Goal: Task Accomplishment & Management: Complete application form

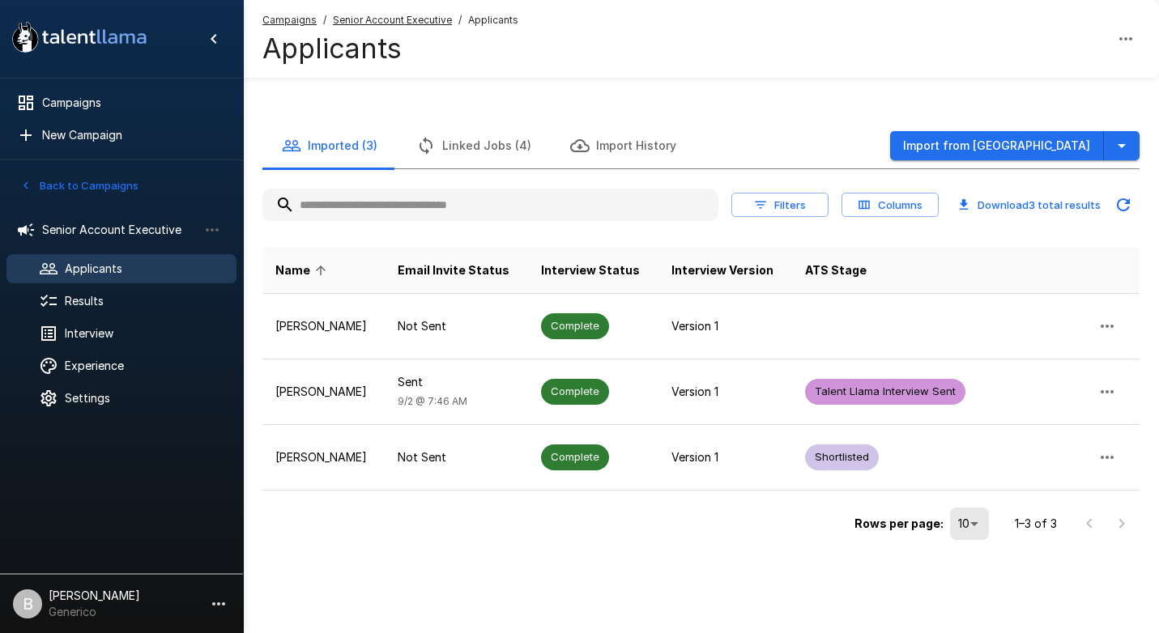
click at [155, 273] on span "Applicants" at bounding box center [144, 269] width 159 height 16
click at [1120, 137] on icon "button" at bounding box center [1121, 145] width 19 height 19
click at [1127, 143] on icon "button" at bounding box center [1121, 145] width 19 height 19
click at [1127, 138] on icon "button" at bounding box center [1121, 145] width 19 height 19
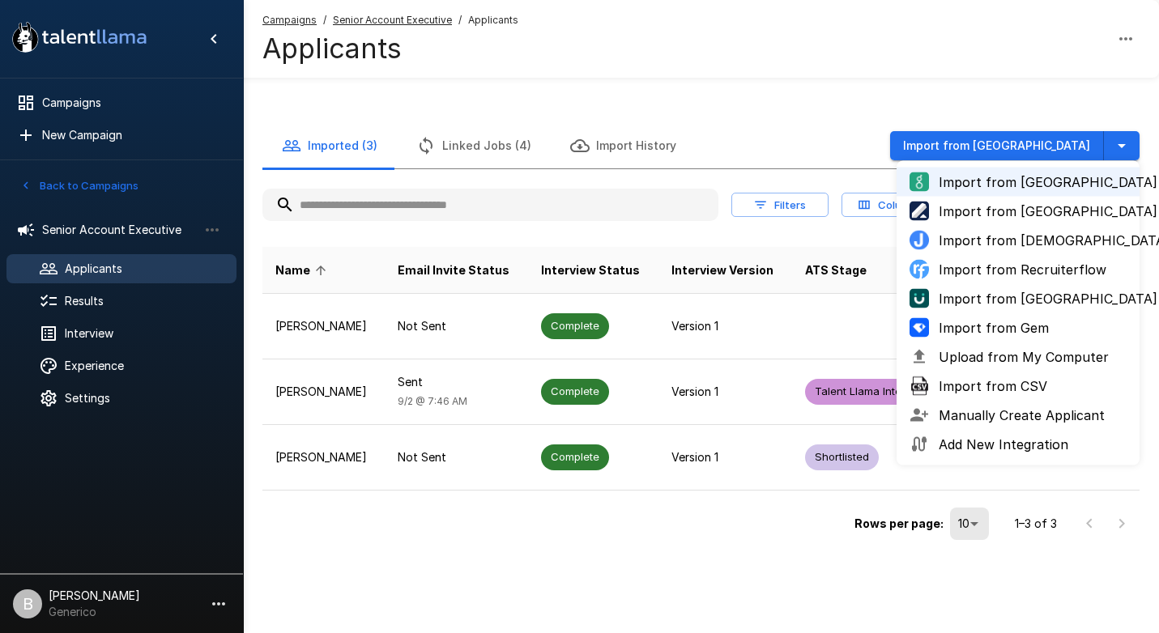
click at [677, 36] on div "Campaigns / Senior Account Executive / Applicants Applicants" at bounding box center [701, 39] width 916 height 78
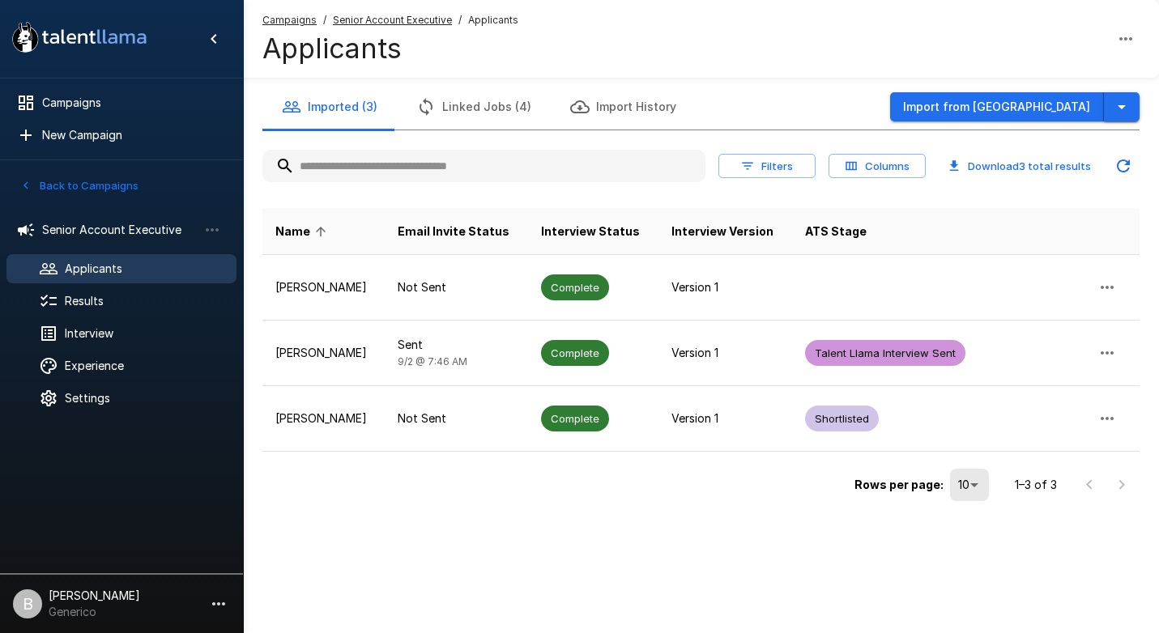
click at [1130, 105] on icon "button" at bounding box center [1121, 106] width 19 height 19
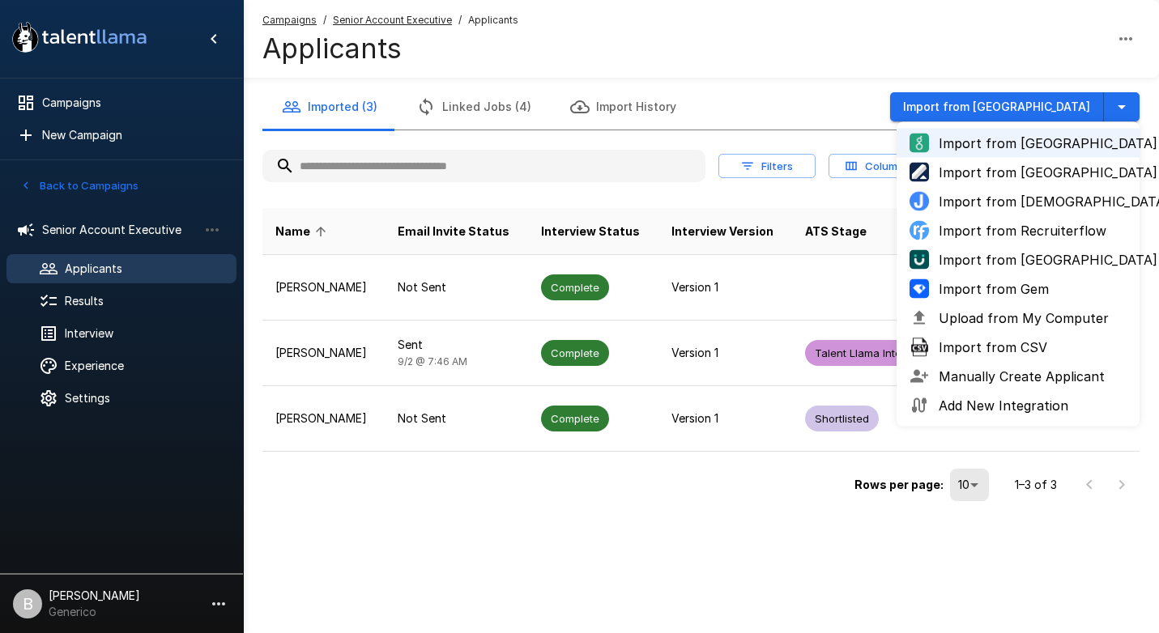
click at [1010, 311] on span "Upload from My Computer" at bounding box center [1033, 318] width 188 height 19
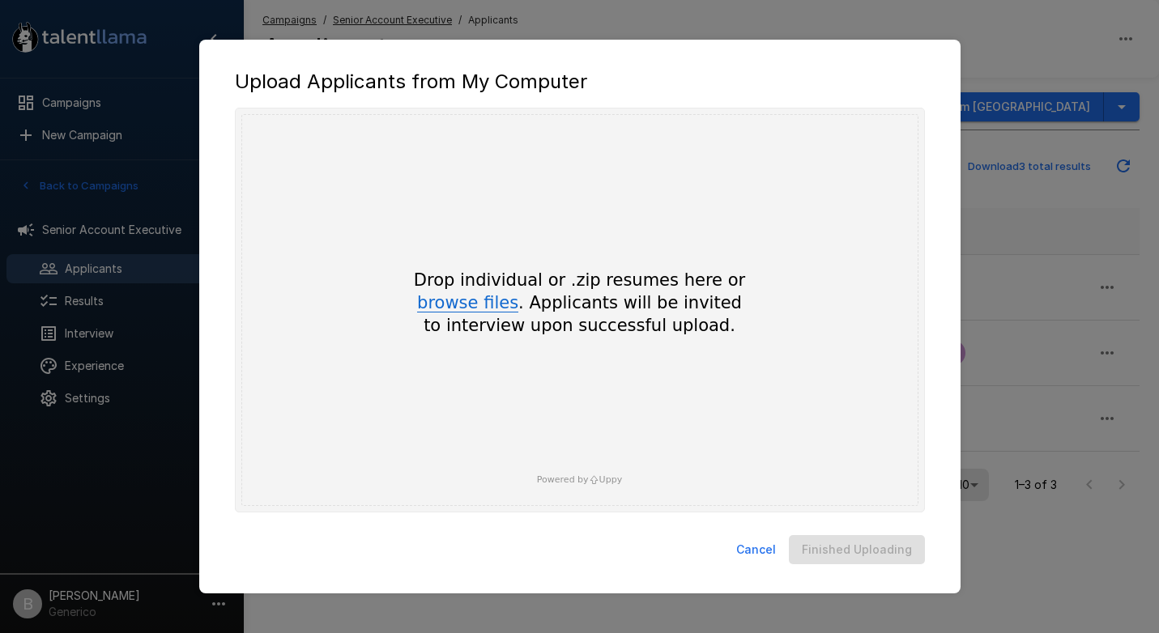
click at [493, 305] on button "browse files" at bounding box center [467, 304] width 101 height 18
click at [475, 302] on button "browse files" at bounding box center [467, 304] width 101 height 18
click at [552, 258] on div "Drop individual or .zip resumes here or browse files . Applicants will be invit…" at bounding box center [579, 310] width 677 height 392
click at [766, 558] on button "Cancel" at bounding box center [756, 550] width 53 height 30
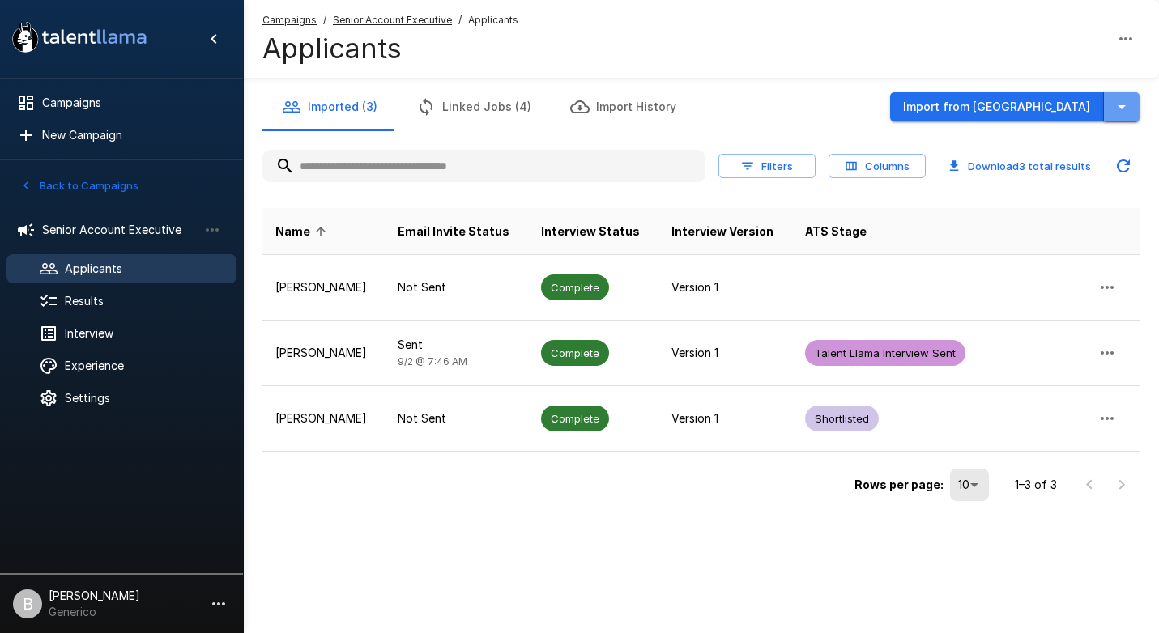
click at [1131, 112] on button "button" at bounding box center [1122, 107] width 36 height 30
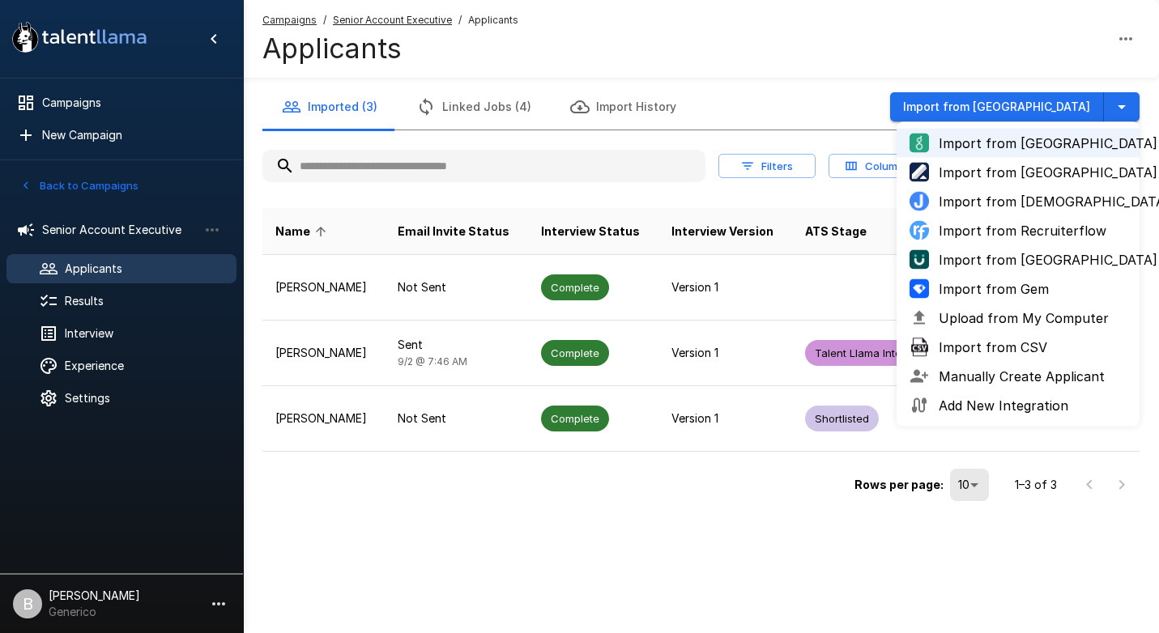
click at [871, 41] on div "Campaigns / Senior Account Executive / Applicants Applicants" at bounding box center [701, 39] width 916 height 78
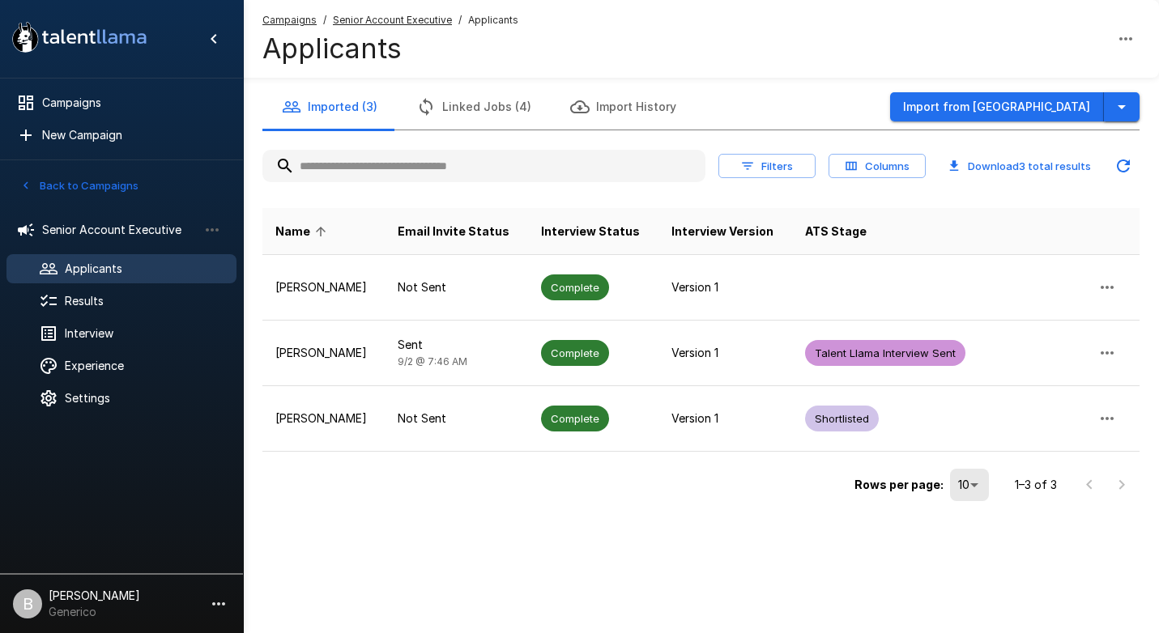
click at [1120, 99] on icon "button" at bounding box center [1121, 106] width 19 height 19
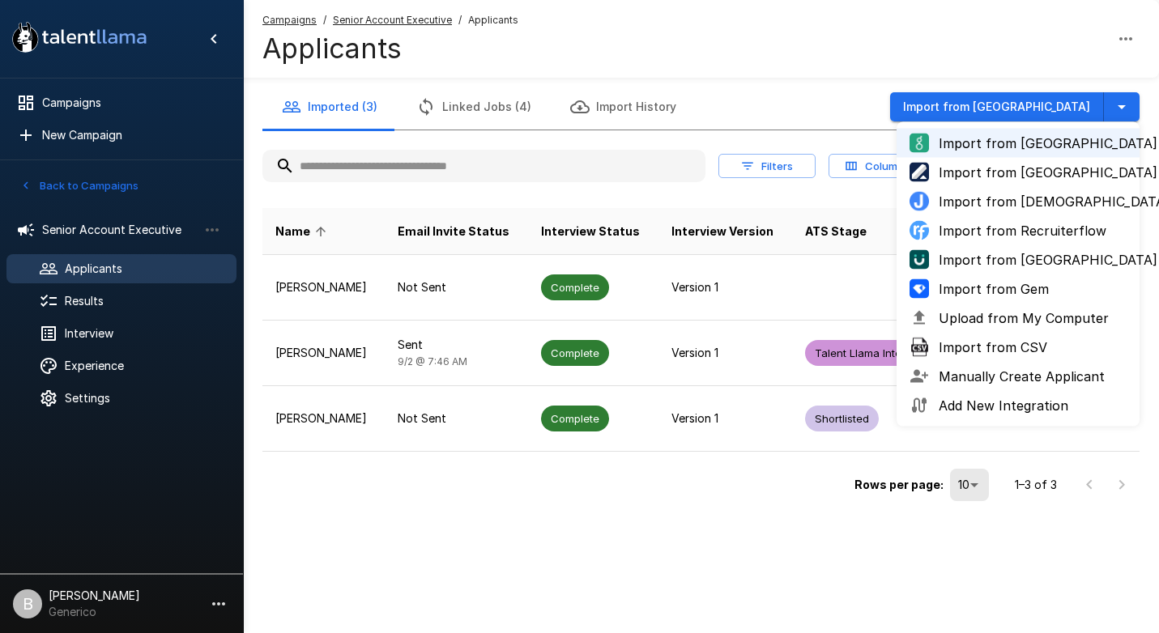
click at [1087, 326] on span "Upload from My Computer" at bounding box center [1033, 318] width 188 height 19
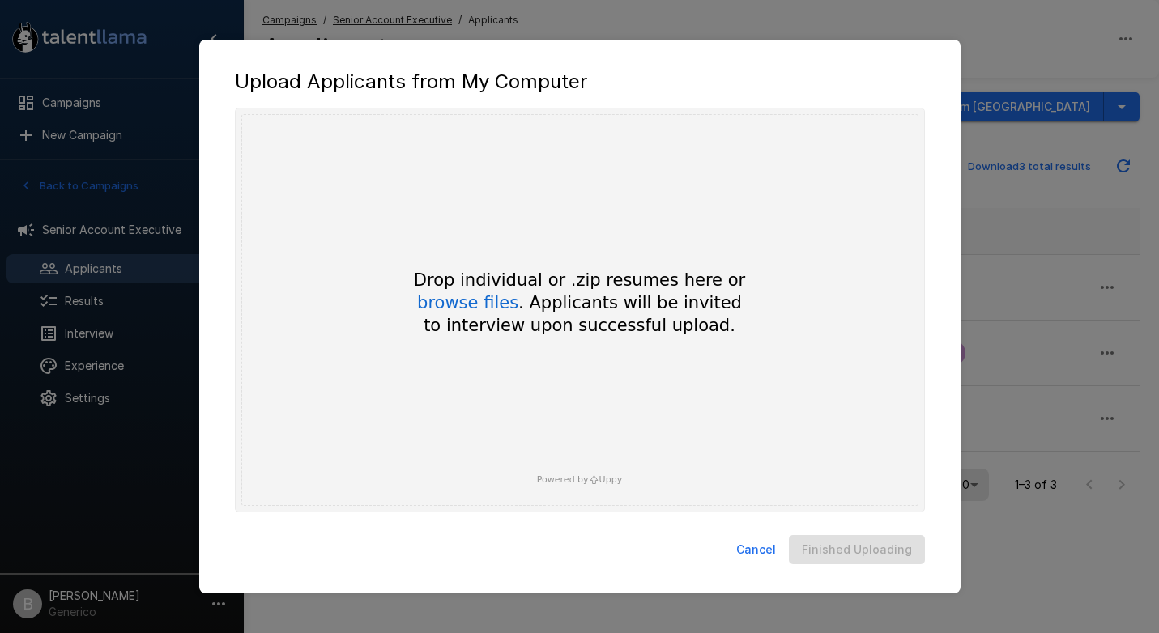
click at [491, 303] on button "browse files" at bounding box center [467, 304] width 101 height 18
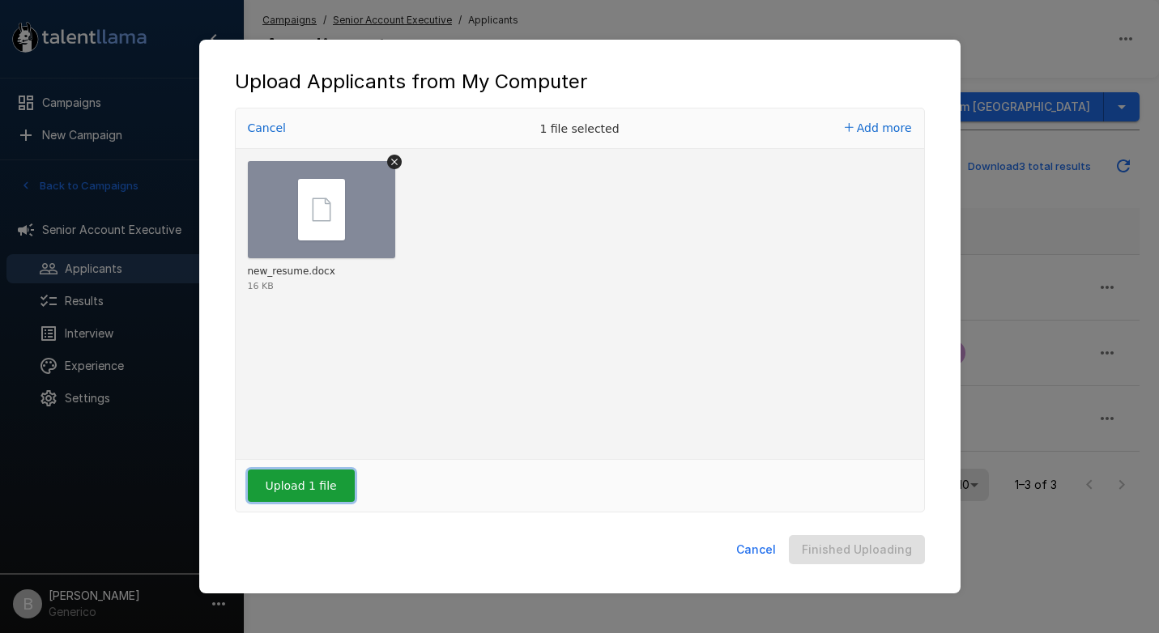
click at [294, 477] on button "Upload 1 file" at bounding box center [301, 486] width 107 height 32
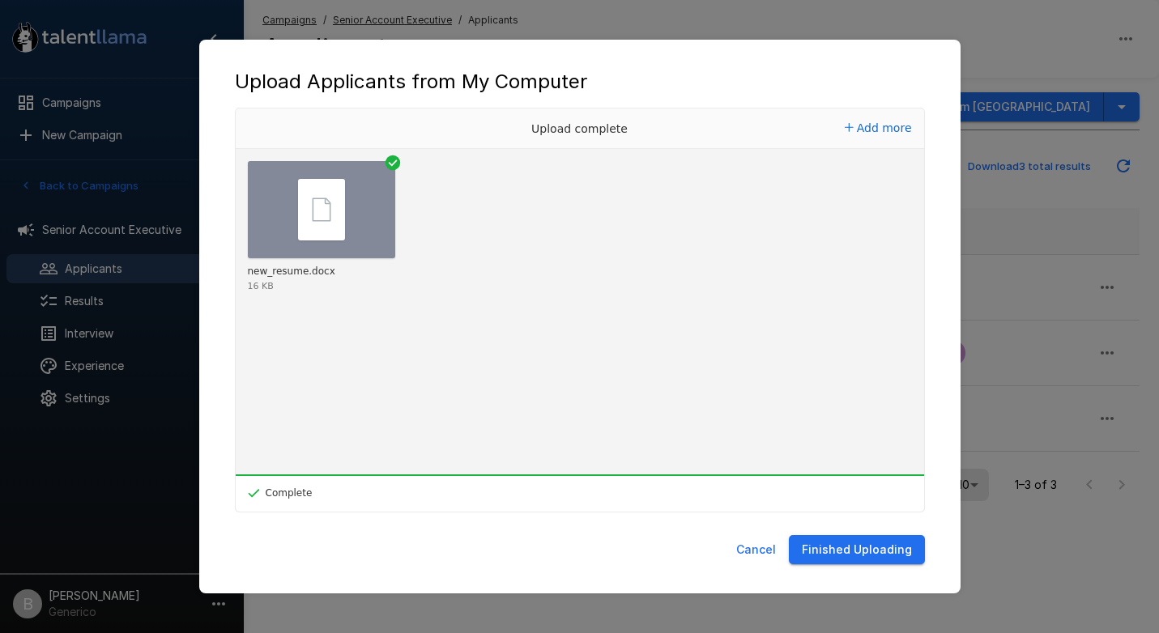
click at [863, 556] on button "Finished Uploading" at bounding box center [857, 550] width 136 height 30
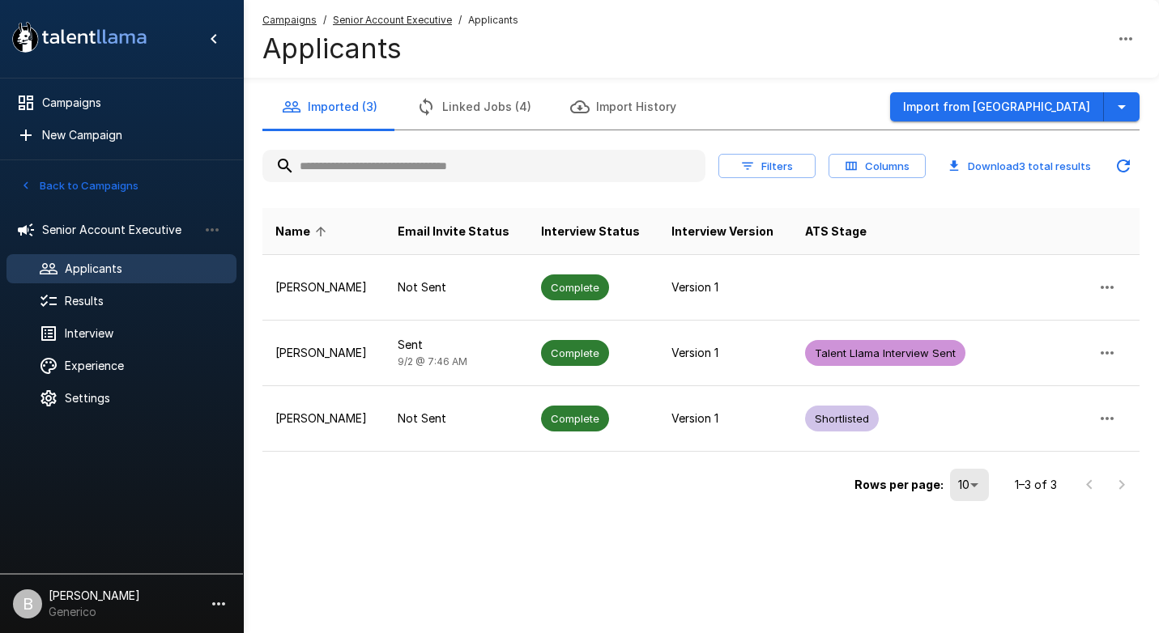
click at [1118, 162] on icon "Updated Today - 12:17 PM" at bounding box center [1123, 166] width 13 height 13
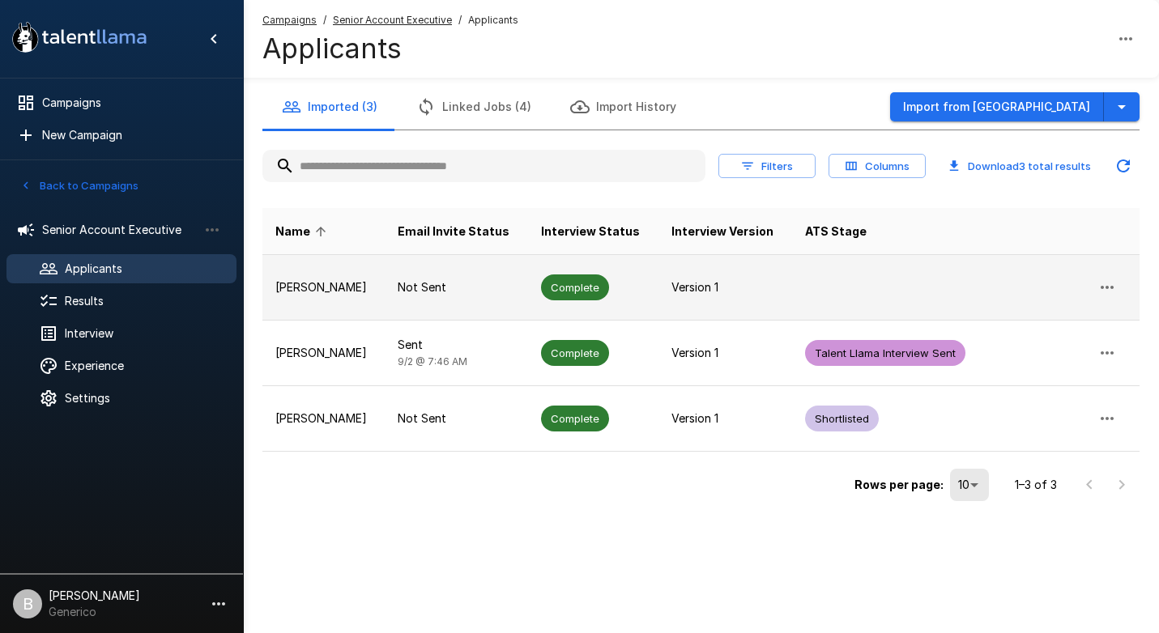
click at [1105, 279] on icon "button" at bounding box center [1106, 287] width 19 height 19
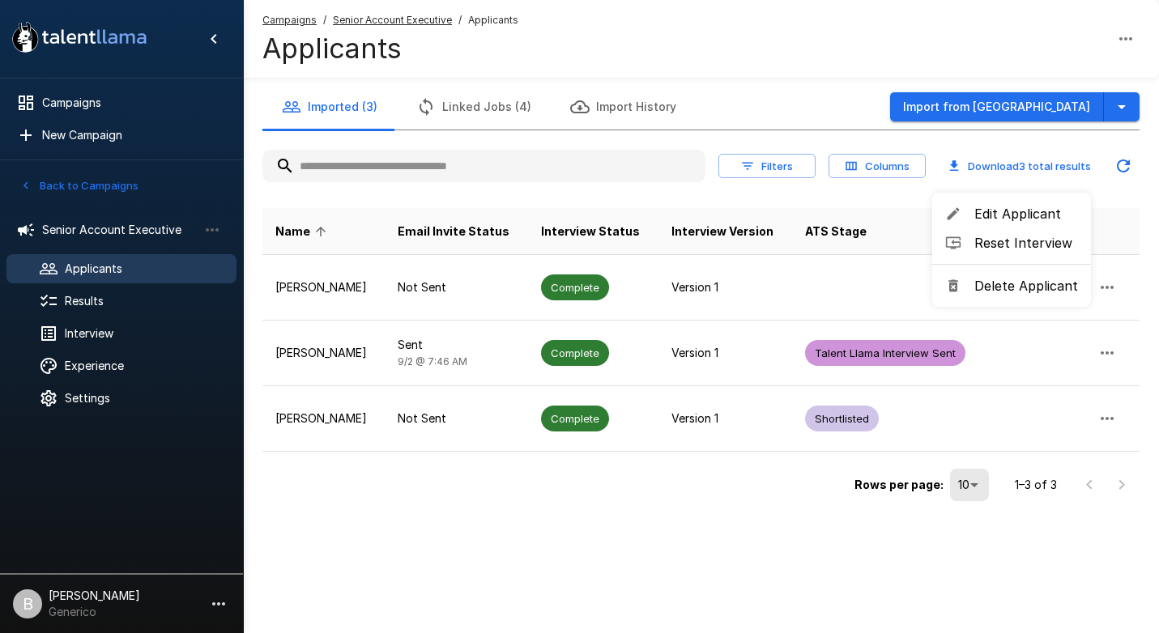
click at [1044, 211] on span "Edit Applicant" at bounding box center [1026, 213] width 104 height 19
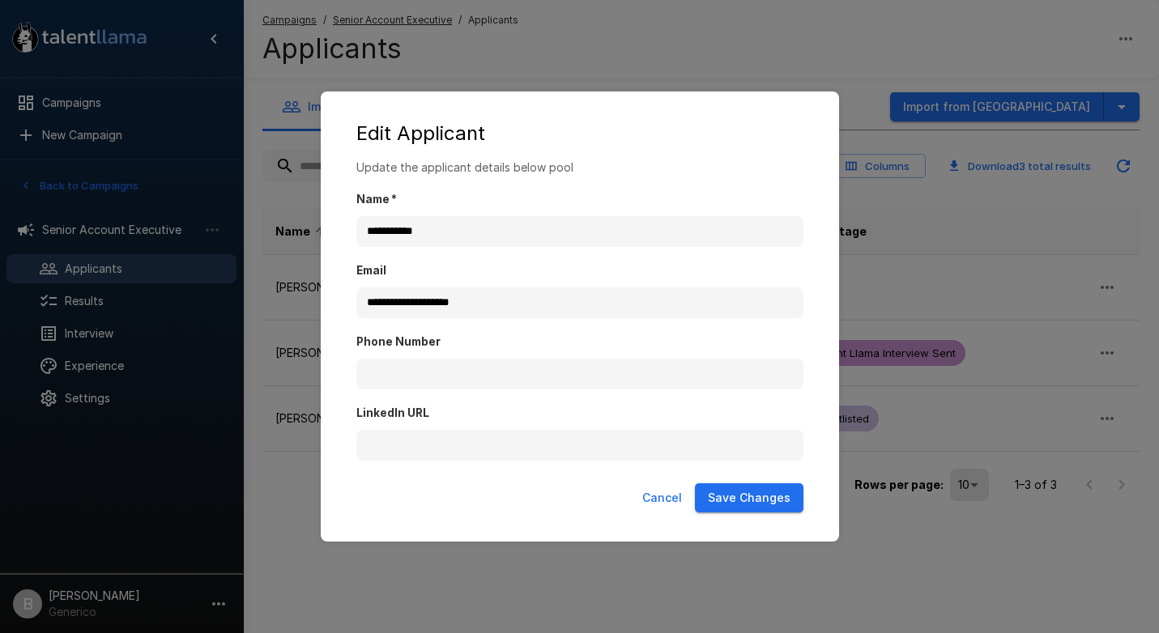
click at [754, 99] on div "**********" at bounding box center [580, 317] width 518 height 451
click at [776, 58] on div "**********" at bounding box center [579, 316] width 1159 height 633
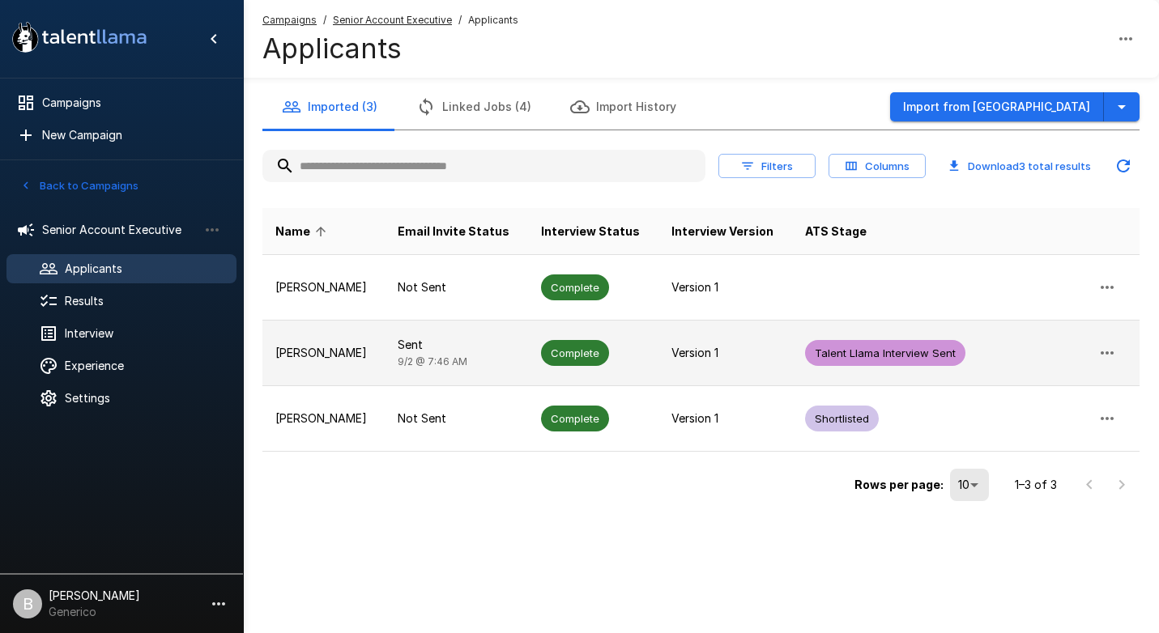
click at [1112, 348] on icon "button" at bounding box center [1106, 352] width 19 height 19
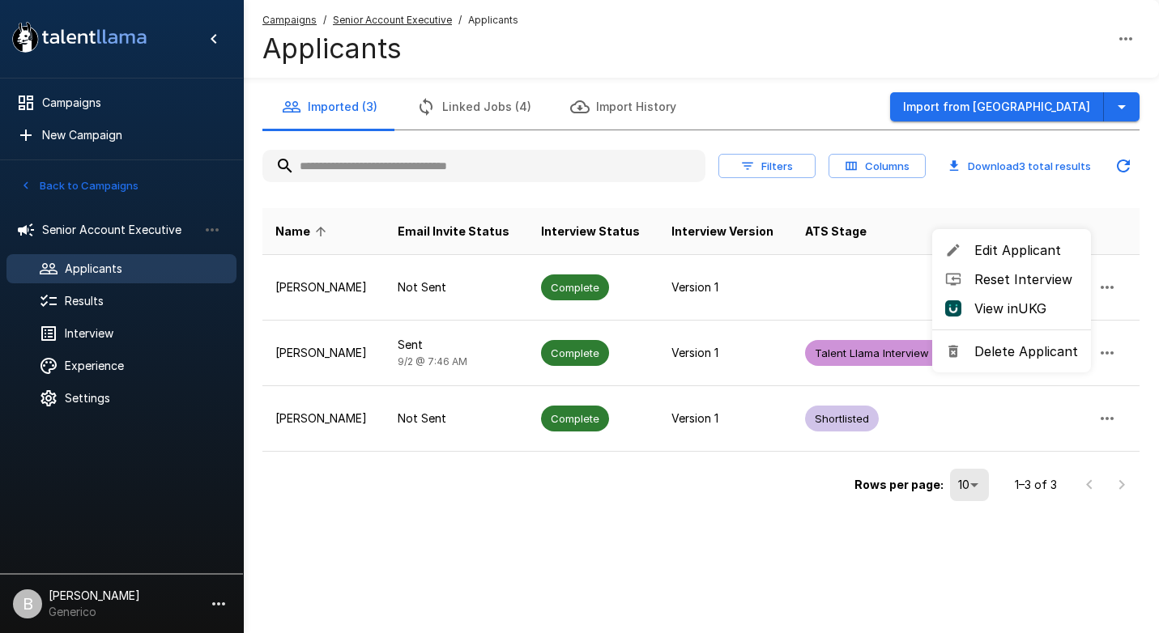
click at [1014, 244] on span "Edit Applicant" at bounding box center [1026, 250] width 104 height 19
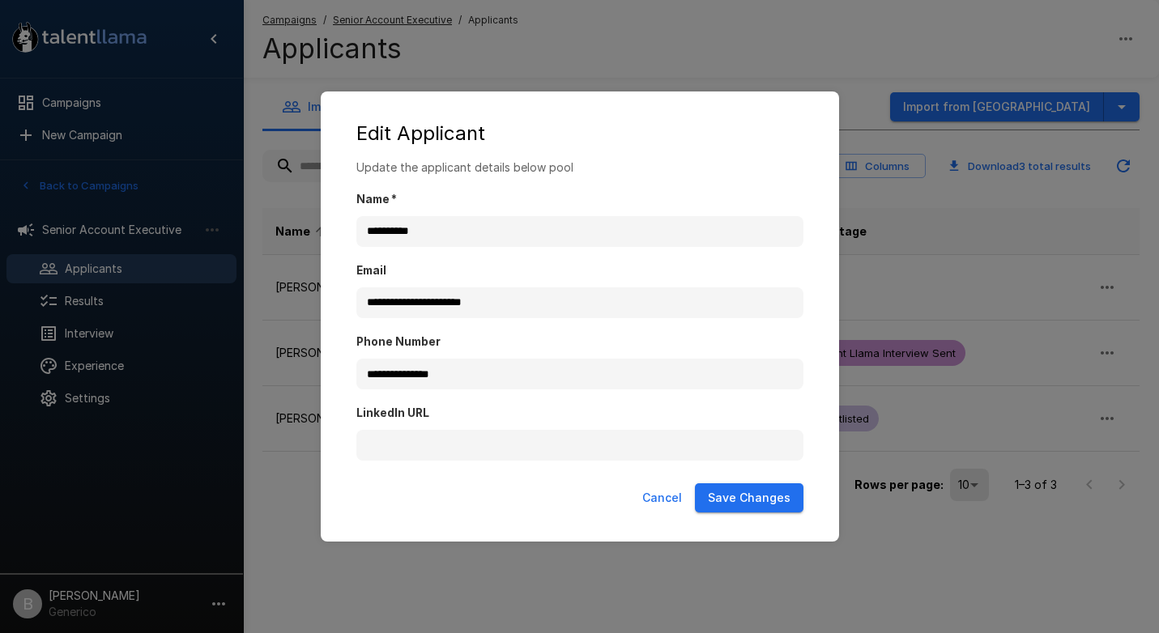
click at [749, 65] on div "**********" at bounding box center [579, 316] width 1159 height 633
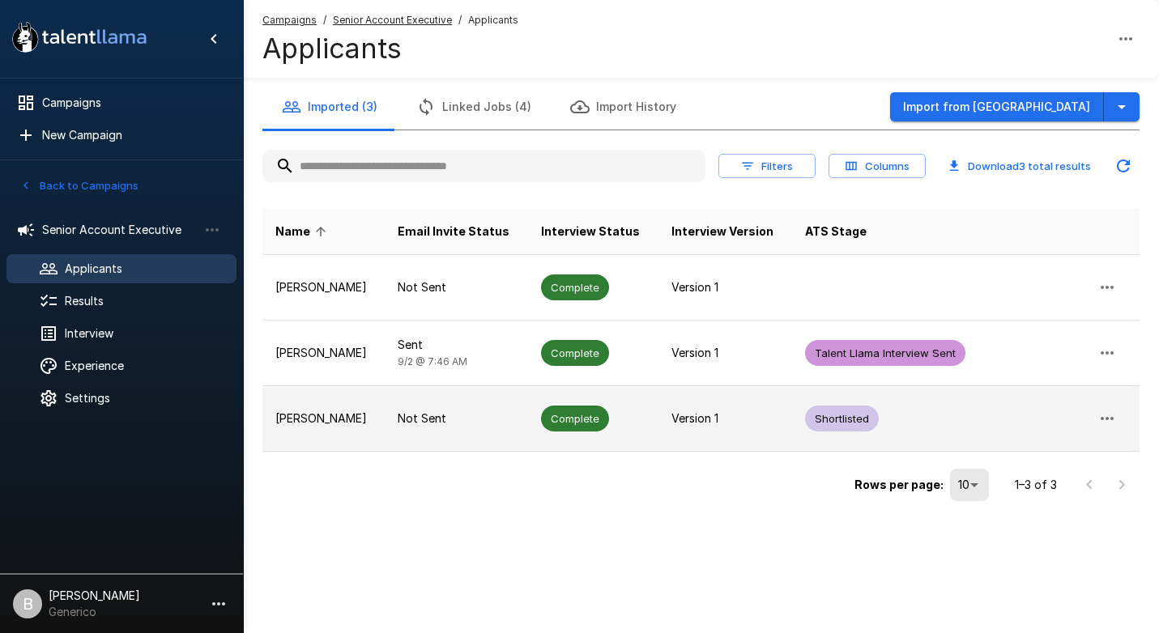
click at [1110, 415] on icon "button" at bounding box center [1106, 418] width 19 height 19
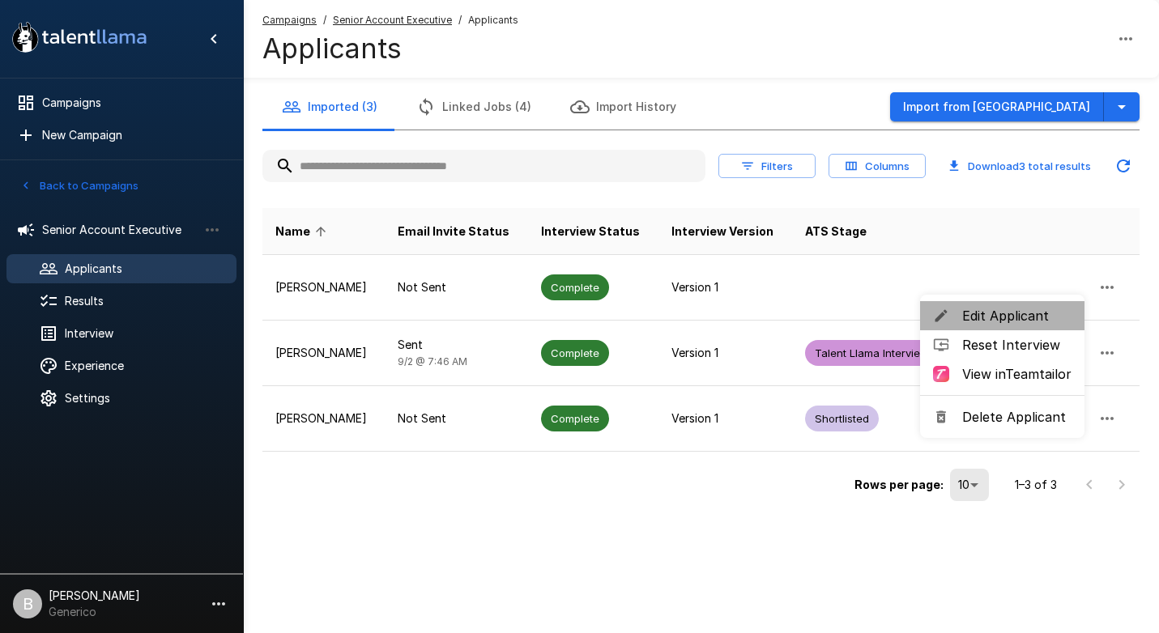
click at [1013, 308] on span "Edit Applicant" at bounding box center [1016, 315] width 109 height 19
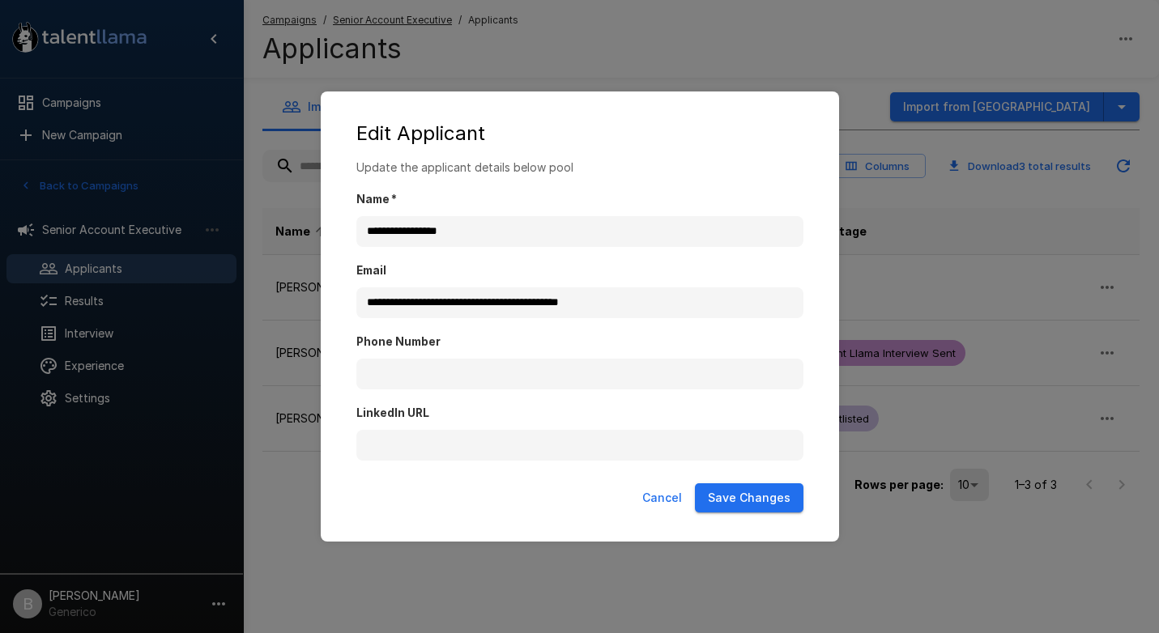
click at [724, 49] on div "**********" at bounding box center [579, 316] width 1159 height 633
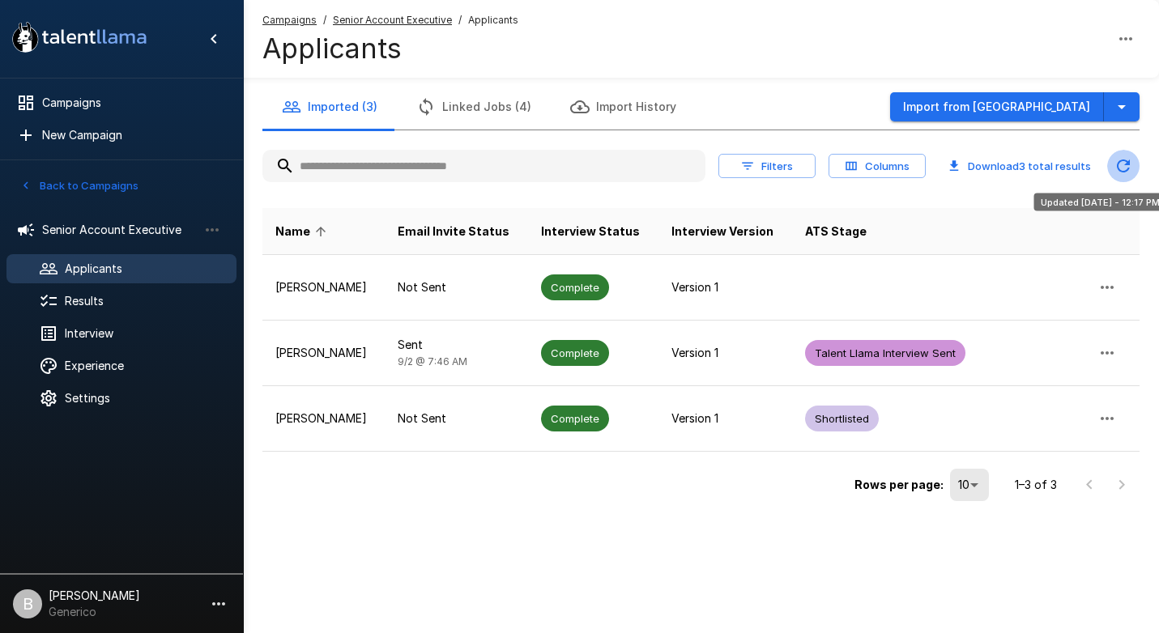
click at [1114, 164] on icon "Updated Today - 12:17 PM" at bounding box center [1123, 165] width 19 height 19
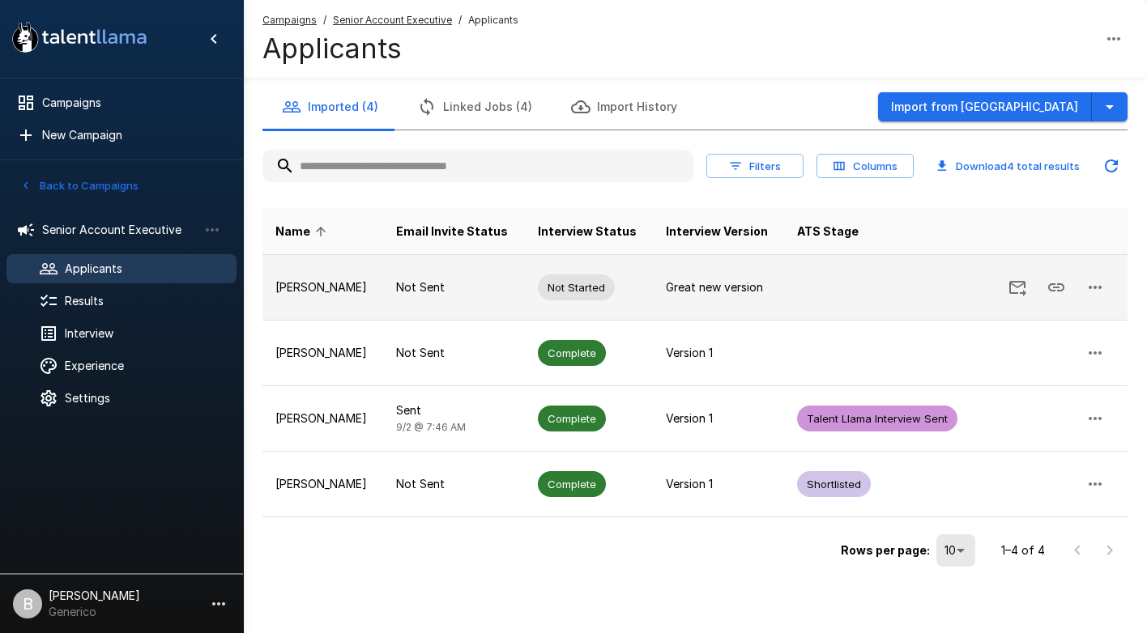
click at [1101, 279] on icon "button" at bounding box center [1094, 287] width 19 height 19
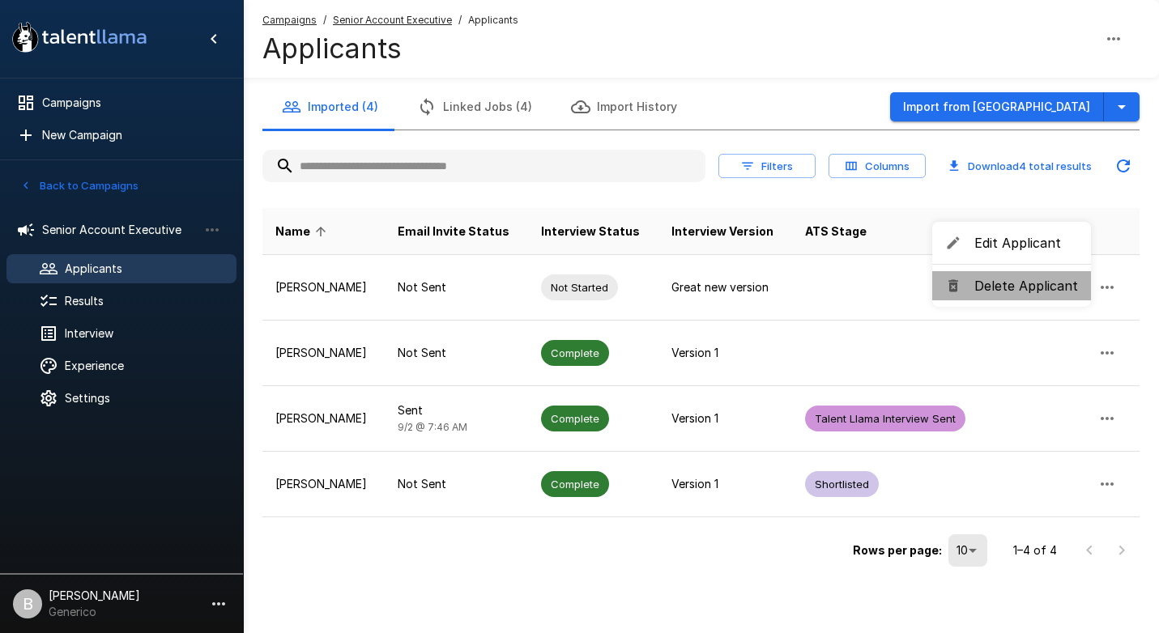
click at [1027, 285] on span "Delete Applicant" at bounding box center [1026, 285] width 104 height 19
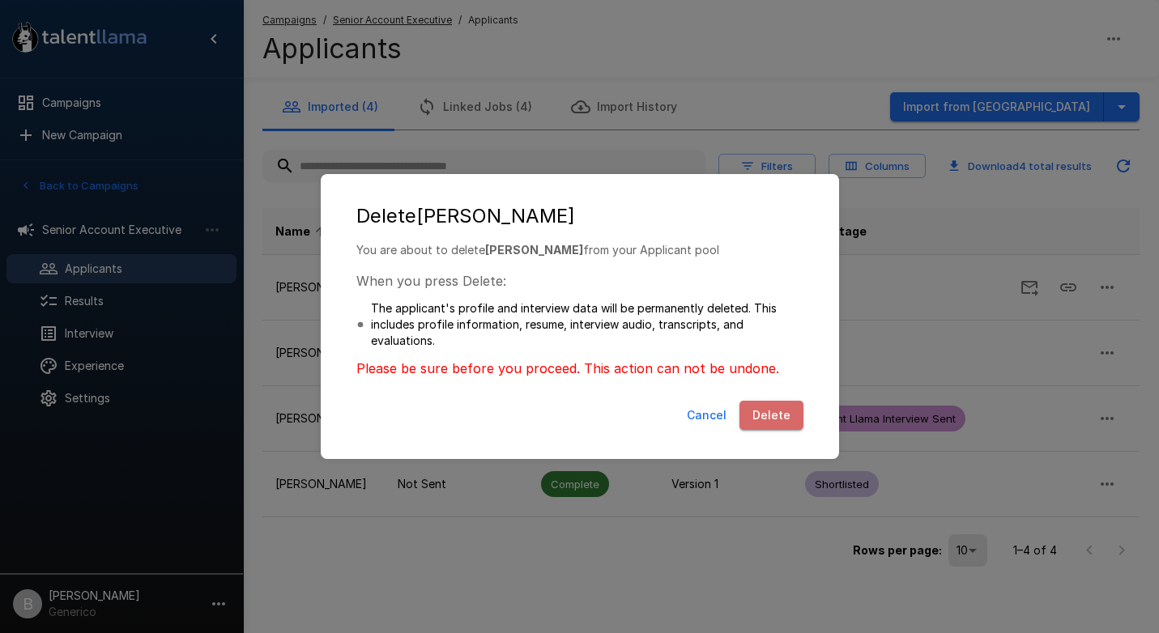
click at [782, 415] on button "Delete" at bounding box center [771, 416] width 64 height 30
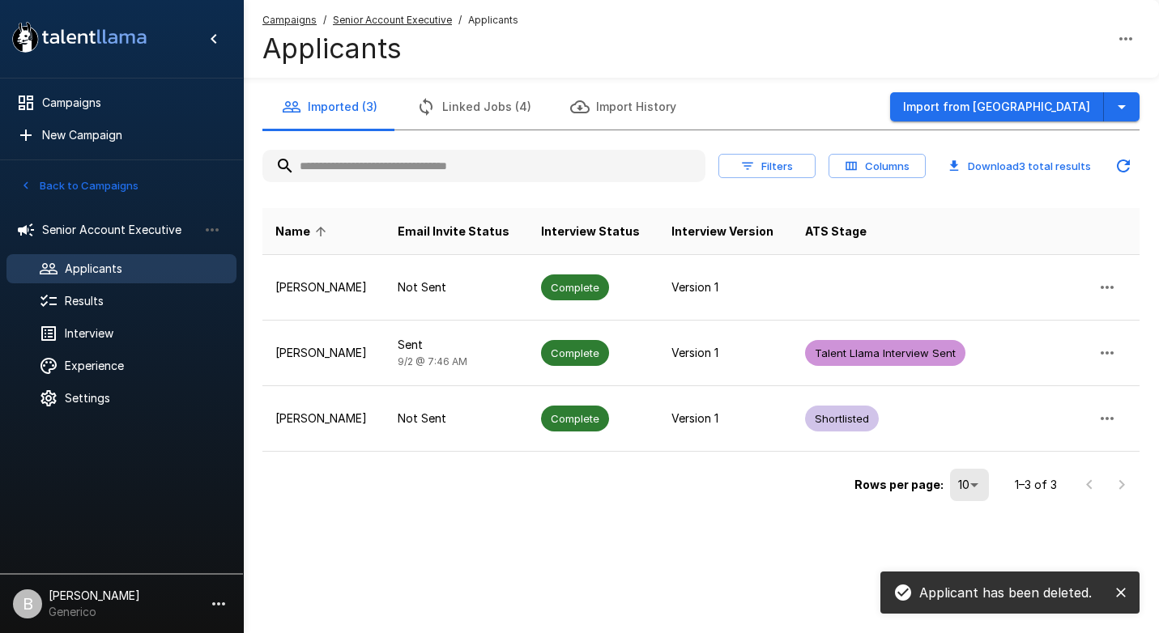
click at [1131, 586] on button "close" at bounding box center [1121, 593] width 24 height 24
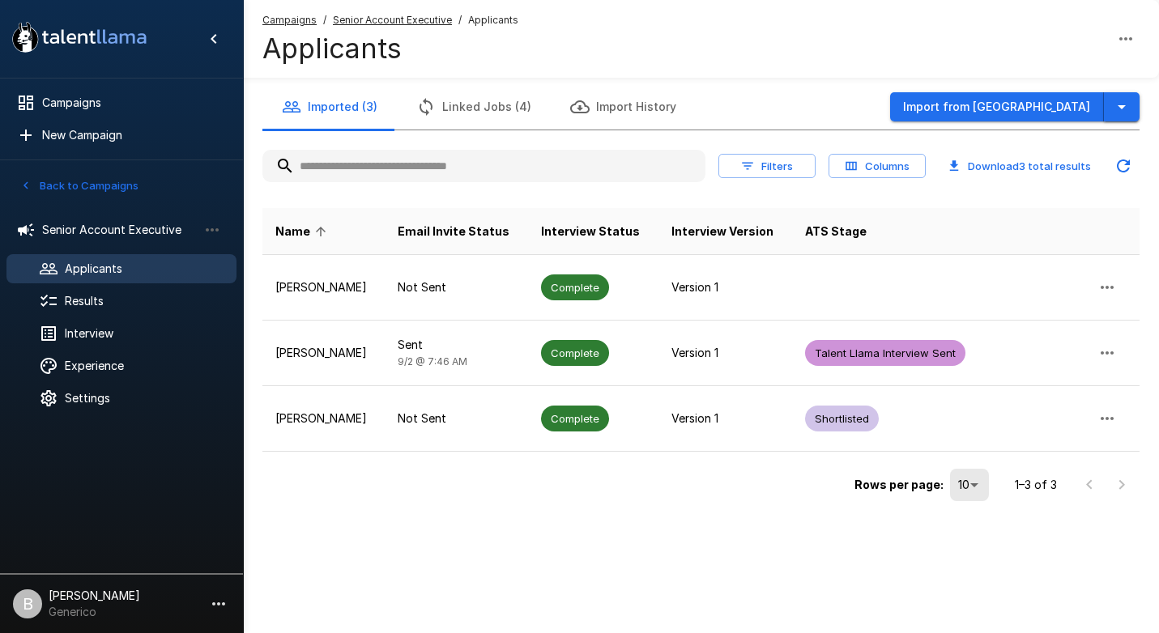
click at [1122, 105] on icon "button" at bounding box center [1122, 107] width 8 height 4
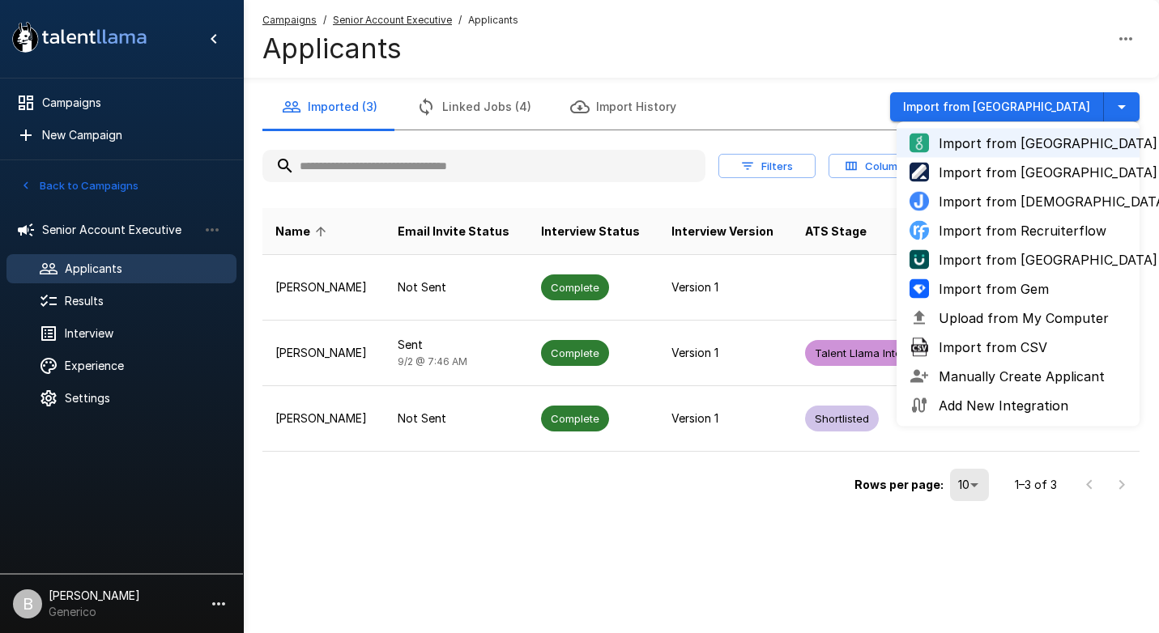
click at [1025, 316] on span "Upload from My Computer" at bounding box center [1033, 318] width 188 height 19
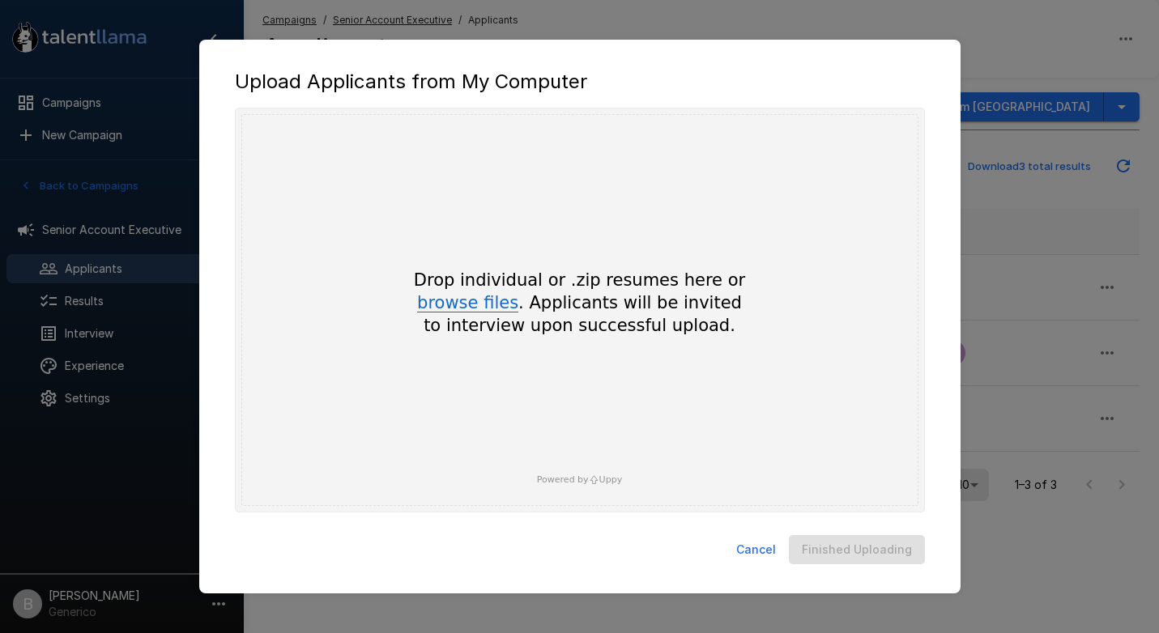
click at [471, 312] on button "browse files" at bounding box center [467, 304] width 101 height 18
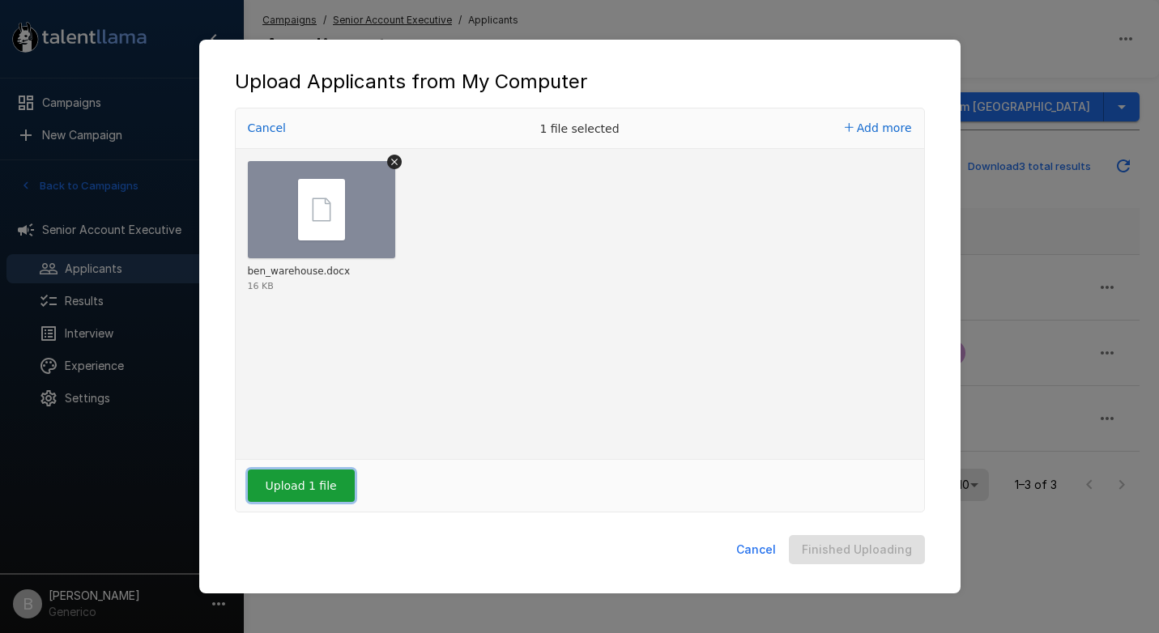
click at [324, 475] on button "Upload 1 file" at bounding box center [301, 486] width 107 height 32
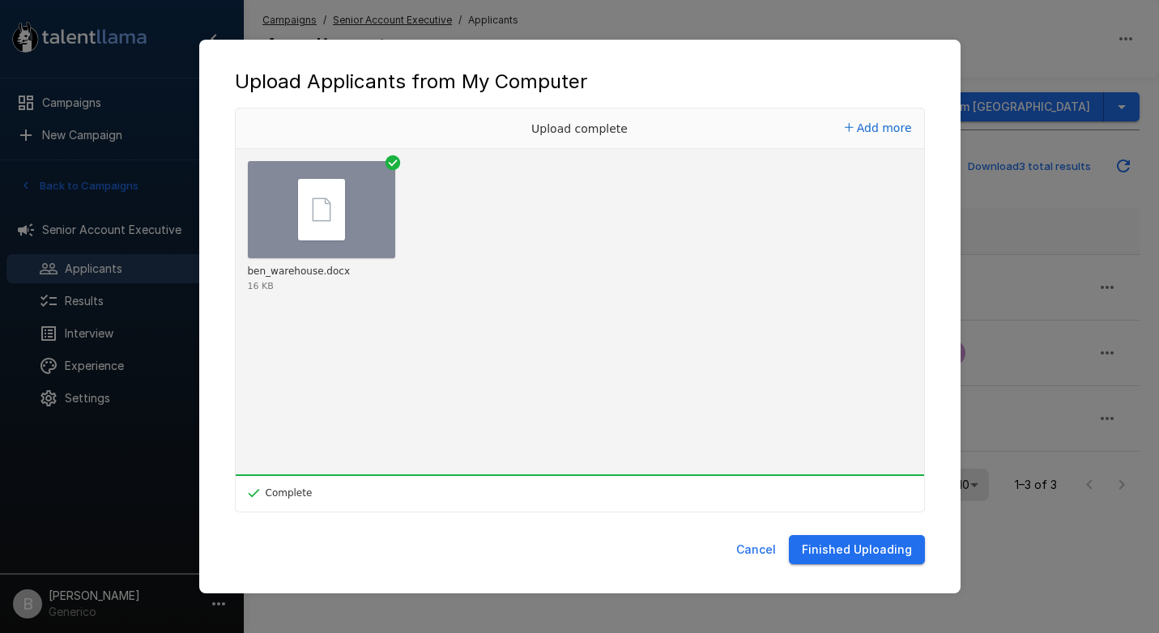
click at [833, 550] on button "Finished Uploading" at bounding box center [857, 550] width 136 height 30
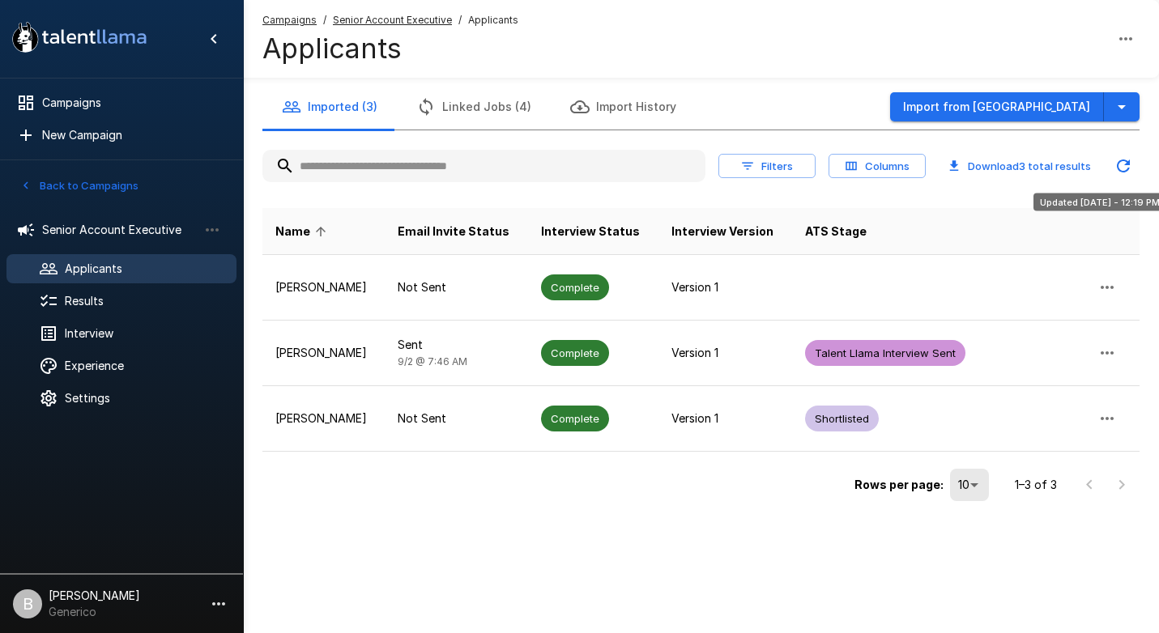
click at [1129, 159] on icon "Updated Today - 12:19 PM" at bounding box center [1123, 165] width 19 height 19
click at [1126, 160] on icon "Updated Today - 12:19 PM" at bounding box center [1123, 166] width 13 height 13
click at [1126, 165] on icon "Updated Today - 12:19 PM" at bounding box center [1123, 165] width 19 height 19
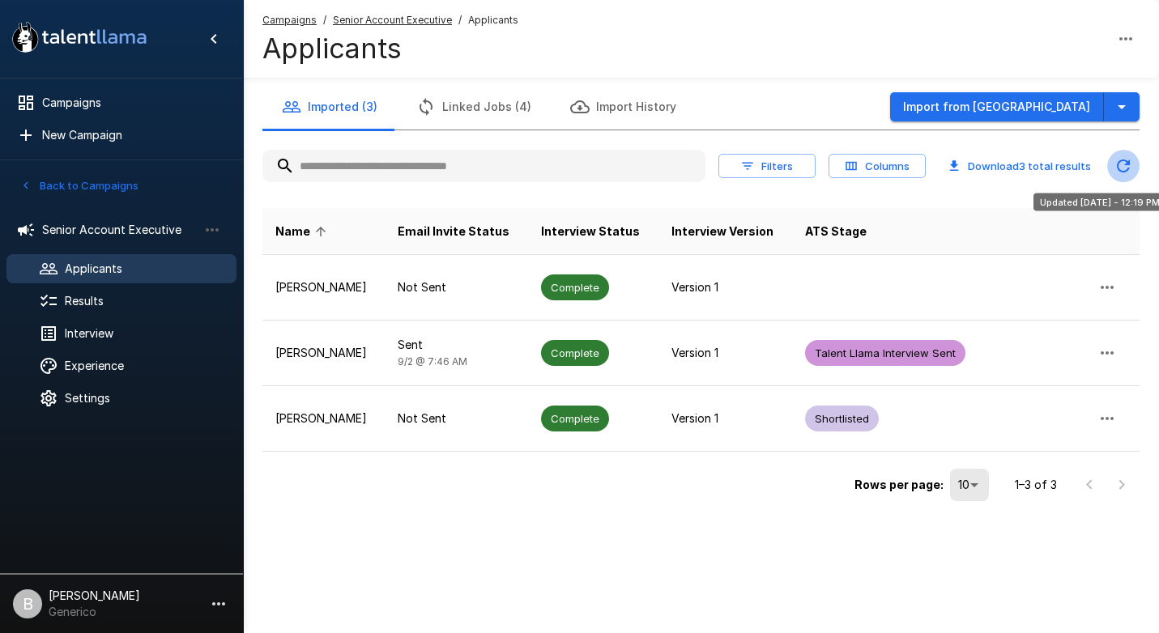
click at [1123, 161] on icon "Updated Today - 12:19 PM" at bounding box center [1123, 165] width 19 height 19
click at [1123, 163] on icon "Updated Today - 12:19 PM" at bounding box center [1123, 165] width 19 height 19
click at [1125, 163] on icon "Updated Today - 12:19 PM" at bounding box center [1123, 165] width 19 height 19
click at [416, 19] on u "Senior Account Executive" at bounding box center [392, 20] width 119 height 12
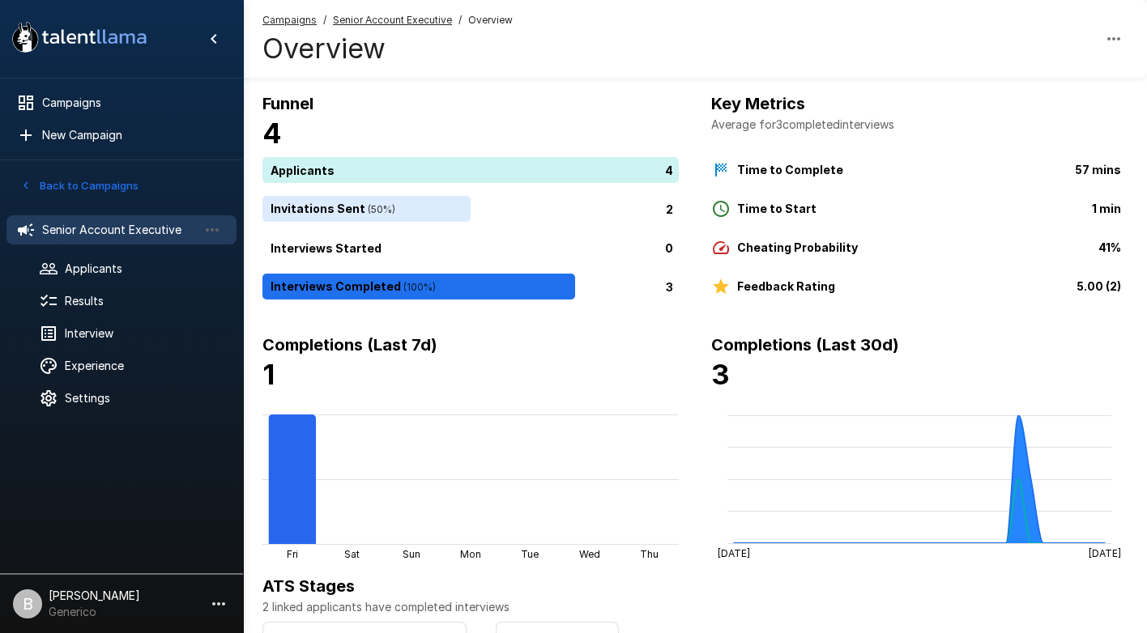
click at [103, 181] on button "Back to Campaigns" at bounding box center [79, 185] width 126 height 25
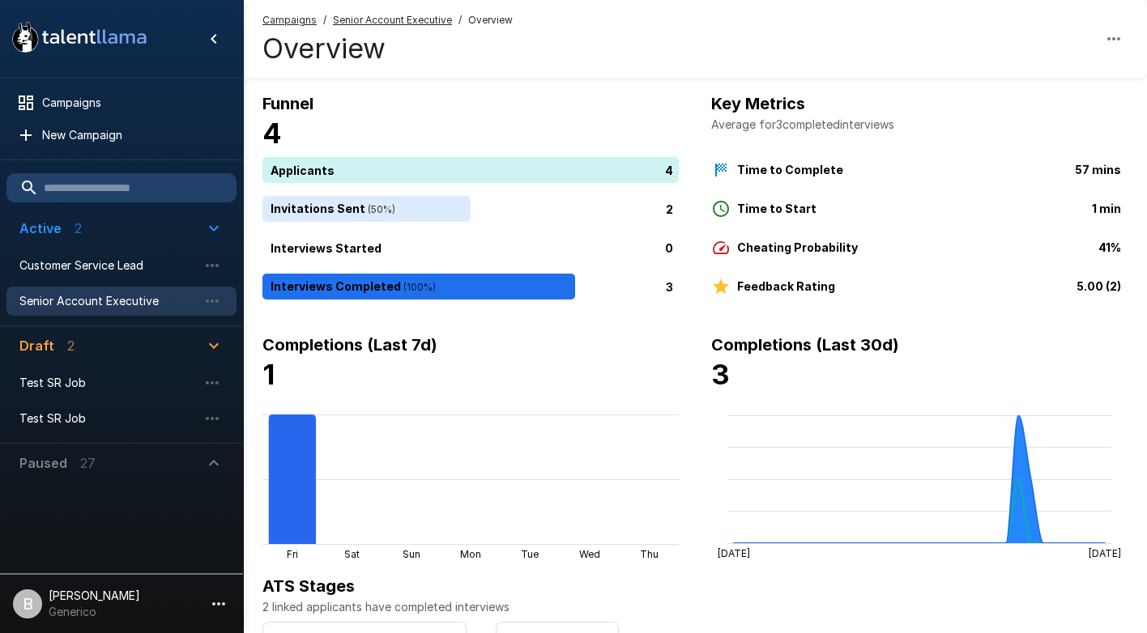
click at [137, 303] on span "Senior Account Executive" at bounding box center [108, 301] width 178 height 16
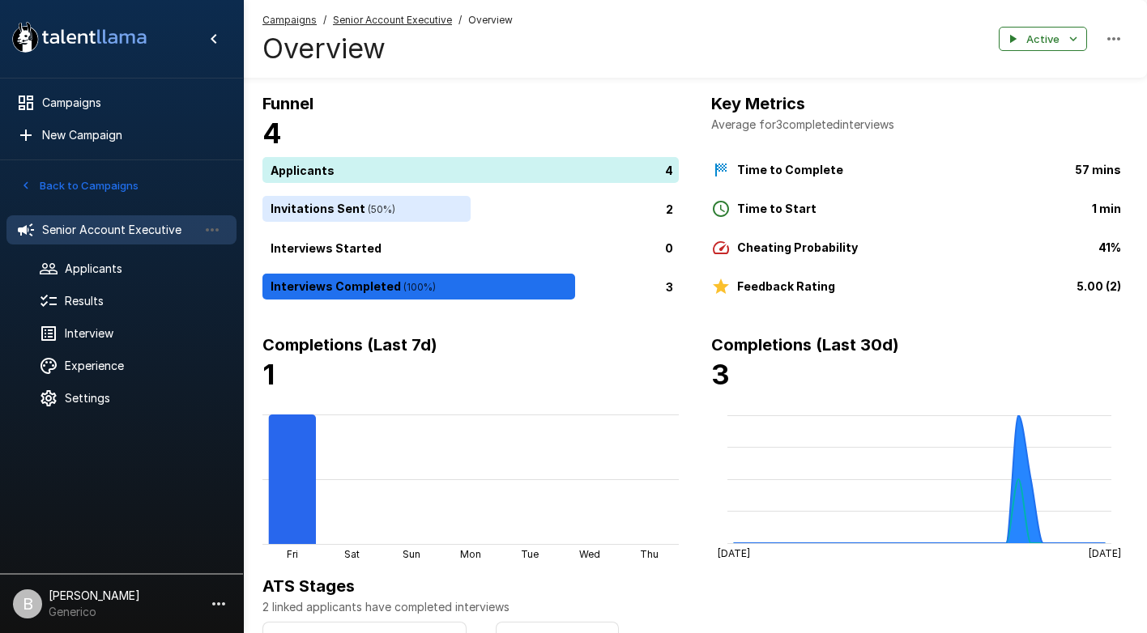
click at [91, 246] on li "Senior Account Executive" at bounding box center [121, 230] width 230 height 42
click at [96, 266] on span "Applicants" at bounding box center [144, 269] width 159 height 16
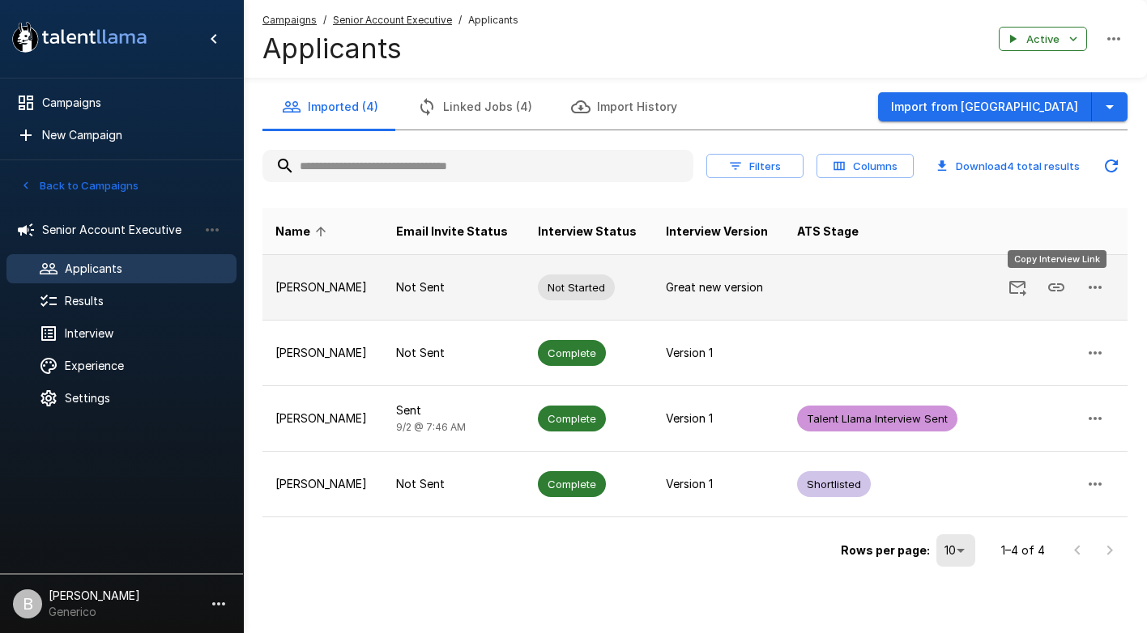
click at [1060, 284] on icon "Copy Interview Link" at bounding box center [1056, 287] width 16 height 8
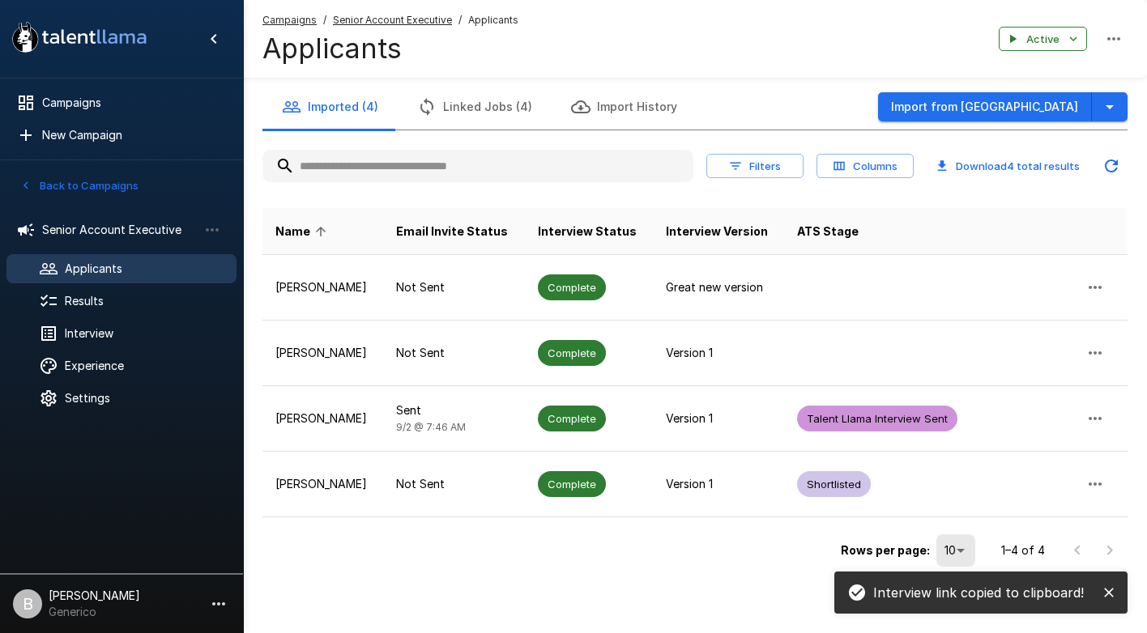
click at [626, 564] on div "Rows per page: 10 ** 1–4 of 4" at bounding box center [694, 545] width 865 height 54
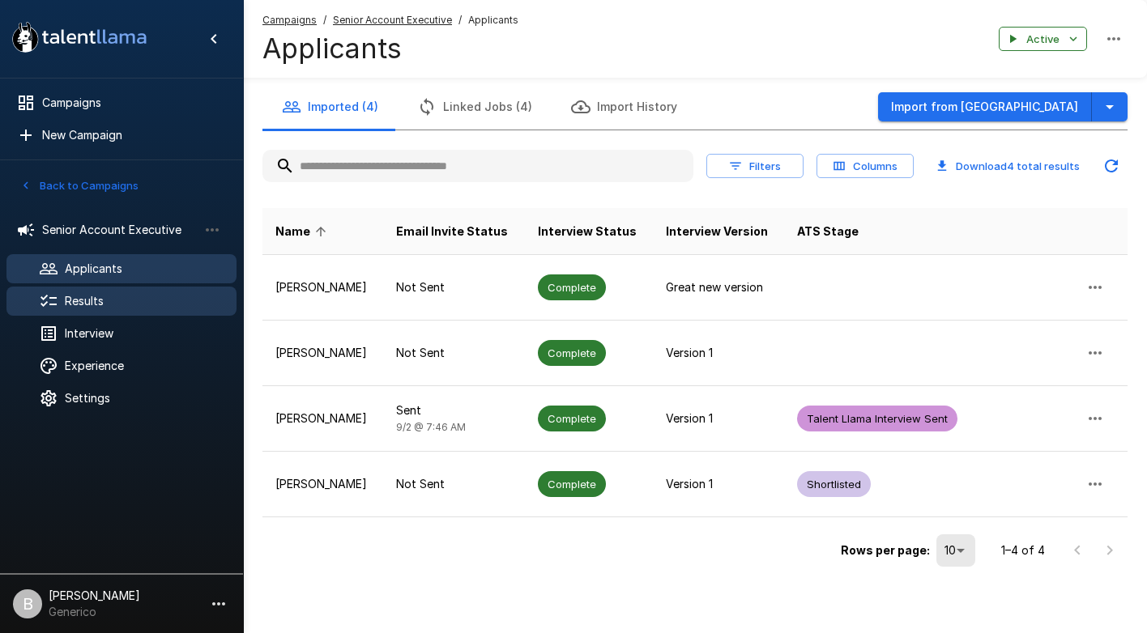
click at [95, 288] on div "Results" at bounding box center [121, 301] width 230 height 29
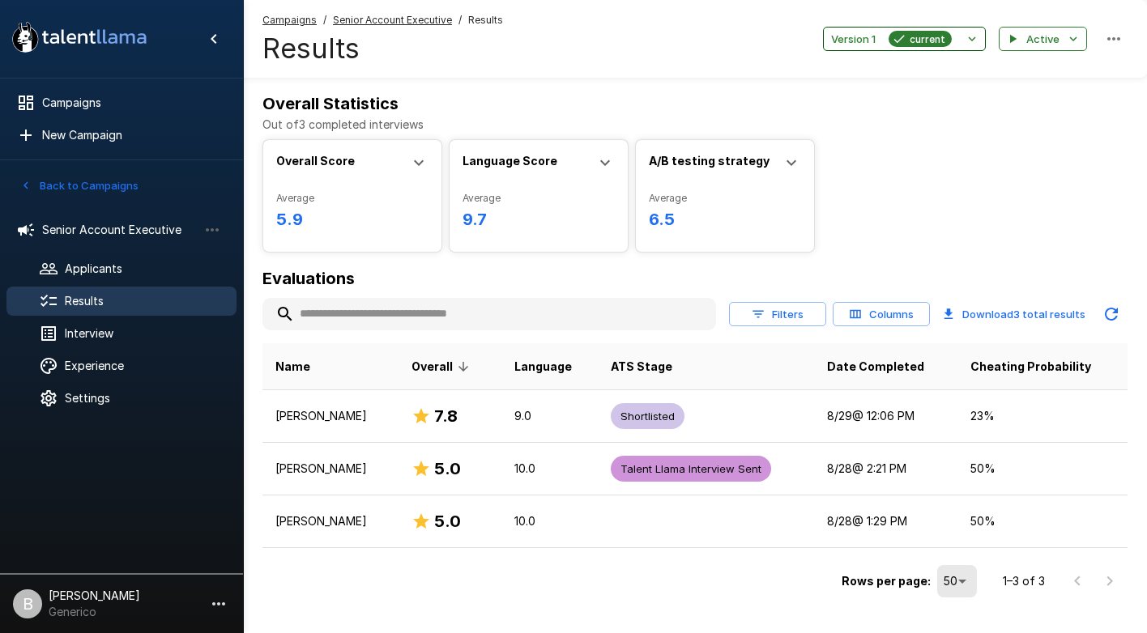
click at [952, 39] on span "current" at bounding box center [927, 39] width 49 height 17
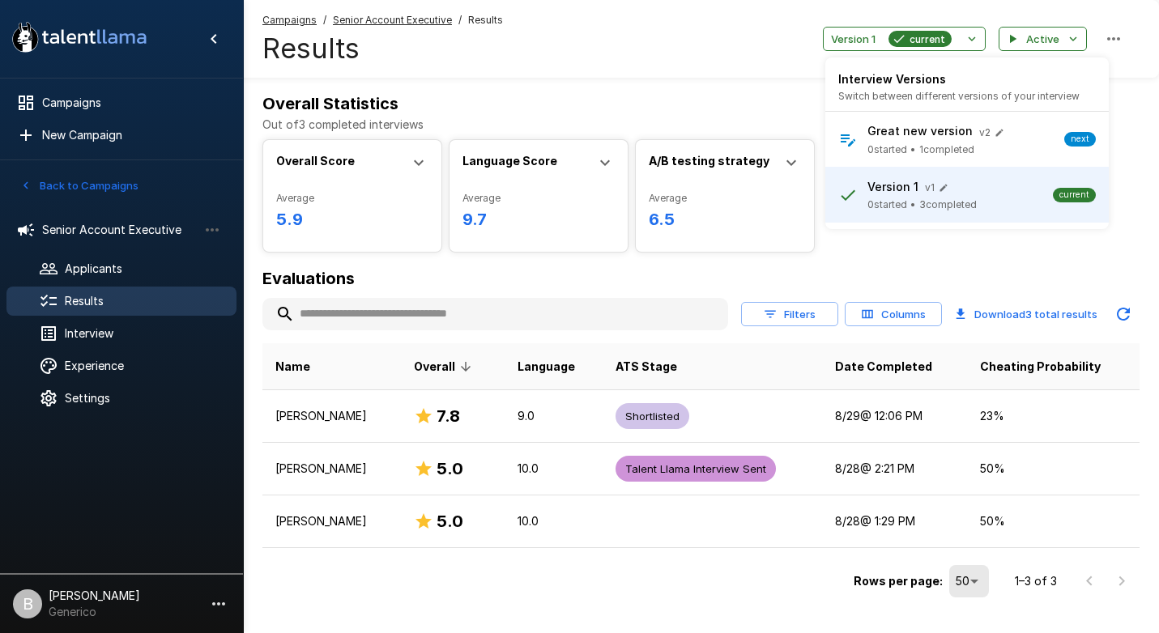
click at [638, 55] on div at bounding box center [579, 316] width 1159 height 633
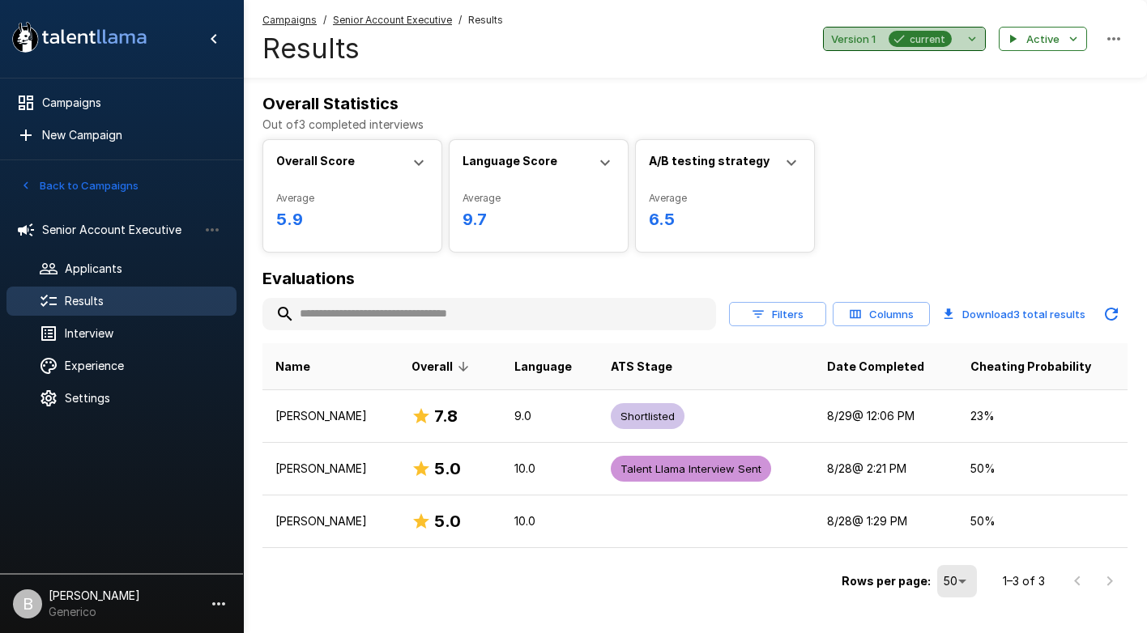
click at [933, 47] on button "Version 1 current" at bounding box center [904, 39] width 163 height 25
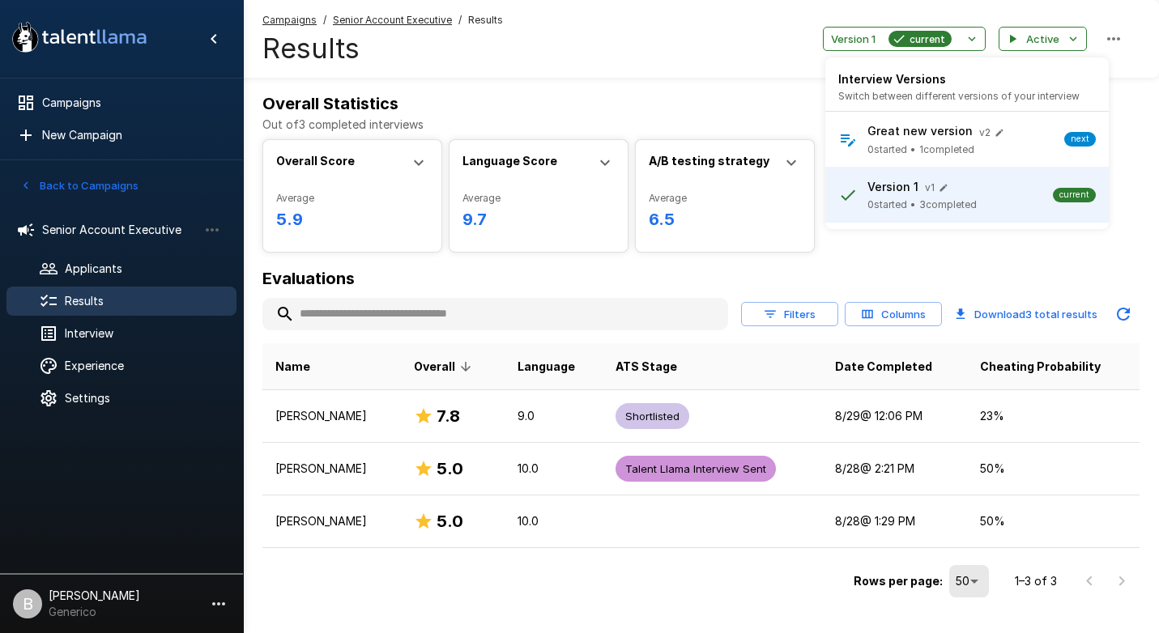
click at [623, 59] on div at bounding box center [579, 316] width 1159 height 633
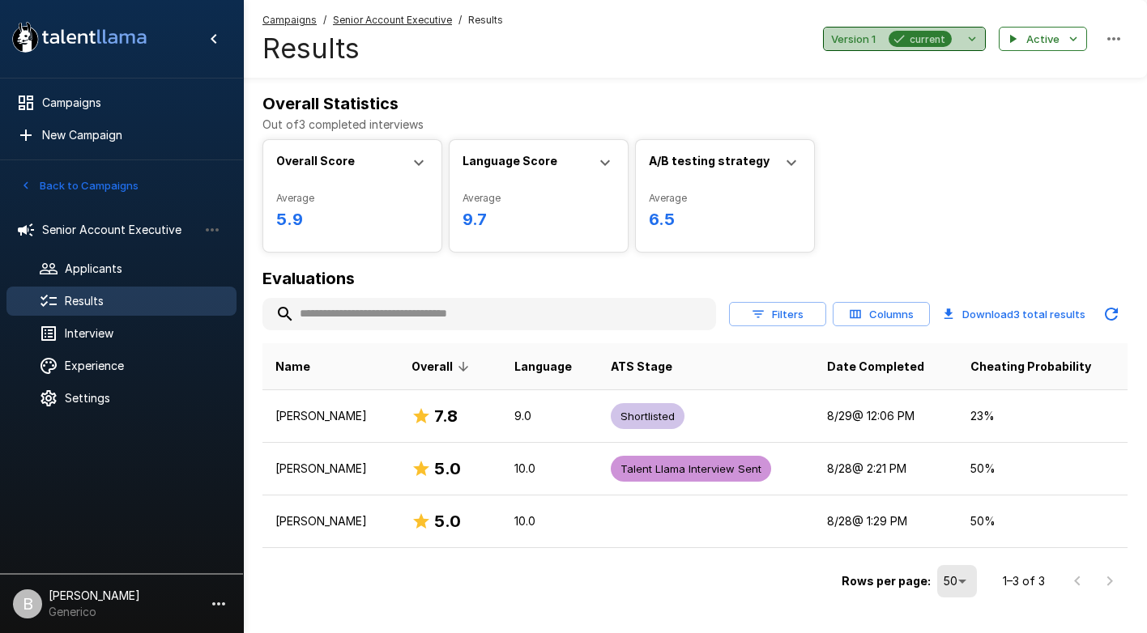
click at [974, 27] on button "Version 1 current" at bounding box center [904, 39] width 163 height 25
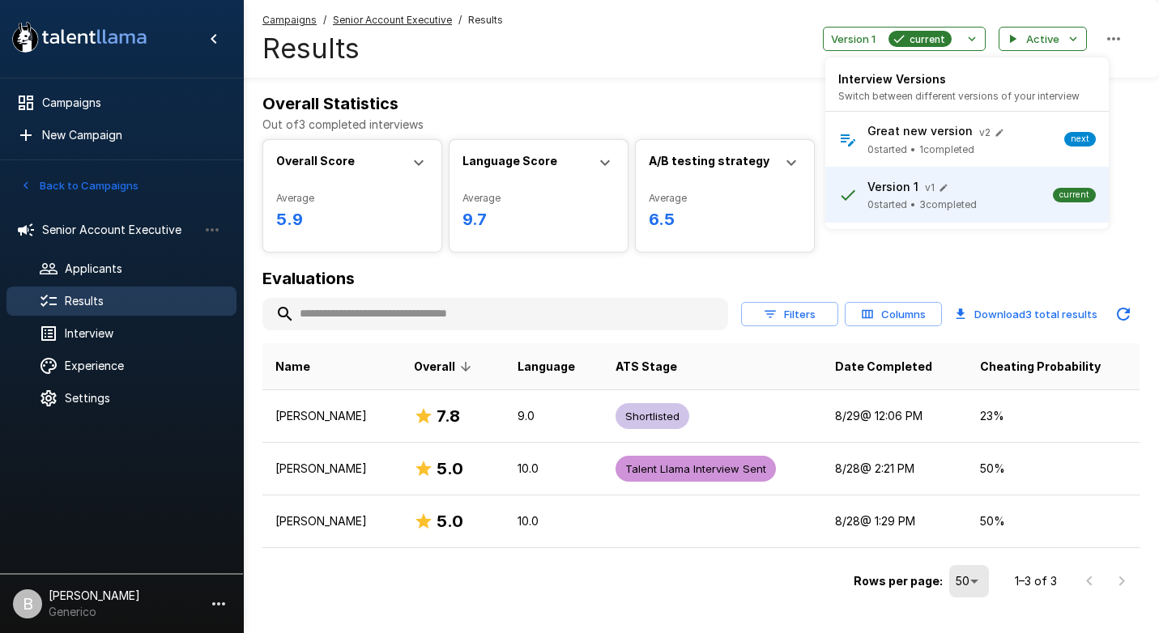
click at [947, 136] on p "Great new version" at bounding box center [919, 131] width 105 height 16
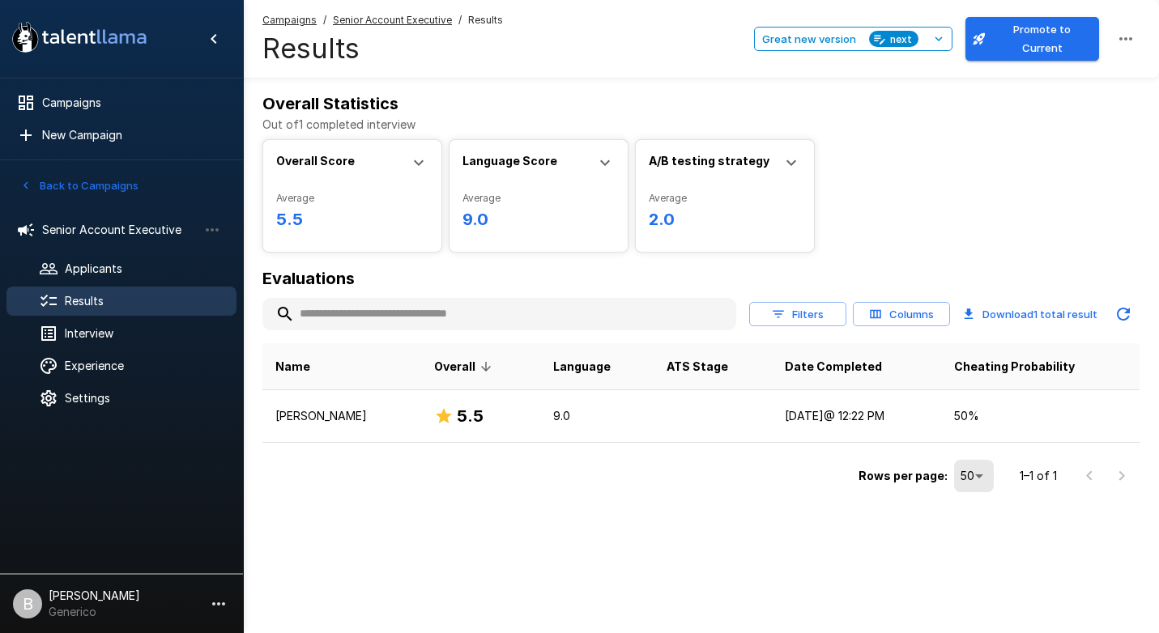
click at [547, 525] on div "Overall Statistics Out of 1 completed interview Overall Score Average 5.5 Min 5…" at bounding box center [701, 281] width 916 height 562
click at [118, 271] on span "Applicants" at bounding box center [144, 269] width 159 height 16
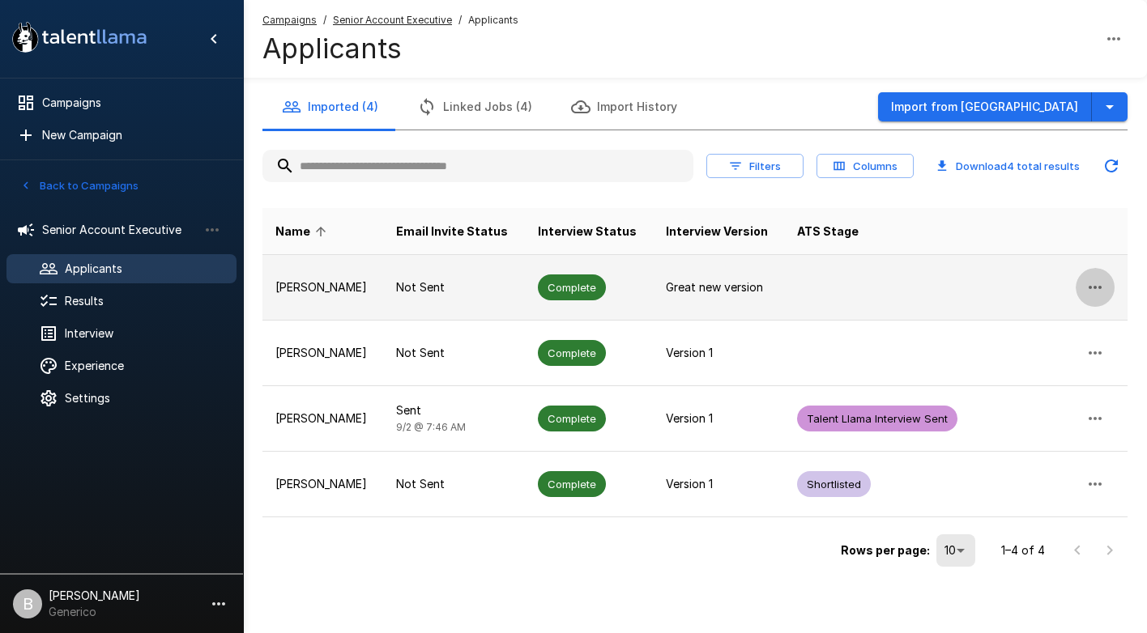
click at [1091, 283] on icon "button" at bounding box center [1094, 287] width 19 height 19
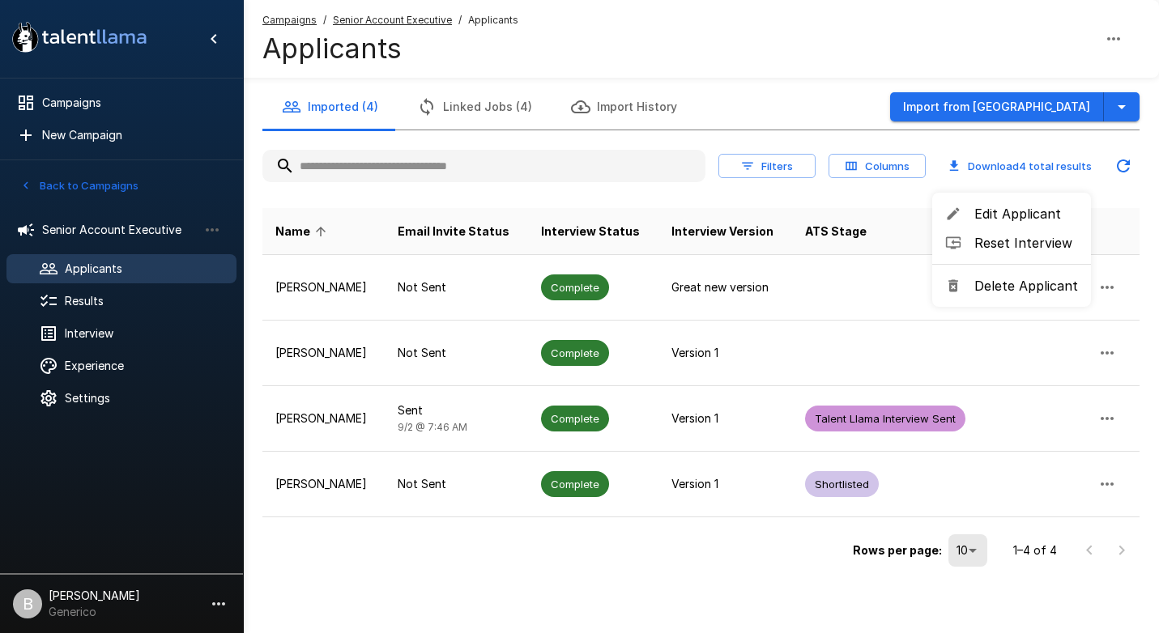
click at [87, 306] on div at bounding box center [579, 316] width 1159 height 633
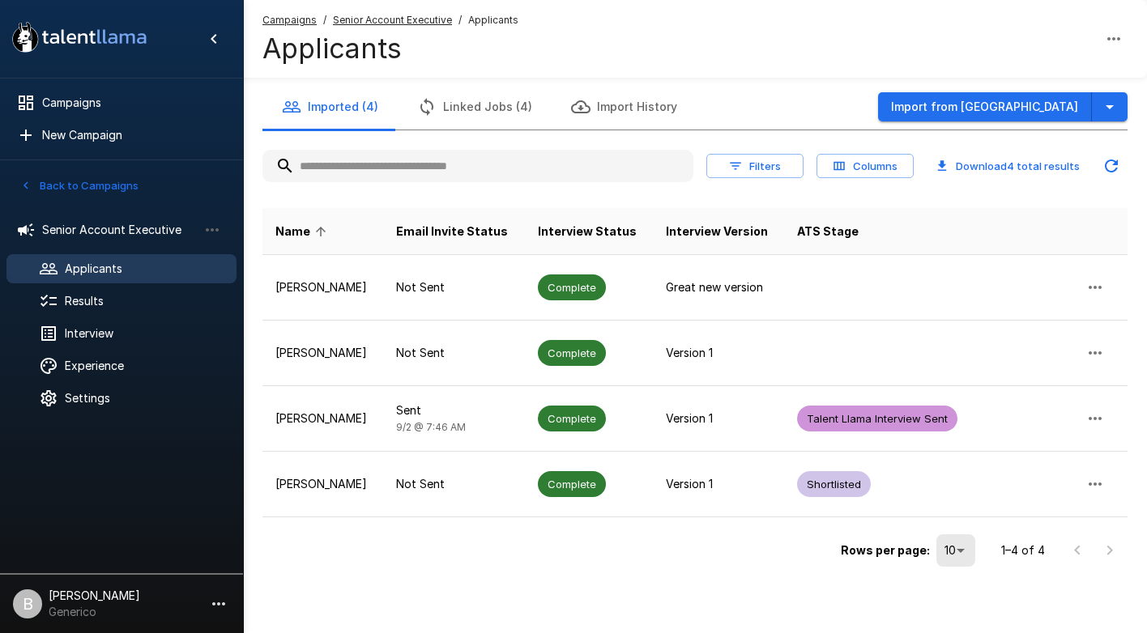
click at [87, 305] on span "Results" at bounding box center [144, 301] width 159 height 16
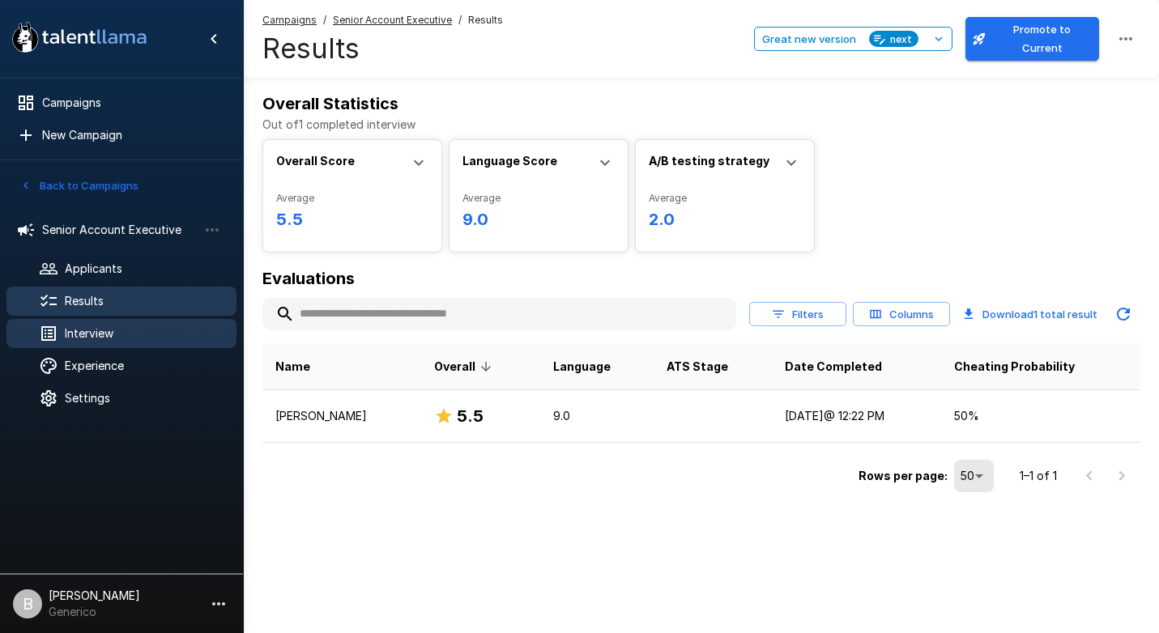
click at [108, 331] on span "Interview" at bounding box center [144, 334] width 159 height 16
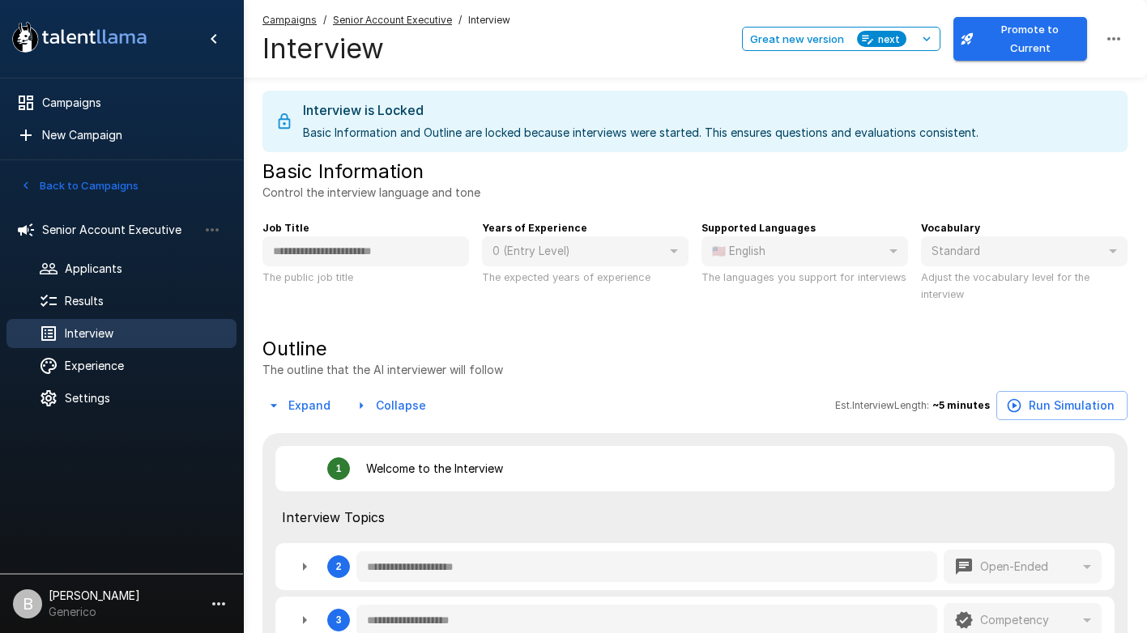
type textarea "*"
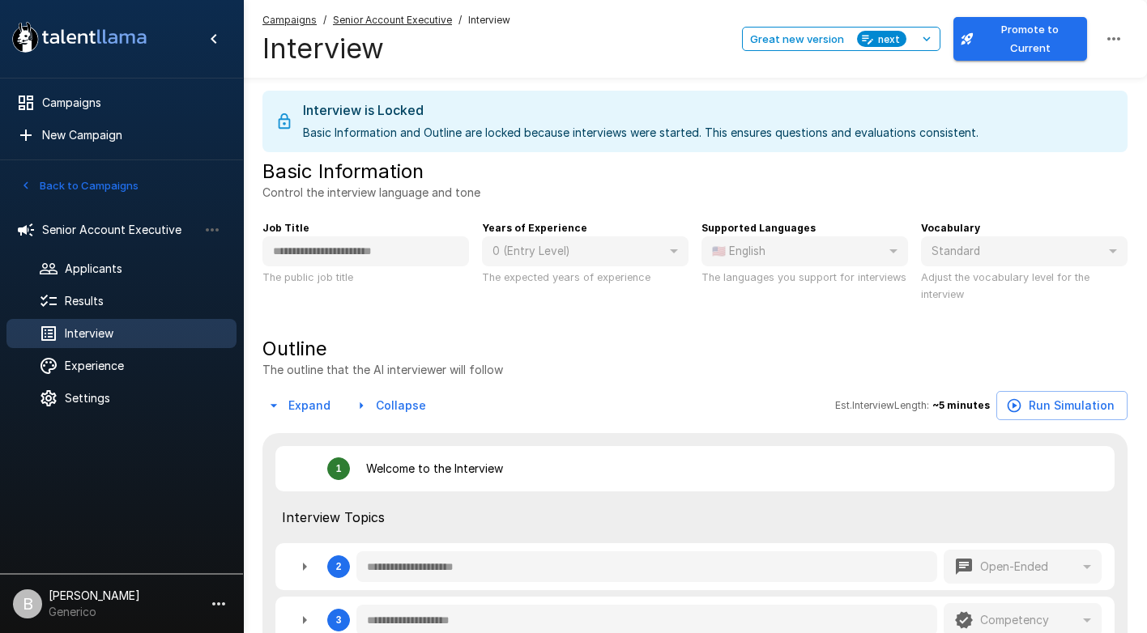
type textarea "*"
click at [1055, 202] on div "**********" at bounding box center [694, 231] width 865 height 145
click at [1012, 36] on button "Promote to Current" at bounding box center [1020, 39] width 134 height 44
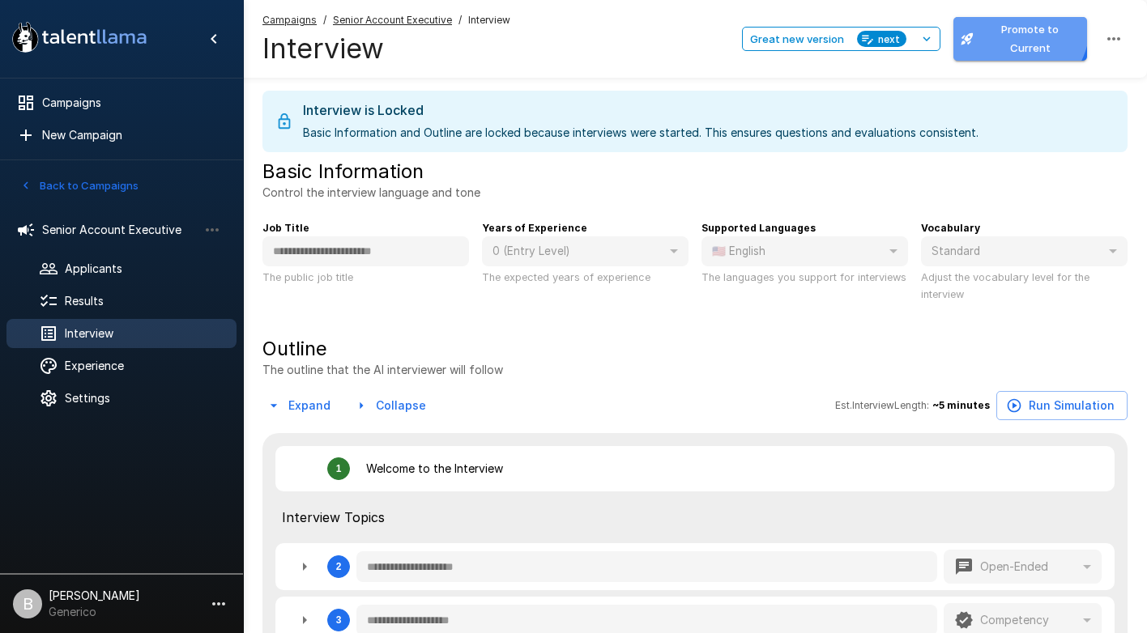
type textarea "*"
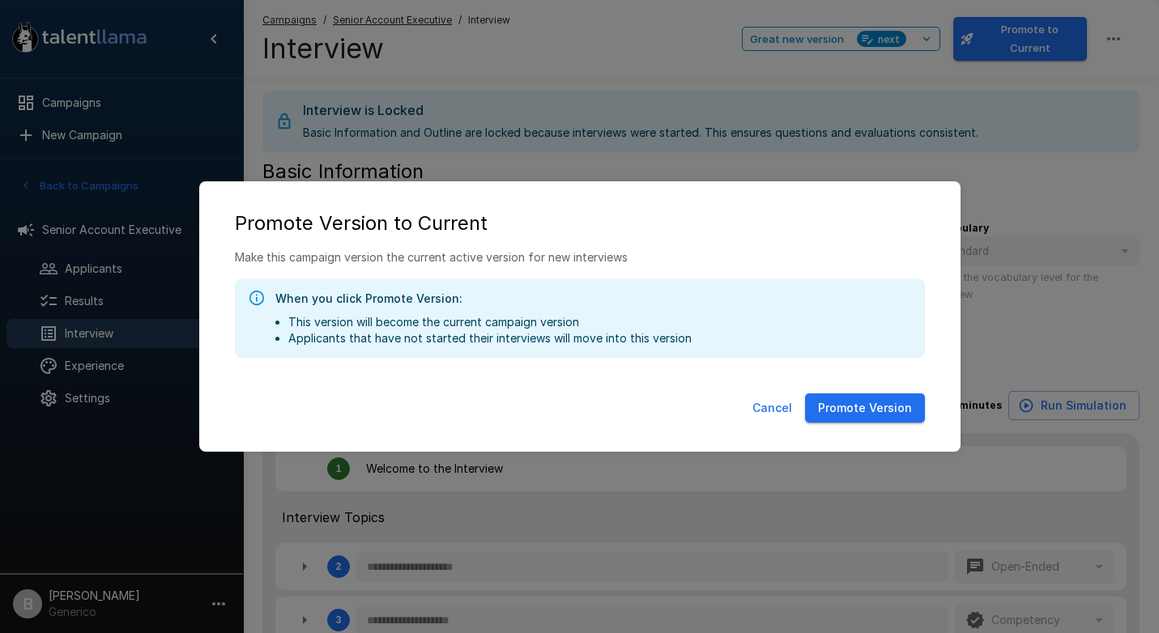
click at [878, 402] on button "Promote Version" at bounding box center [865, 409] width 120 height 30
type textarea "*"
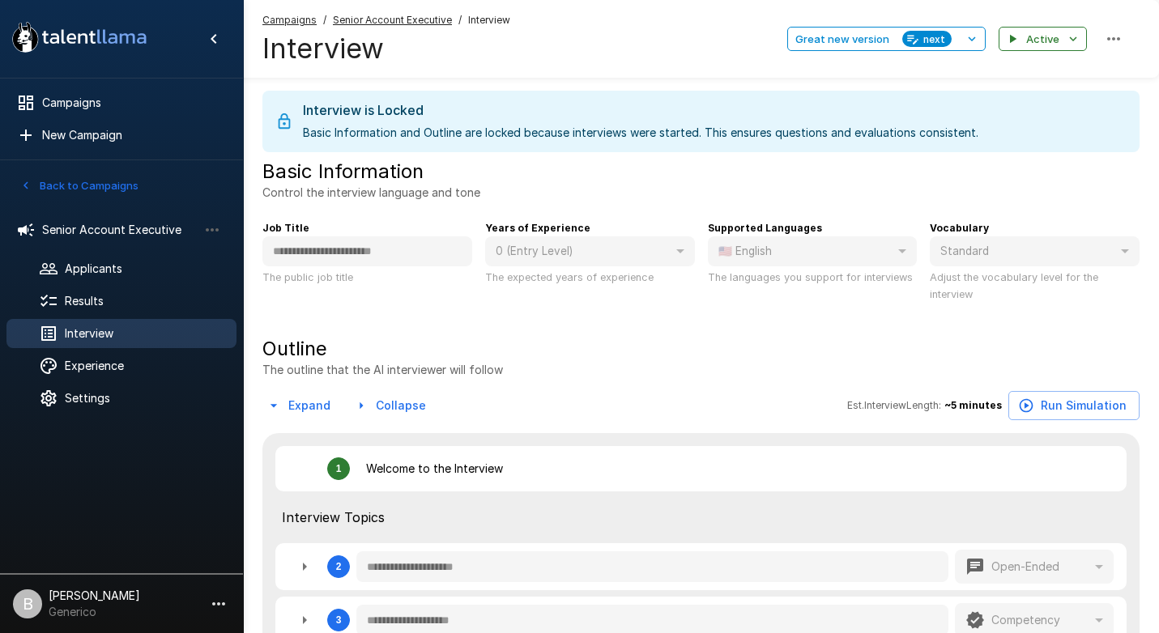
type textarea "*"
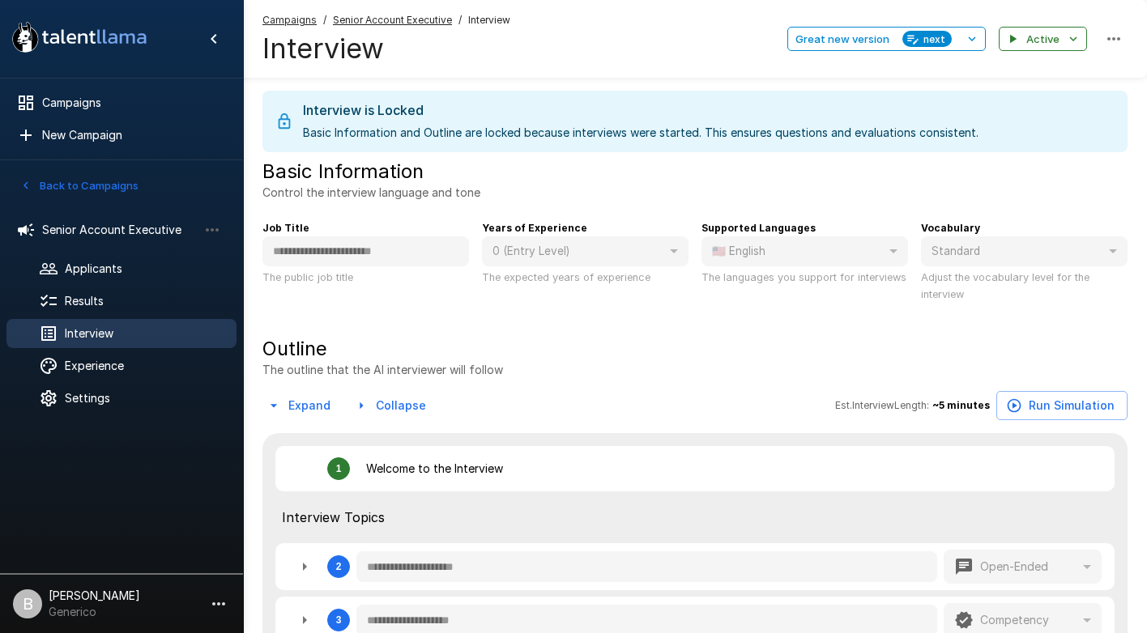
type textarea "*"
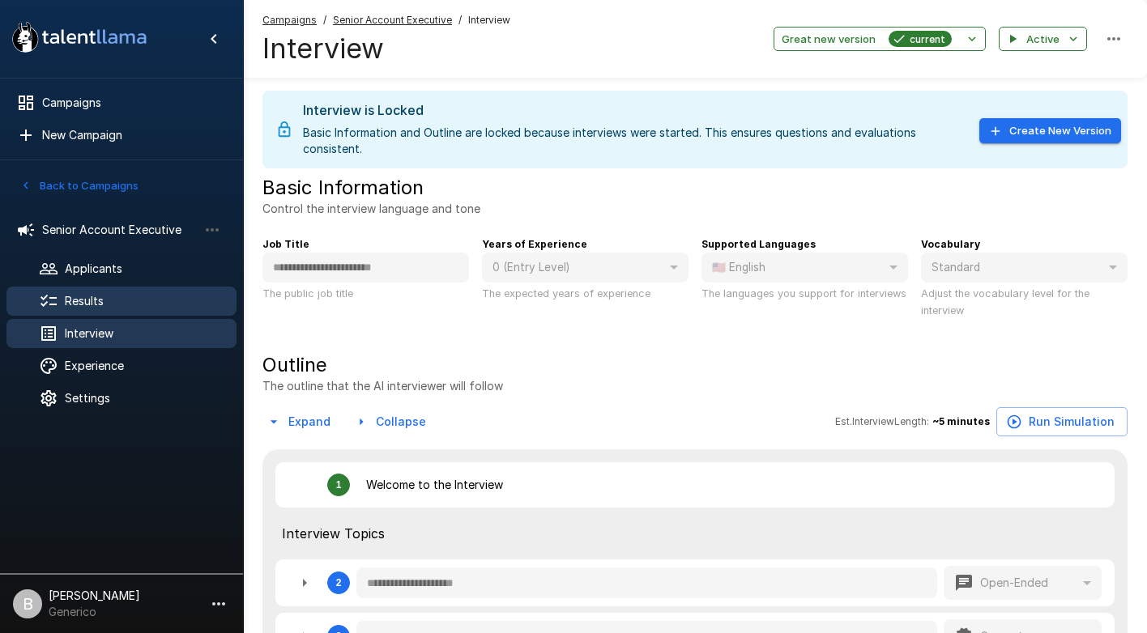
click at [115, 300] on span "Results" at bounding box center [144, 301] width 159 height 16
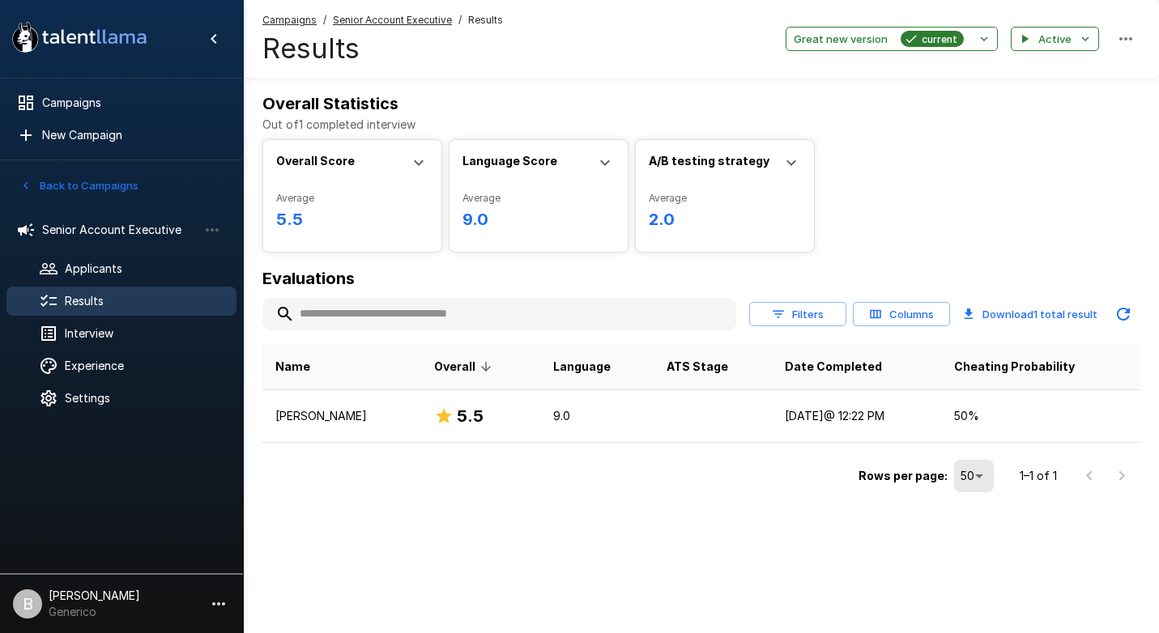
click at [1075, 207] on div "Overall Score Average 5.5 Min 5.5 Max 5.5 Median 5.5 Score Distribution 0 10 Ra…" at bounding box center [700, 195] width 877 height 113
click at [980, 28] on button "Great new version current" at bounding box center [892, 39] width 212 height 25
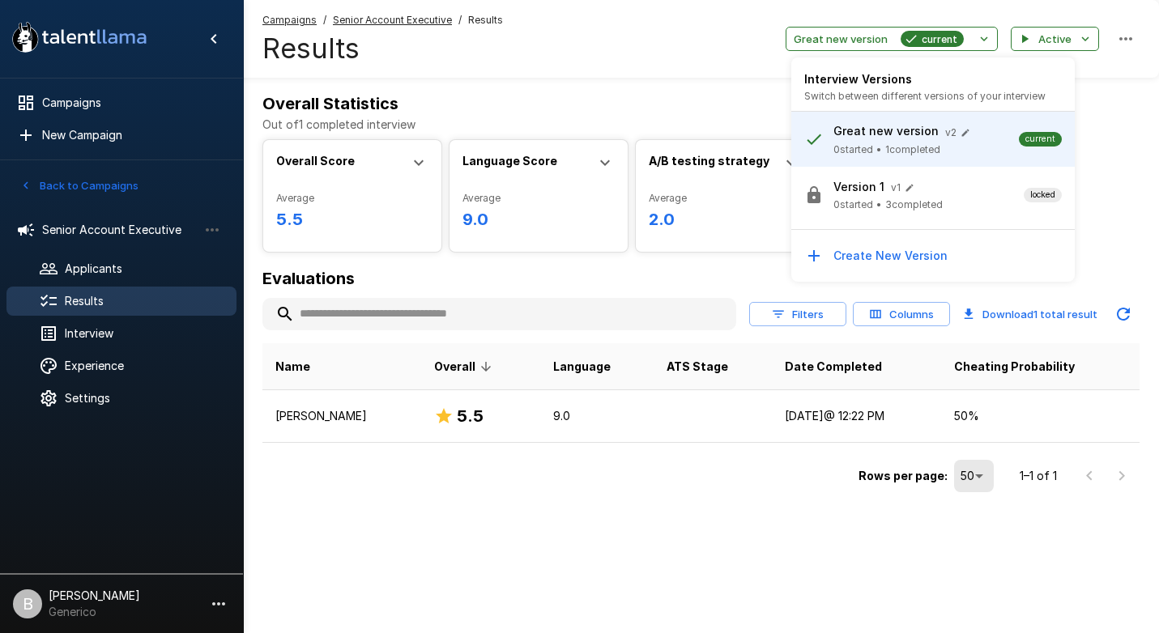
click at [935, 211] on span "3 completed" at bounding box center [914, 205] width 58 height 16
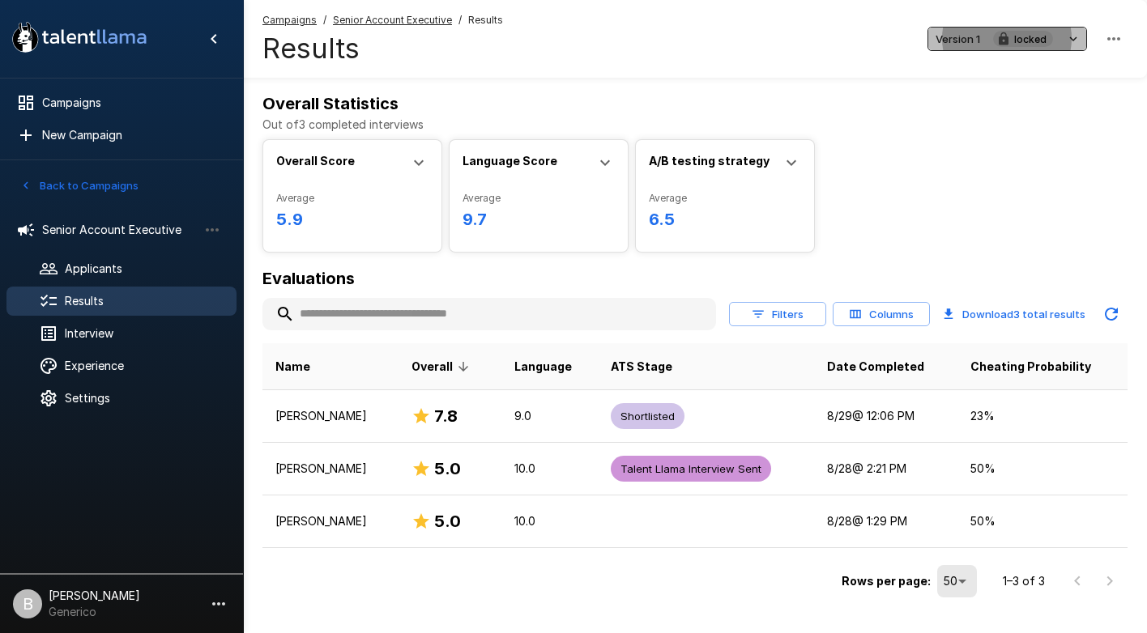
click at [1072, 40] on icon "button" at bounding box center [1073, 38] width 7 height 5
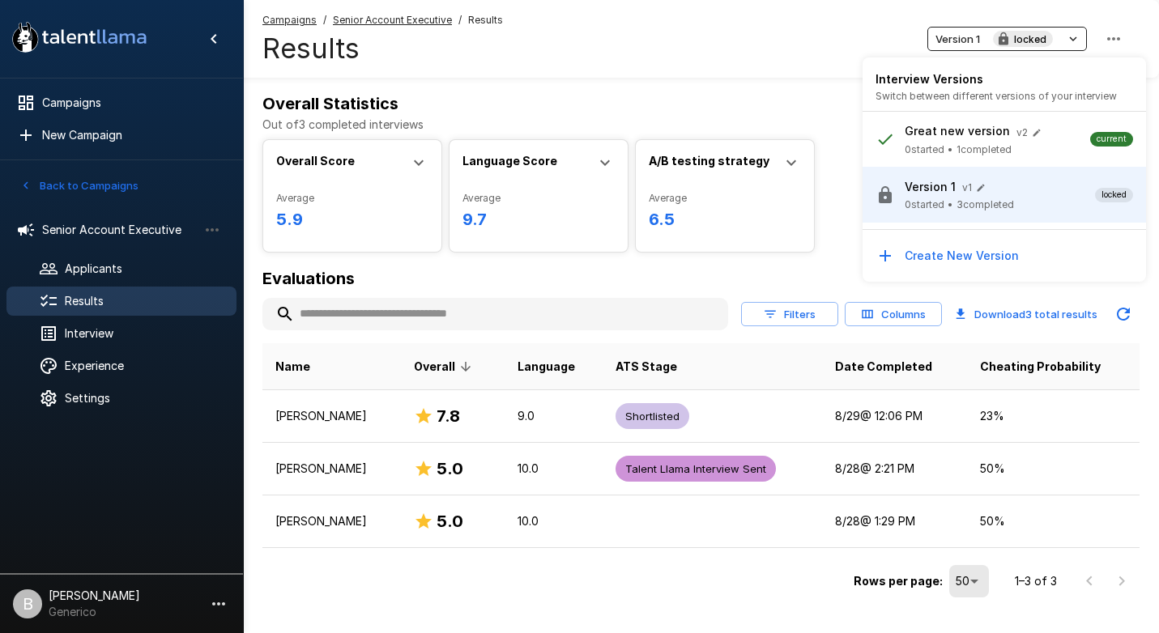
click at [798, 23] on div at bounding box center [579, 316] width 1159 height 633
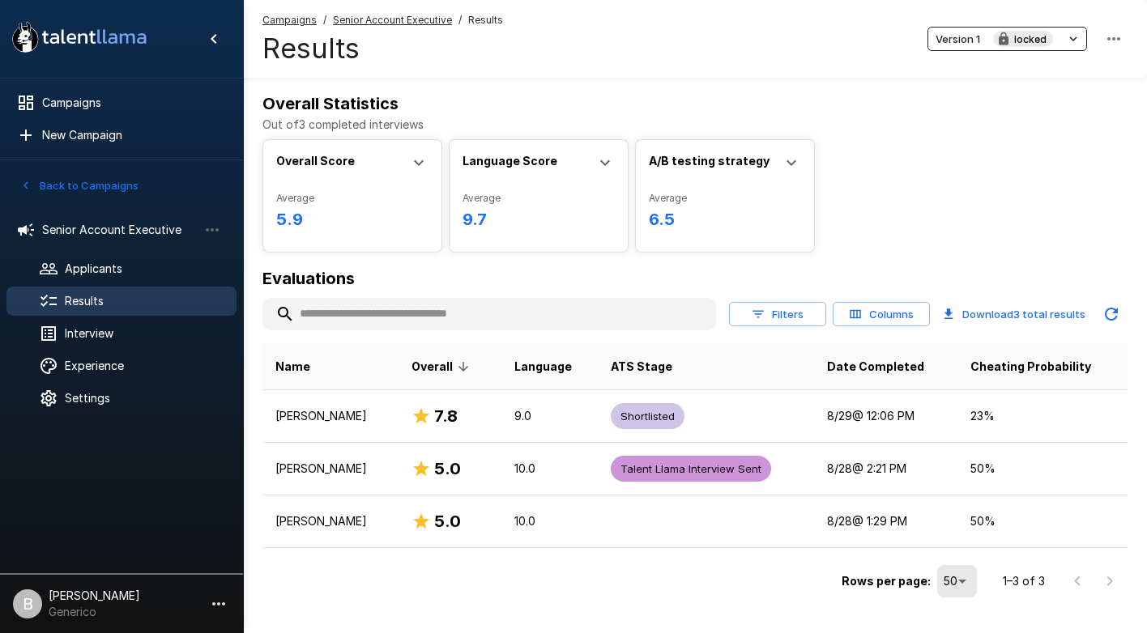
click at [714, 33] on div "Campaigns / Senior Account Executive / Results Results Version 1 locked" at bounding box center [695, 39] width 904 height 78
click at [1058, 28] on button "Version 1 locked" at bounding box center [1007, 39] width 160 height 25
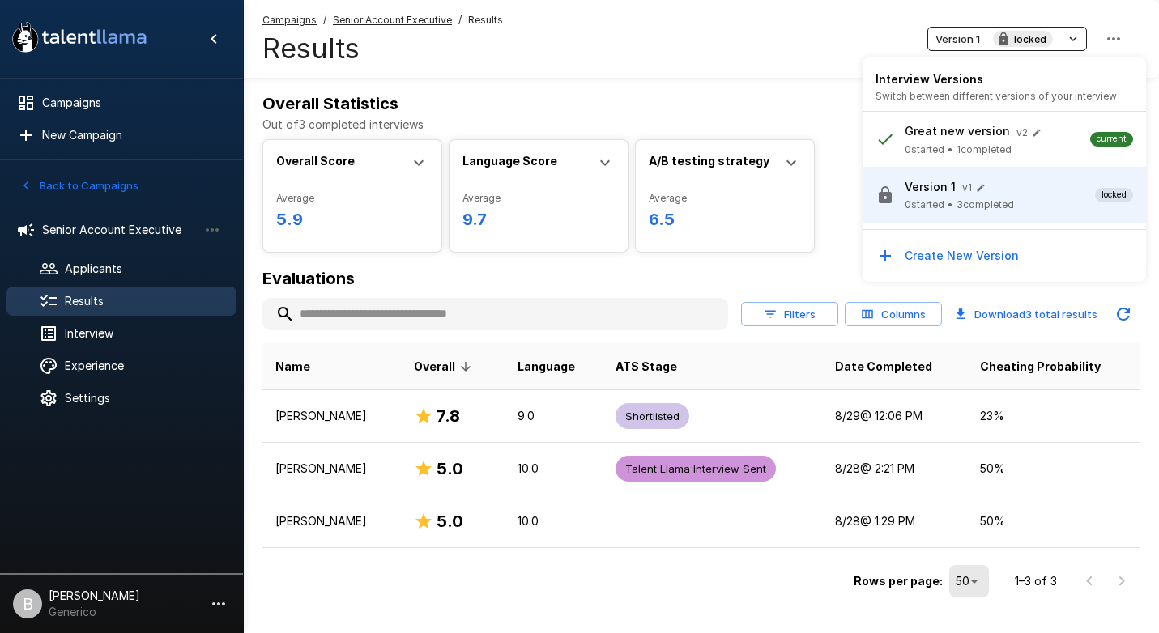
click at [990, 150] on span "1 completed" at bounding box center [983, 150] width 55 height 16
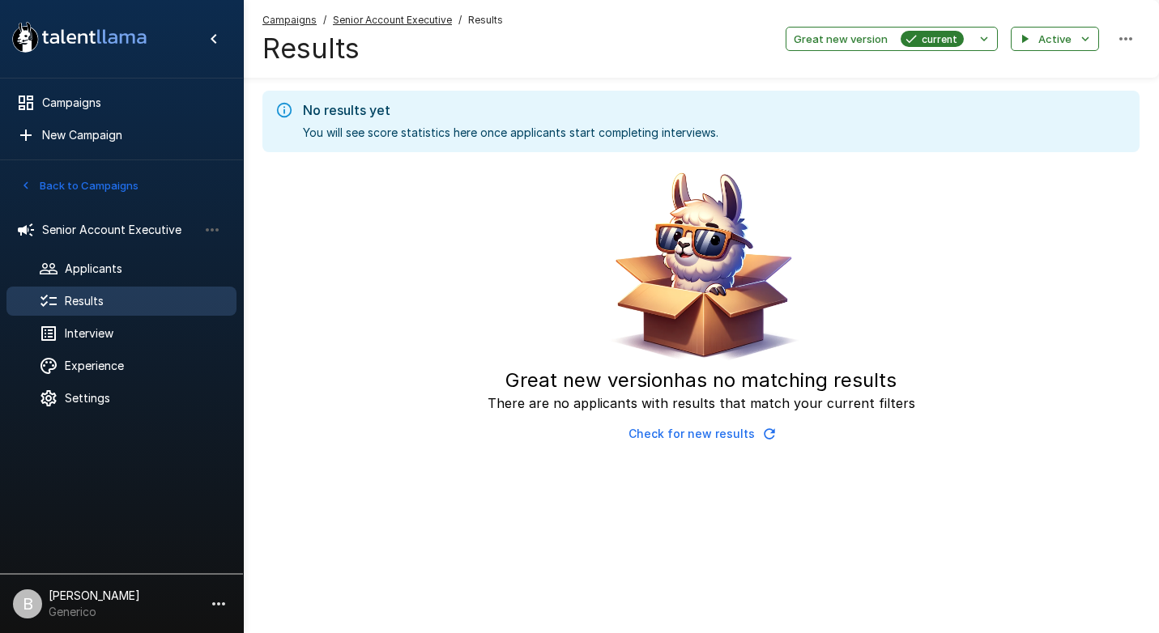
click at [397, 18] on u "Senior Account Executive" at bounding box center [392, 20] width 119 height 12
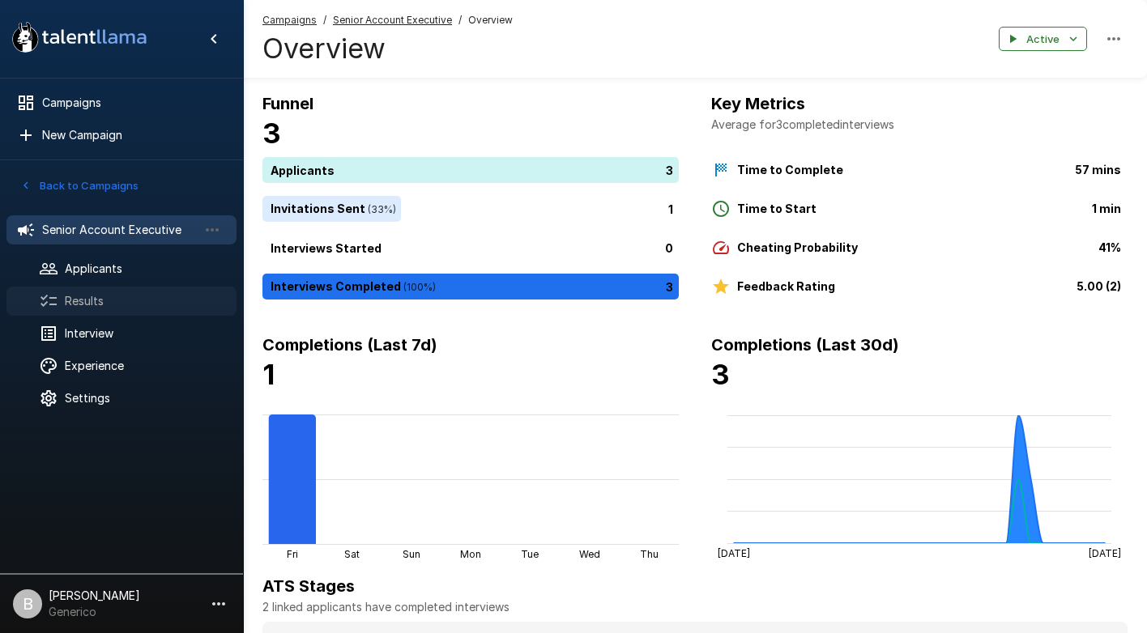
click at [98, 304] on span "Results" at bounding box center [144, 301] width 159 height 16
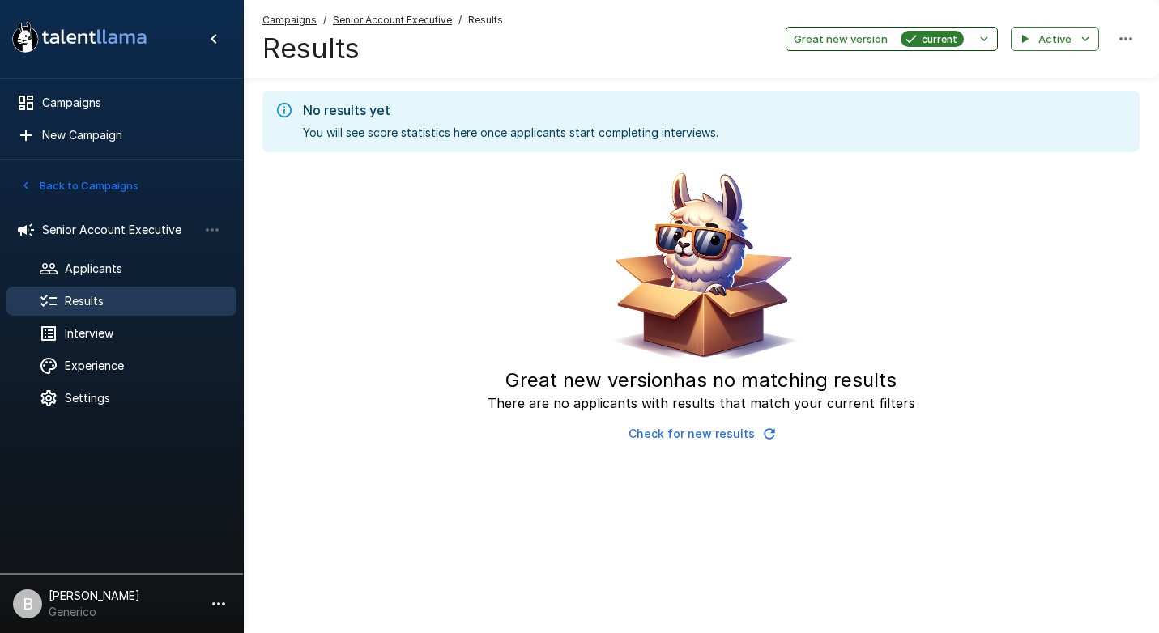
click at [953, 39] on span "current" at bounding box center [939, 39] width 49 height 17
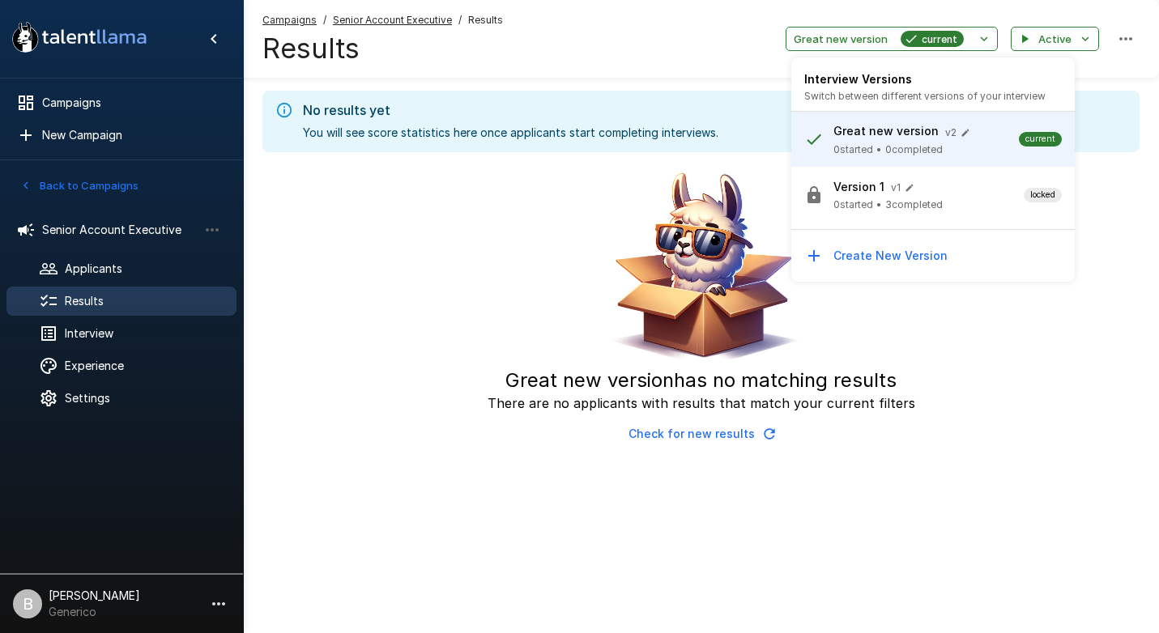
click at [909, 199] on span "3 completed" at bounding box center [914, 205] width 58 height 16
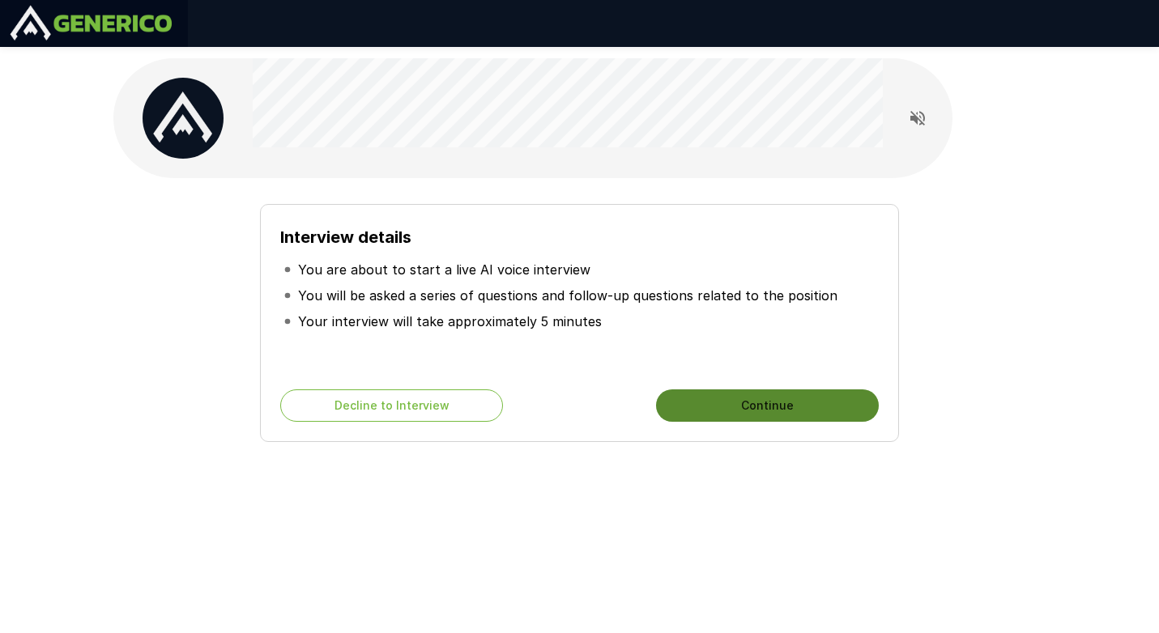
click at [721, 396] on button "Continue" at bounding box center [767, 406] width 223 height 32
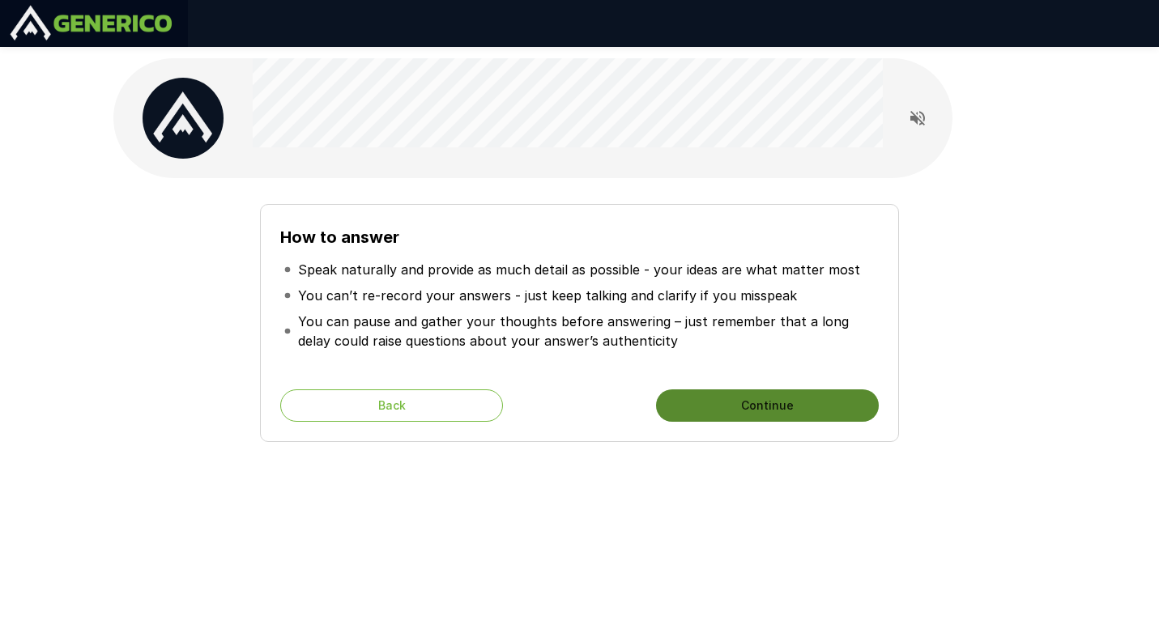
click at [685, 411] on button "Continue" at bounding box center [767, 406] width 223 height 32
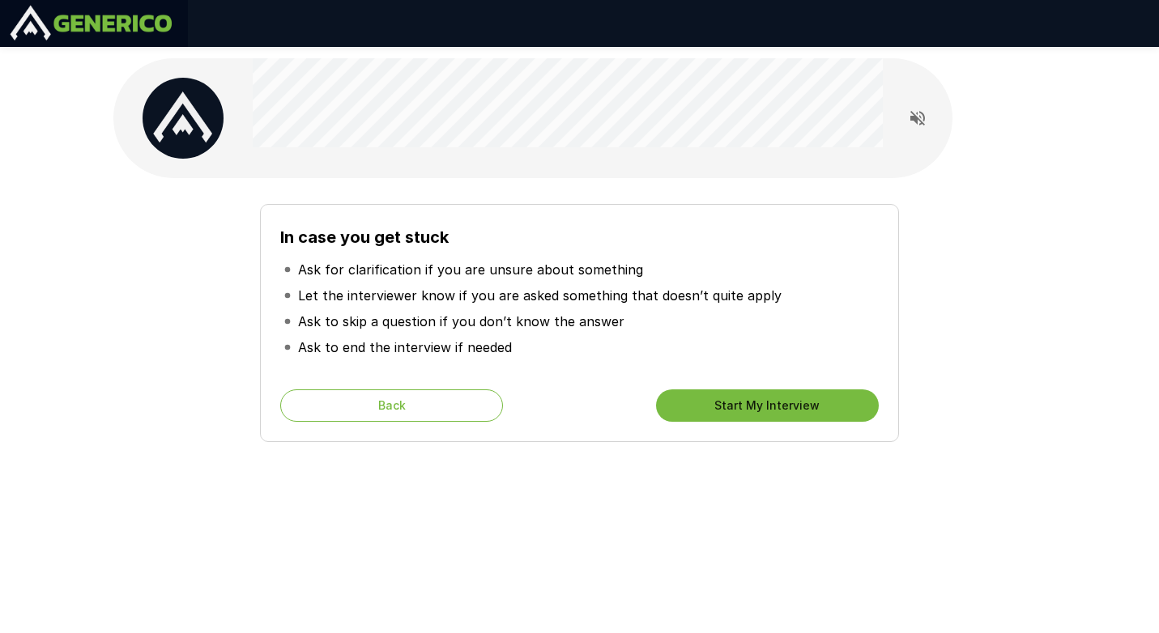
click at [823, 400] on button "Start My Interview" at bounding box center [767, 406] width 223 height 32
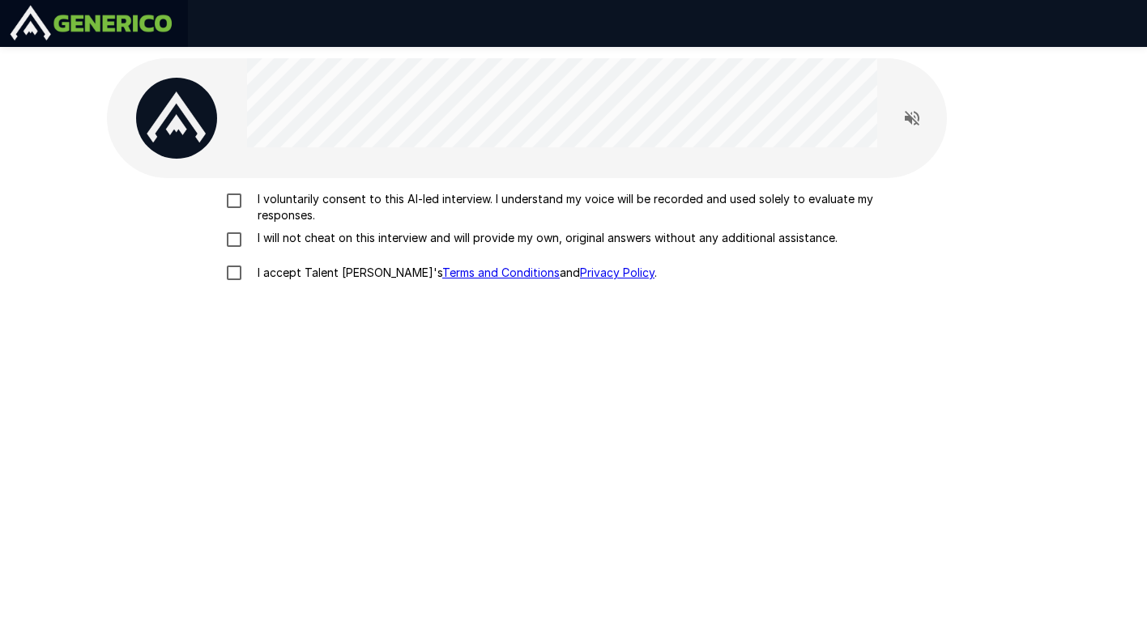
click at [383, 198] on p "I voluntarily consent to this AI-led interview. I understand my voice will be r…" at bounding box center [590, 207] width 679 height 32
click at [359, 228] on div "I voluntarily consent to this AI-led interview. I understand my voice will be r…" at bounding box center [573, 240] width 920 height 99
click at [322, 231] on p "I will not cheat on this interview and will provide my own, original answers wi…" at bounding box center [544, 238] width 586 height 16
click at [320, 278] on p "I accept Talent Llama's Terms and Conditions and Privacy Policy ." at bounding box center [454, 273] width 406 height 16
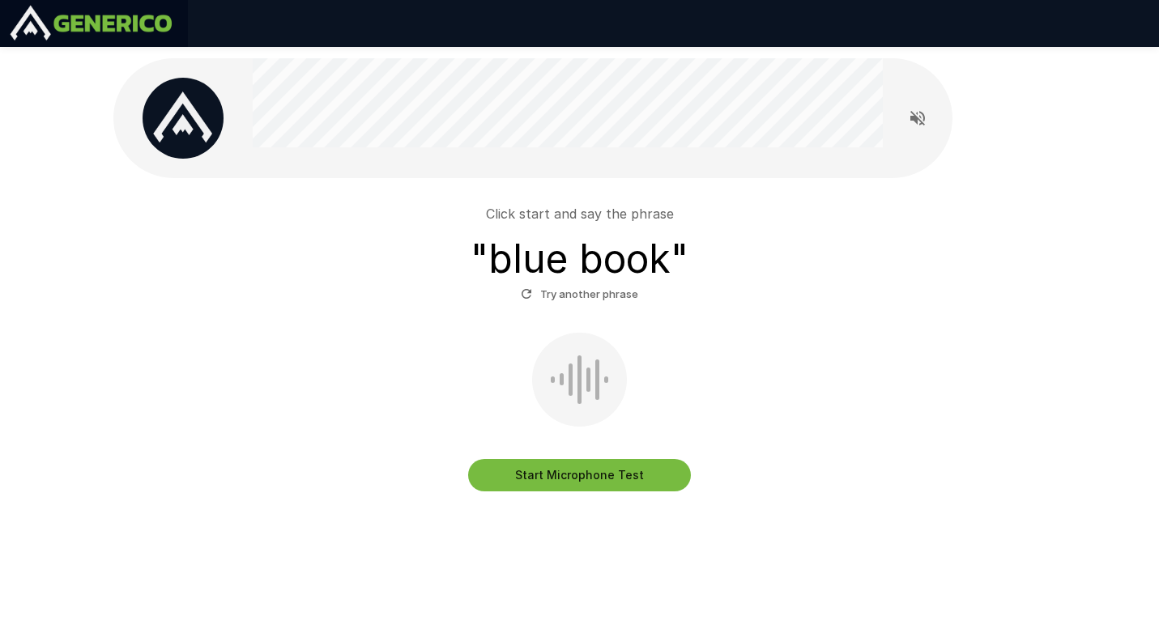
click at [569, 479] on button "Start Microphone Test" at bounding box center [579, 475] width 223 height 32
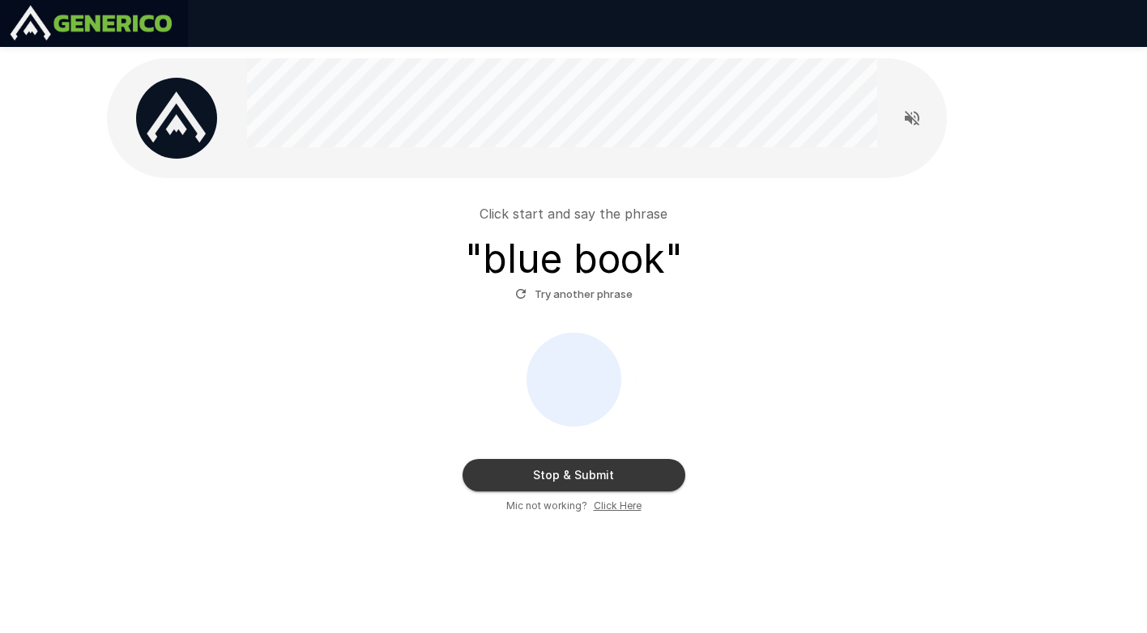
click at [569, 479] on button "Stop & Submit" at bounding box center [573, 475] width 223 height 32
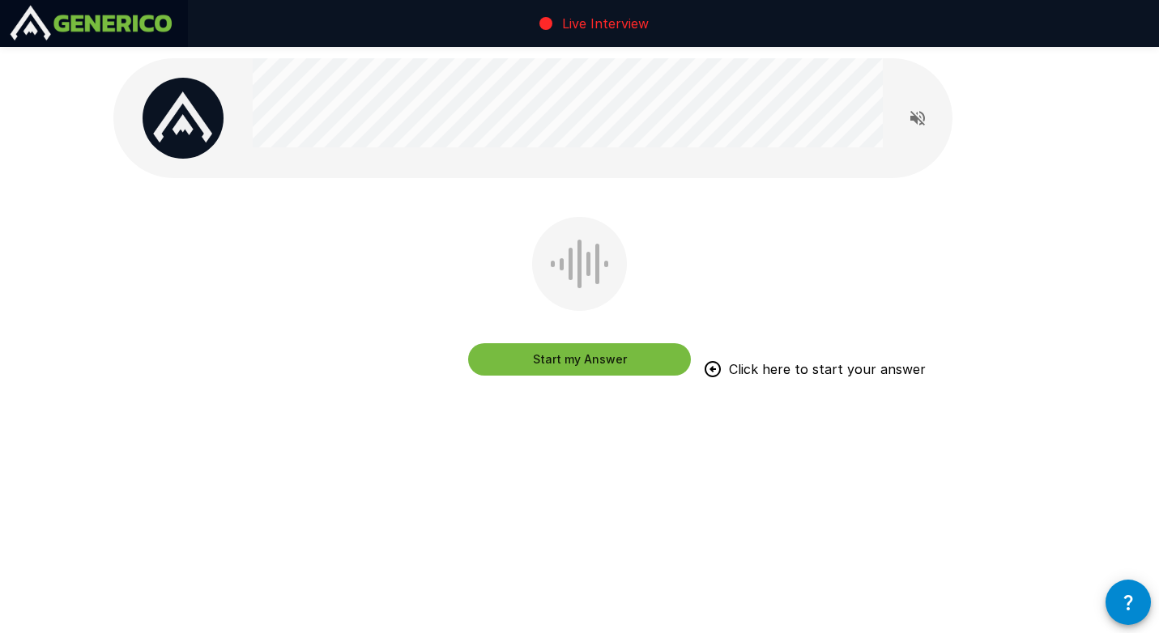
click at [607, 357] on button "Start my Answer" at bounding box center [579, 359] width 223 height 32
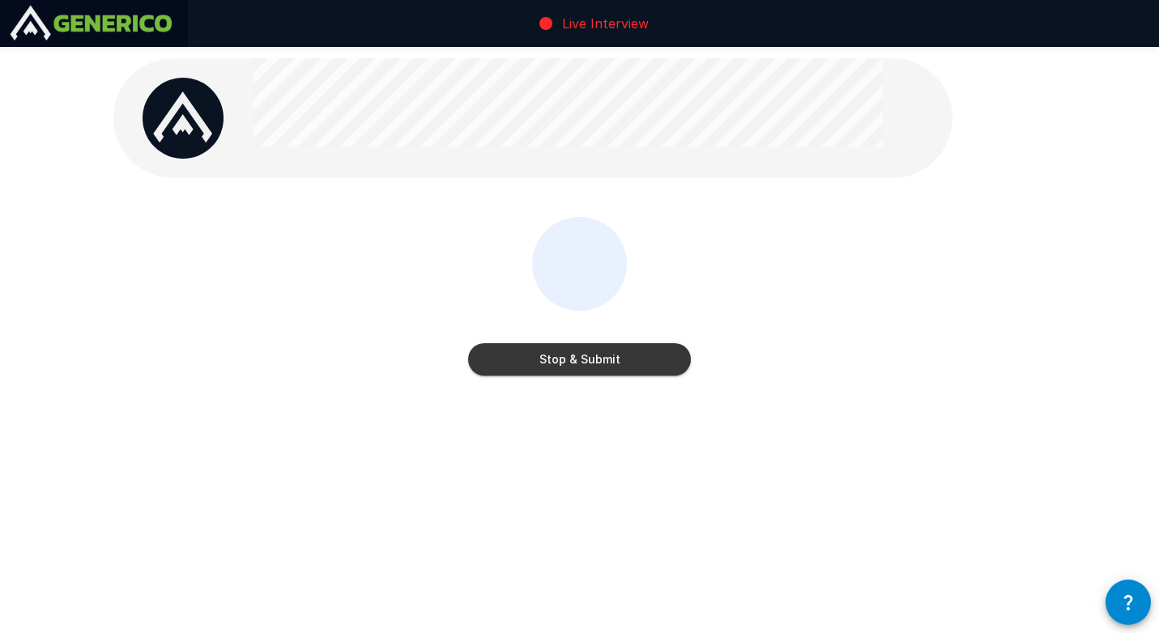
click at [586, 351] on button "Stop & Submit" at bounding box center [579, 359] width 223 height 32
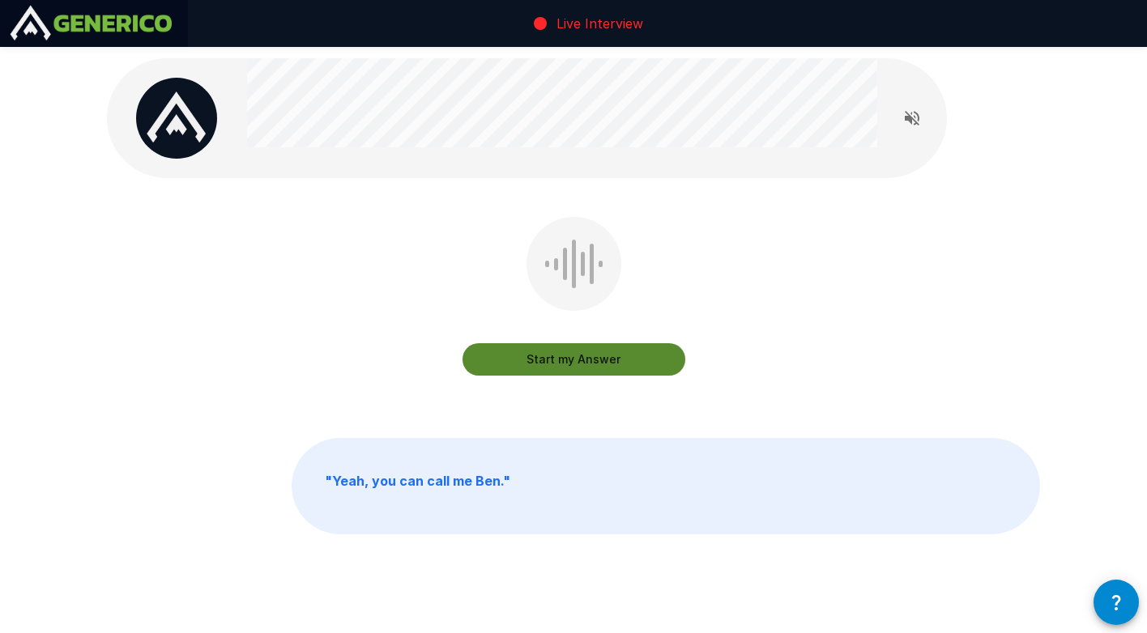
click at [582, 369] on button "Start my Answer" at bounding box center [573, 359] width 223 height 32
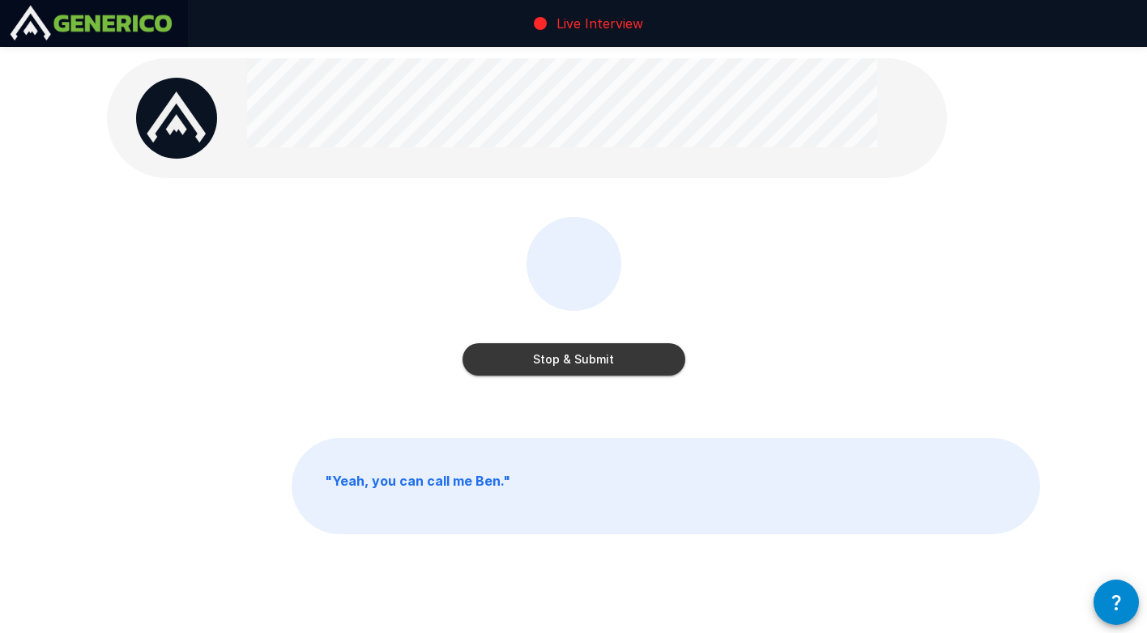
click at [579, 358] on button "Stop & Submit" at bounding box center [573, 359] width 223 height 32
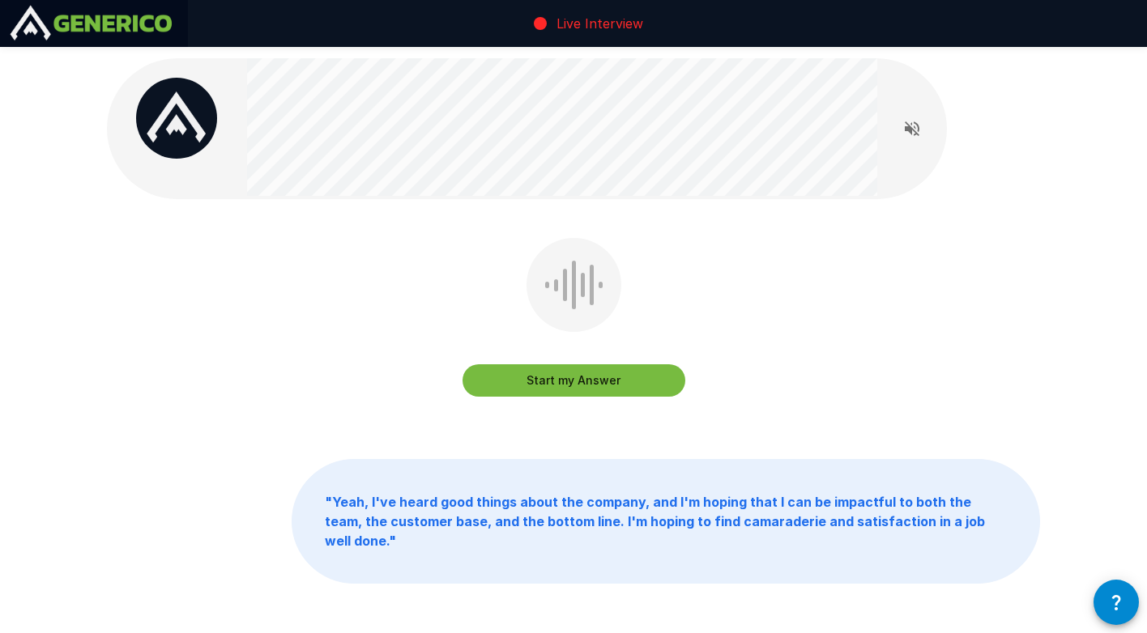
click at [578, 375] on button "Start my Answer" at bounding box center [573, 380] width 223 height 32
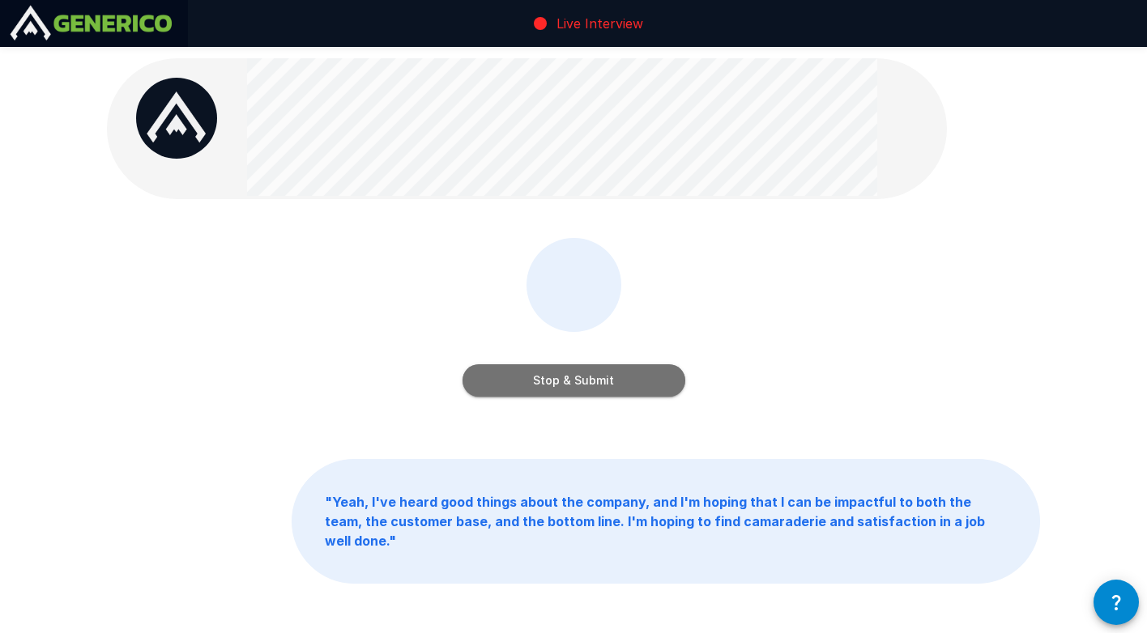
click at [586, 386] on button "Stop & Submit" at bounding box center [573, 380] width 223 height 32
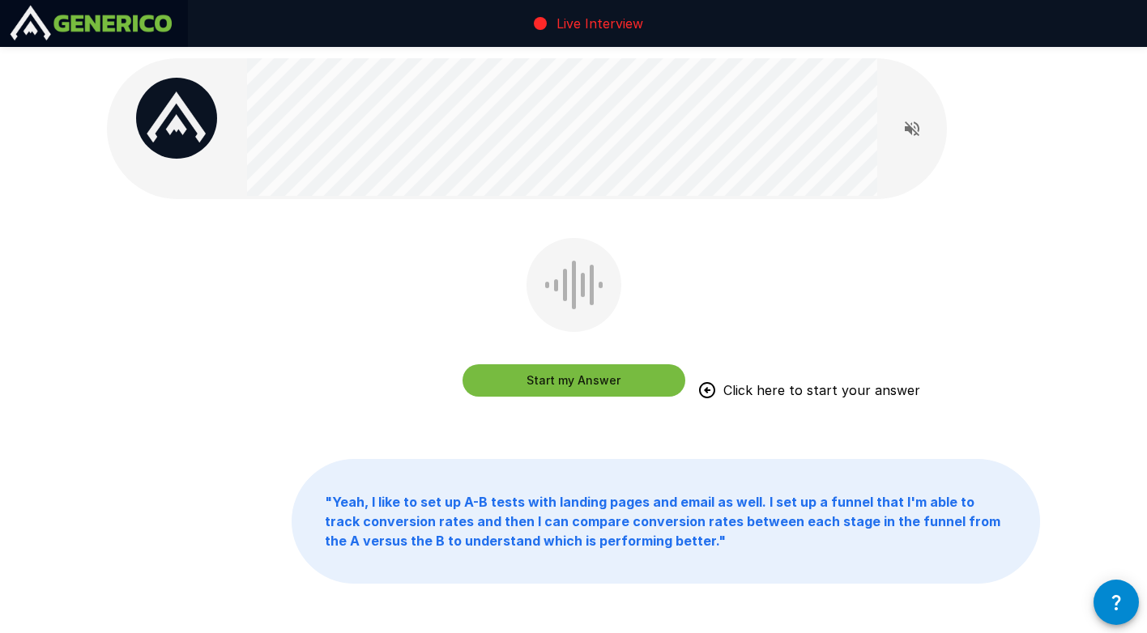
click at [601, 376] on button "Start my Answer" at bounding box center [573, 380] width 223 height 32
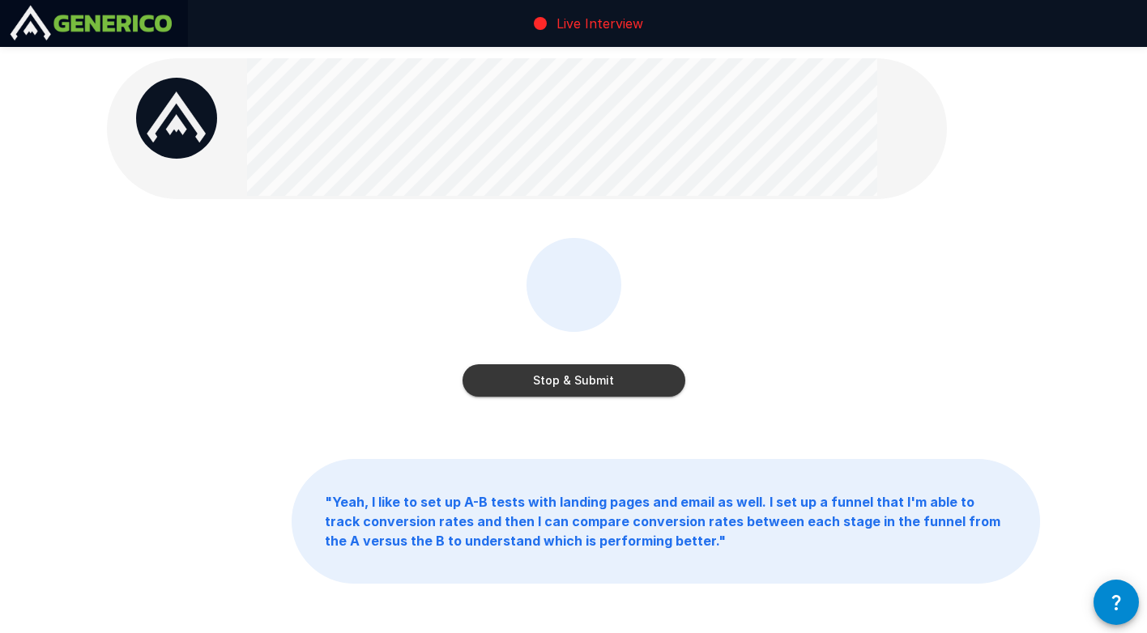
click at [601, 376] on button "Stop & Submit" at bounding box center [573, 380] width 223 height 32
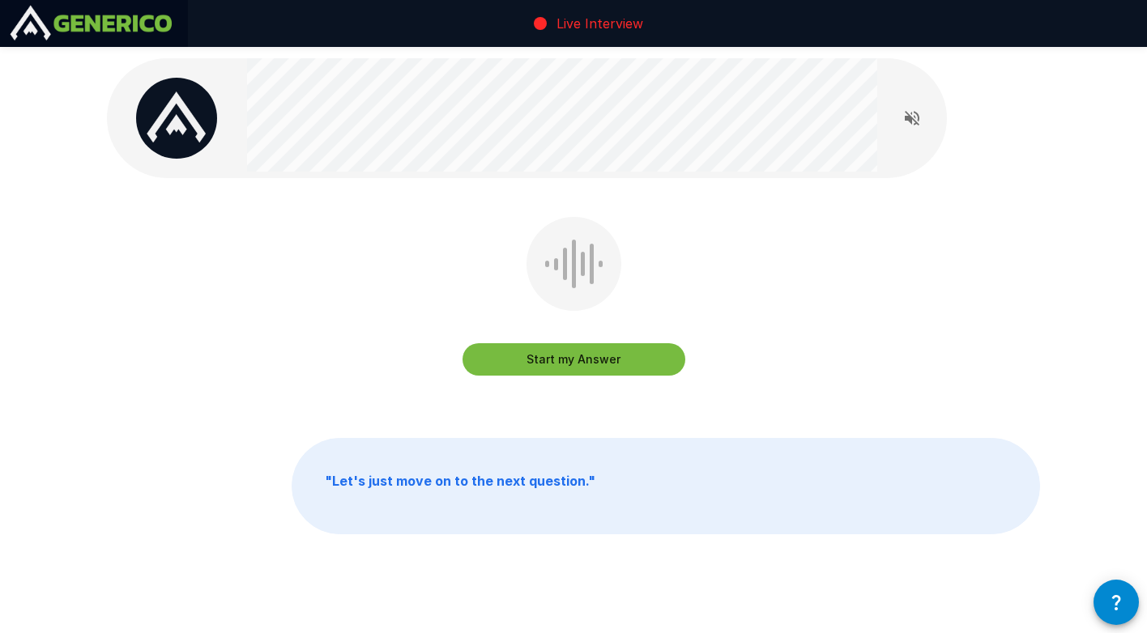
click at [599, 371] on button "Start my Answer" at bounding box center [573, 359] width 223 height 32
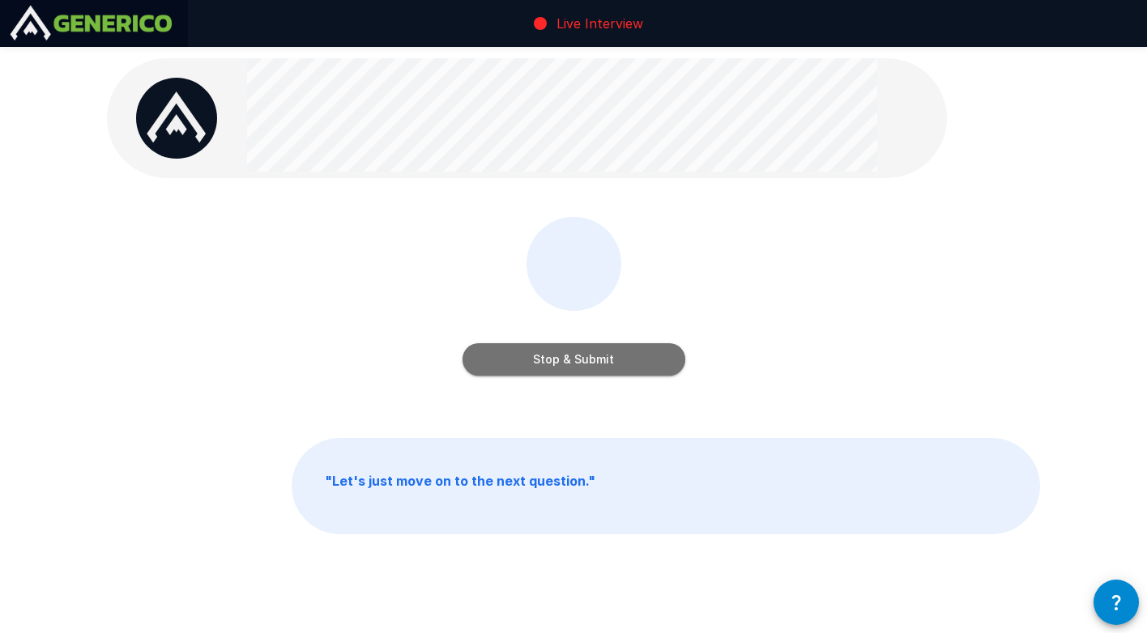
click at [582, 350] on button "Stop & Submit" at bounding box center [573, 359] width 223 height 32
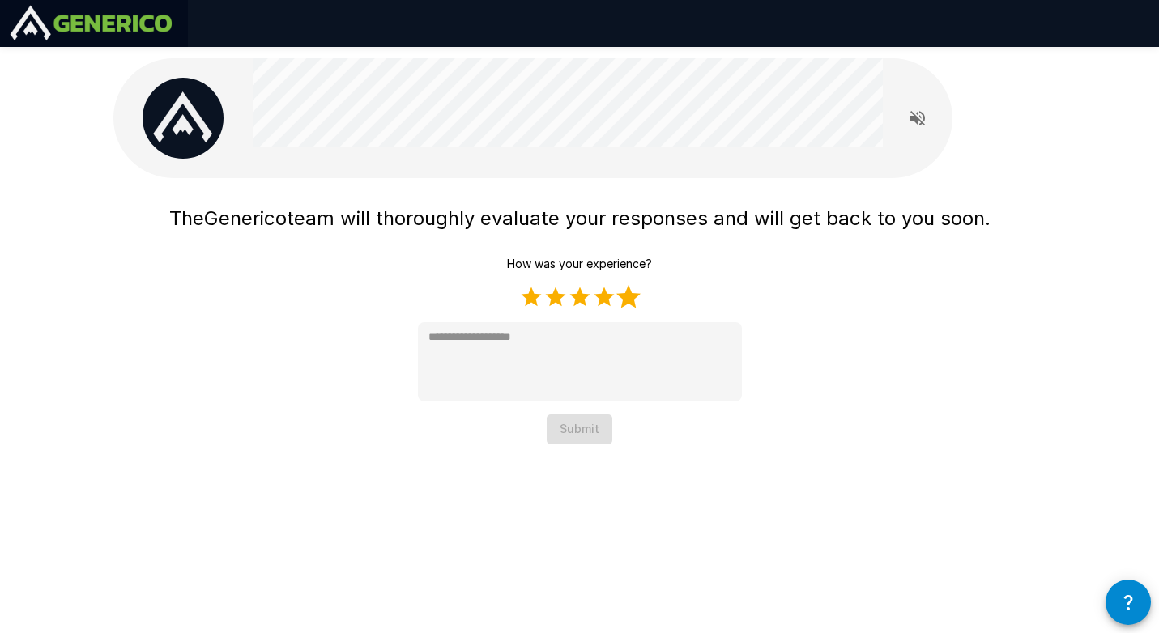
click at [633, 296] on label "5 Stars" at bounding box center [628, 297] width 24 height 24
type textarea "*"
click at [576, 433] on button "Submit" at bounding box center [580, 430] width 66 height 30
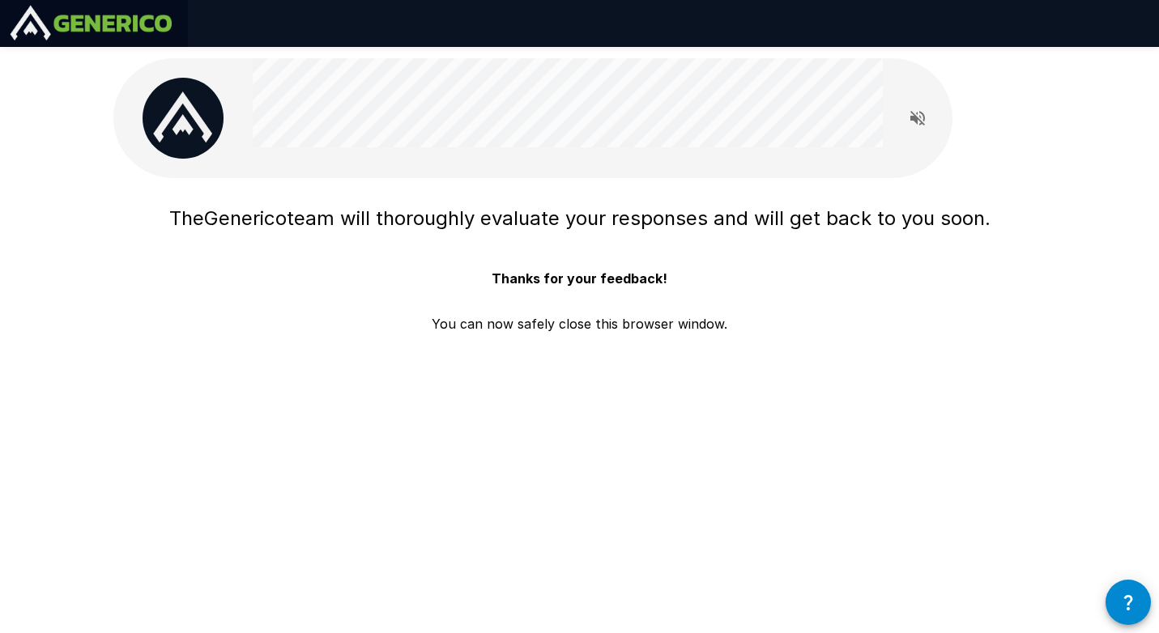
click at [1056, 125] on div "The Generico team will thoroughly evaluate your responses and will get back to …" at bounding box center [580, 254] width 972 height 509
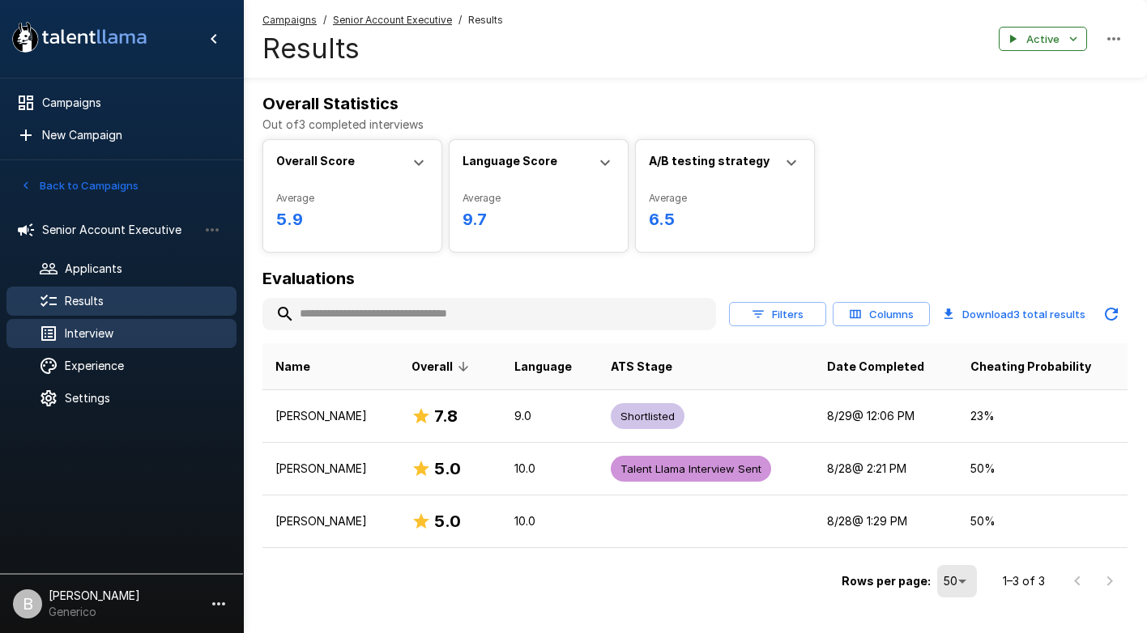
click at [92, 338] on span "Interview" at bounding box center [144, 334] width 159 height 16
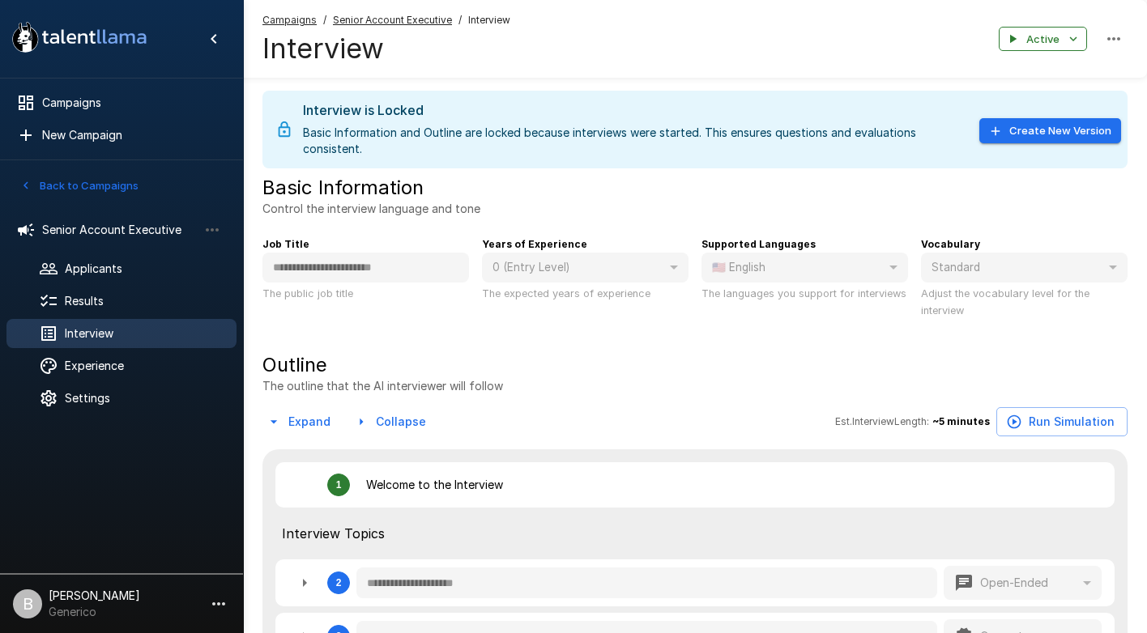
type textarea "*"
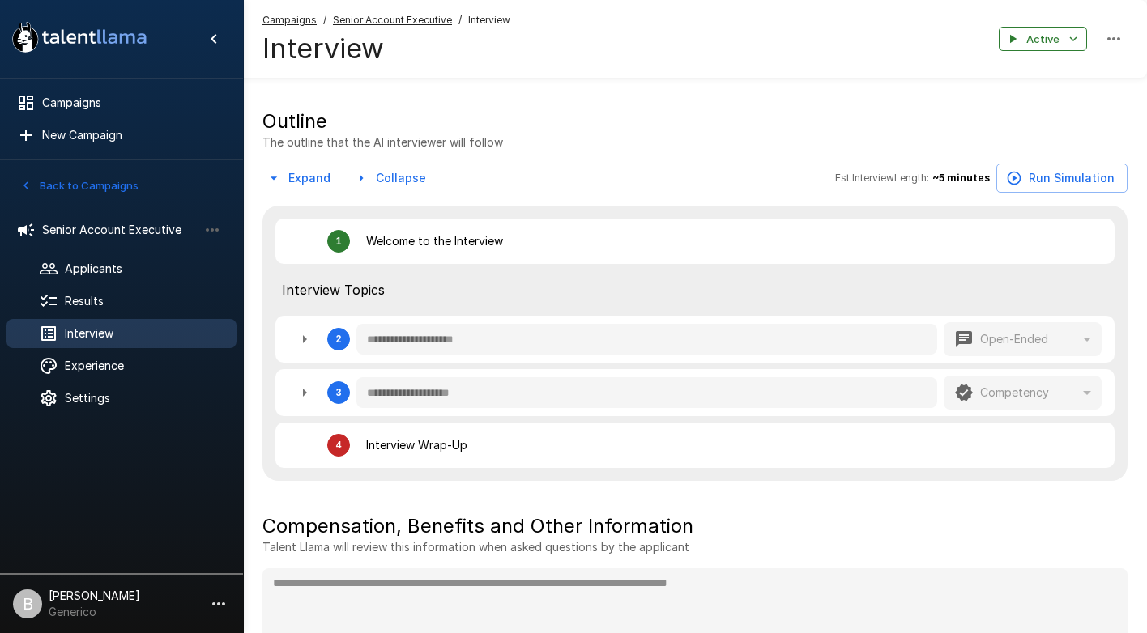
scroll to position [276, 0]
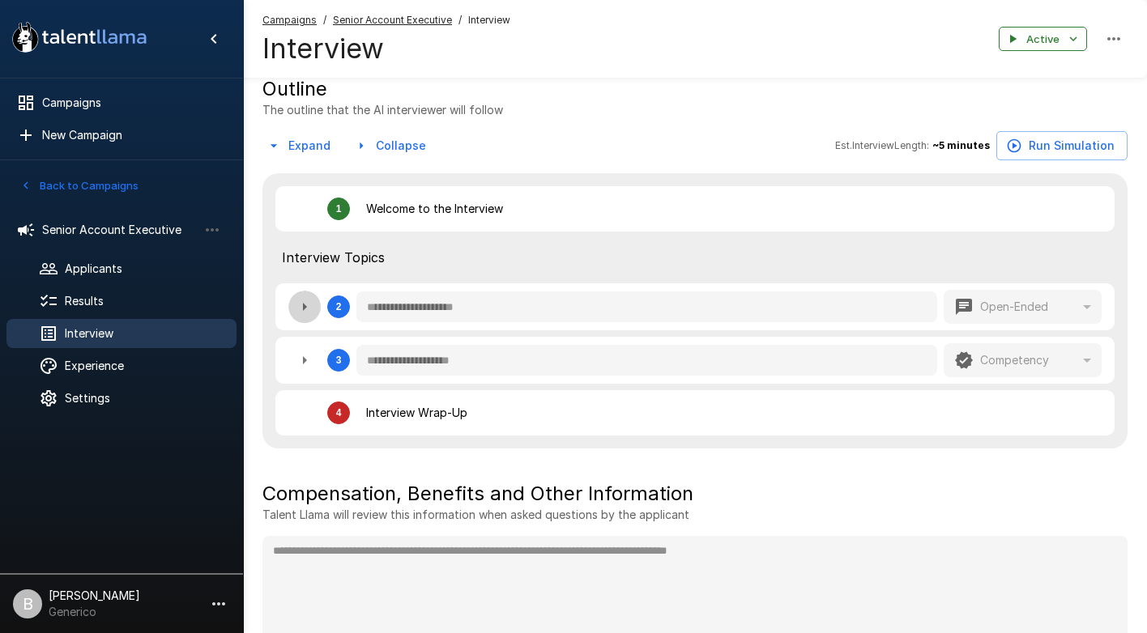
click at [298, 308] on icon "button" at bounding box center [304, 306] width 19 height 19
type textarea "*"
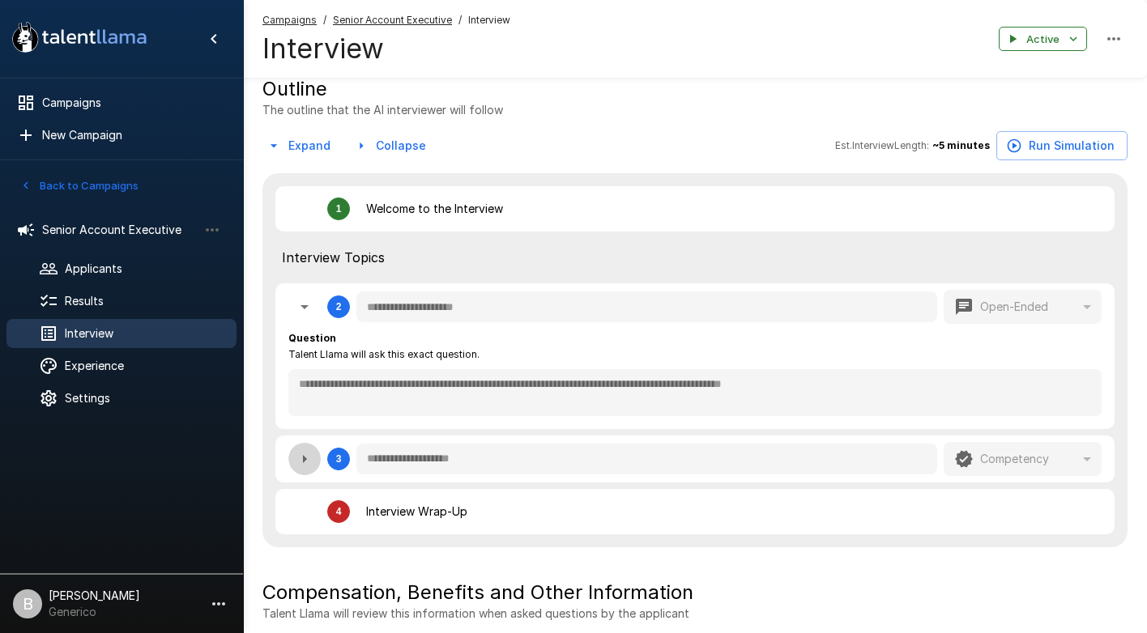
click at [300, 467] on icon "button" at bounding box center [304, 458] width 19 height 19
type textarea "*"
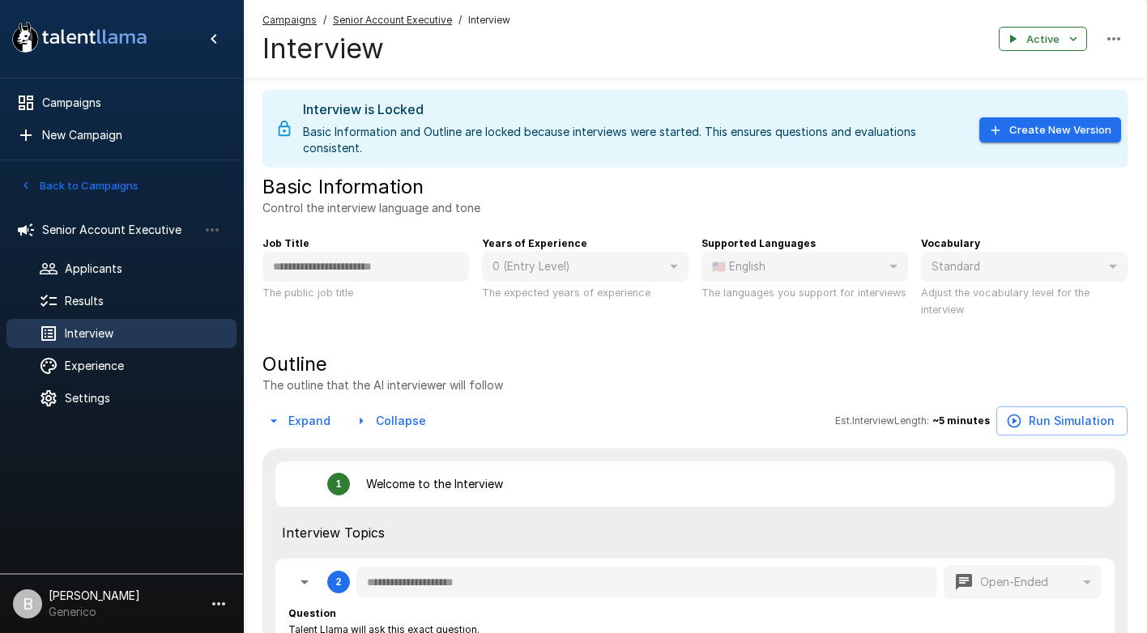
scroll to position [0, 0]
click at [208, 229] on icon "button" at bounding box center [212, 229] width 13 height 3
type textarea "*"
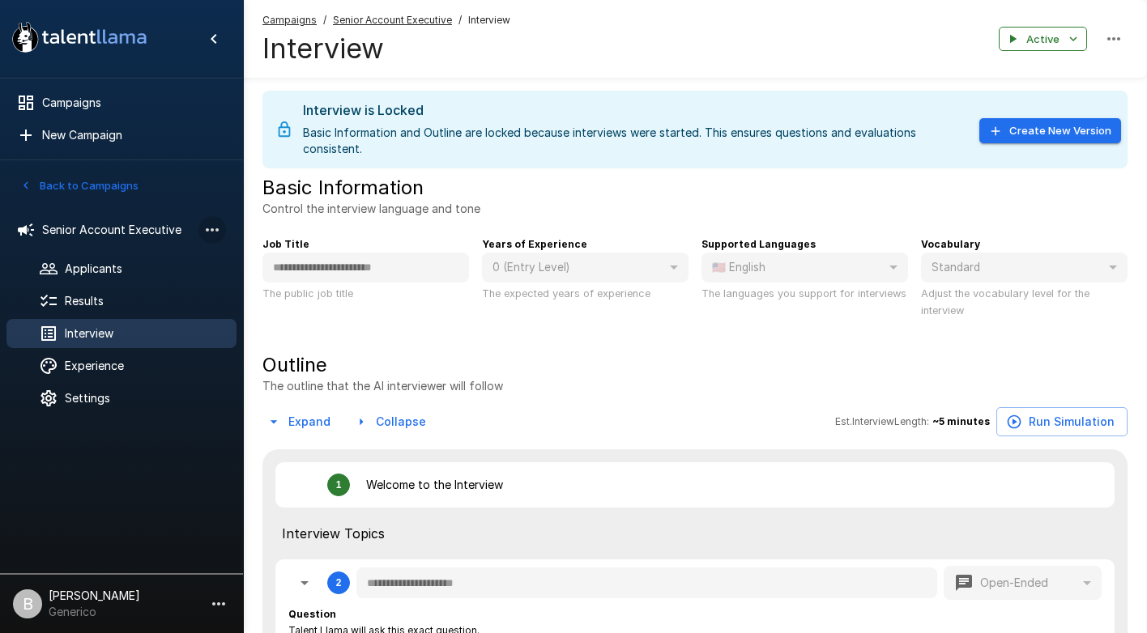
type textarea "*"
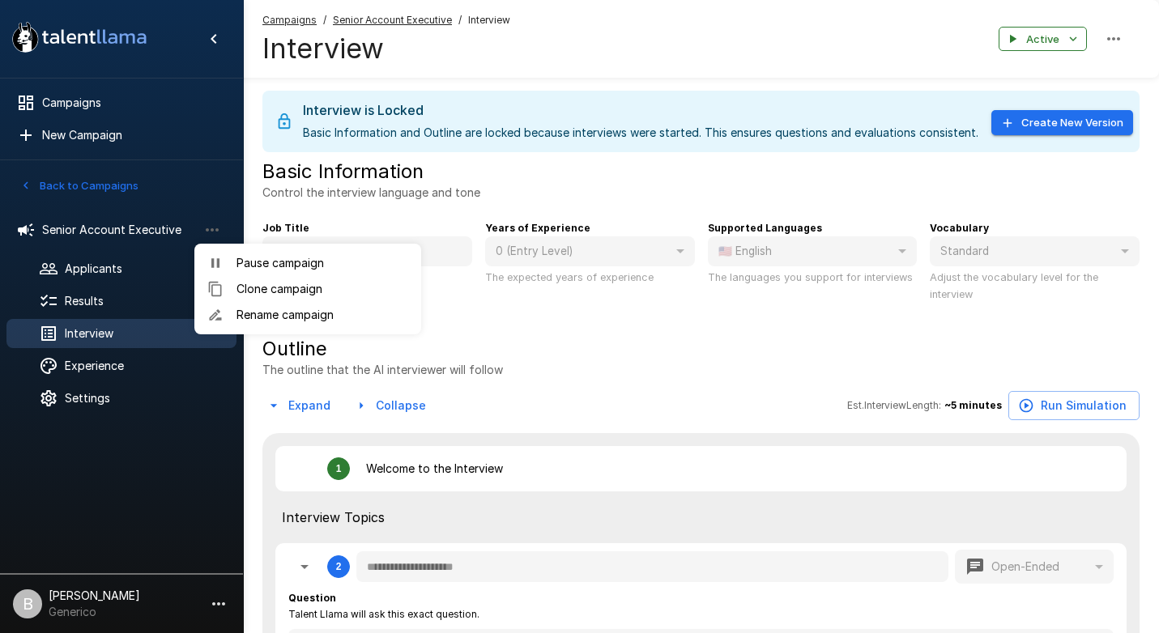
type textarea "*"
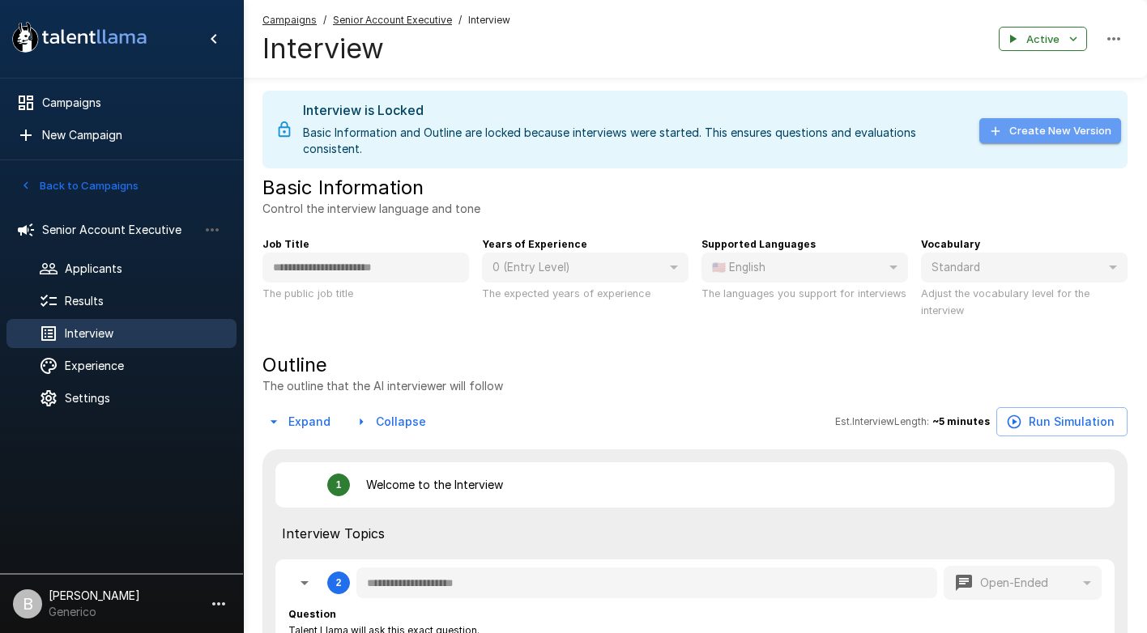
click at [1047, 132] on button "Create New Version" at bounding box center [1050, 130] width 142 height 25
type textarea "*"
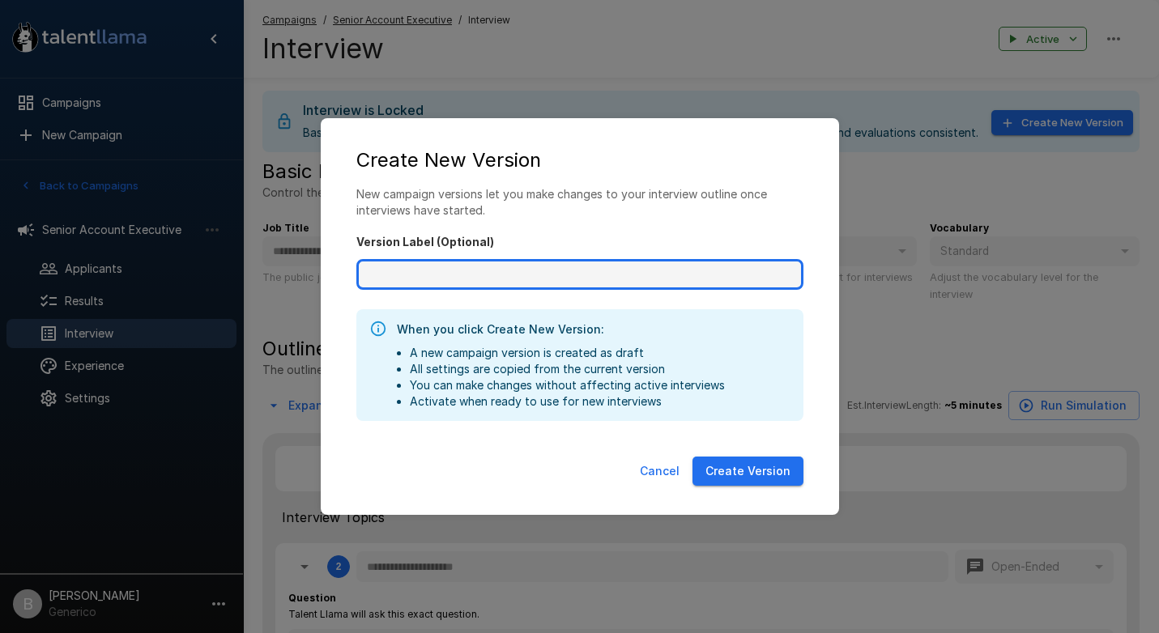
click at [458, 281] on input "Version Label (Optional)" at bounding box center [579, 274] width 447 height 31
type input "**********"
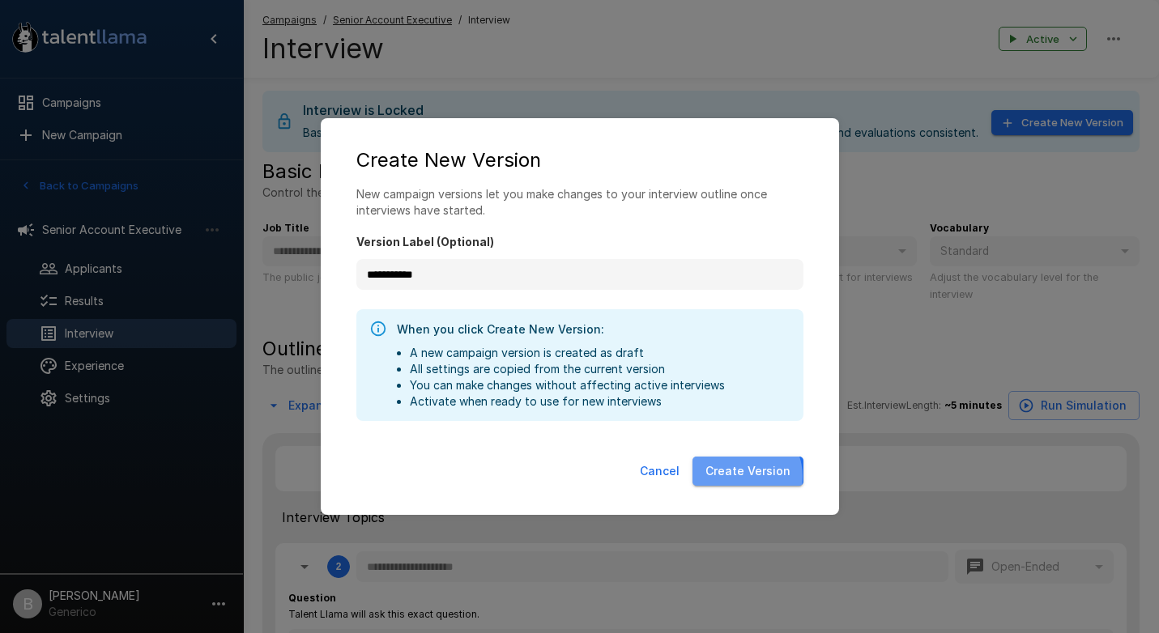
click at [743, 477] on button "Create Version" at bounding box center [747, 472] width 111 height 30
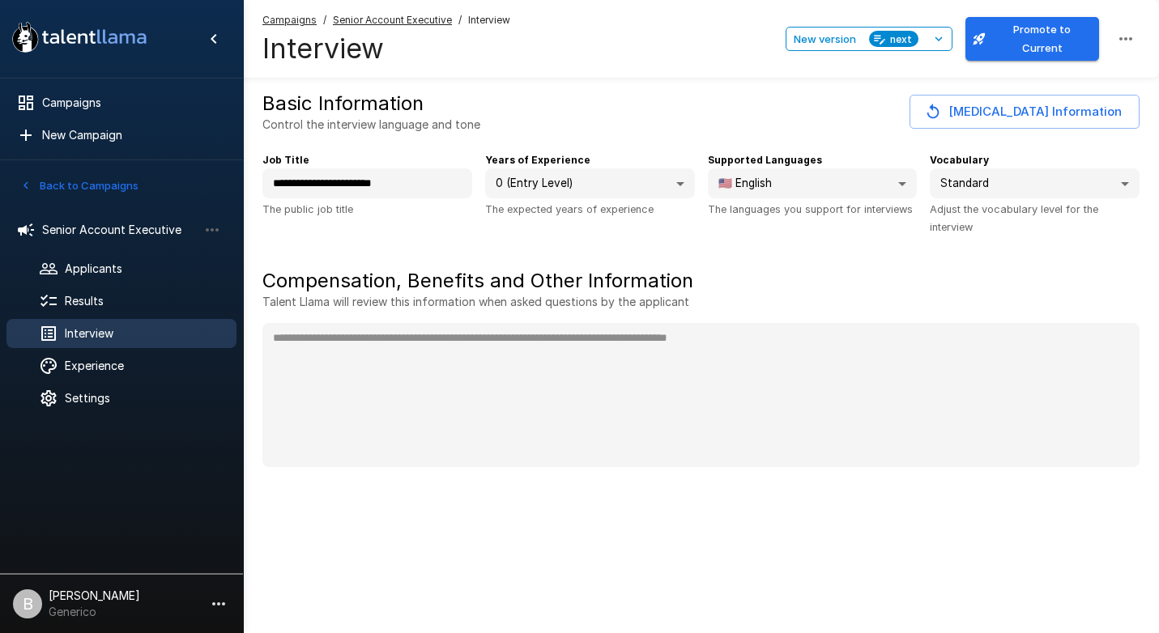
type textarea "*"
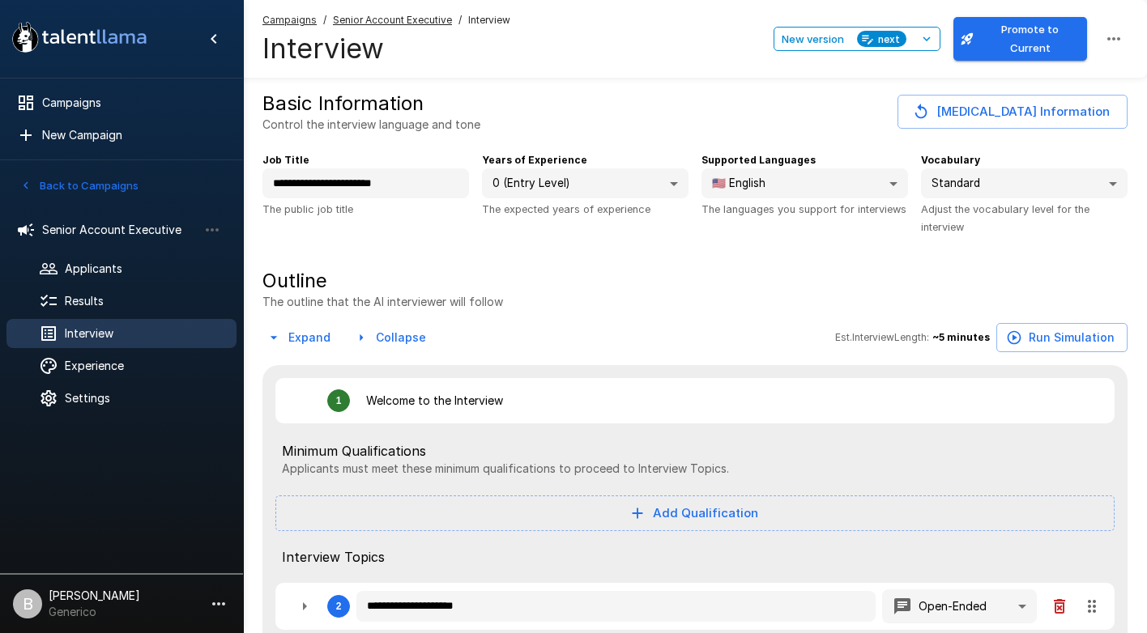
type textarea "*"
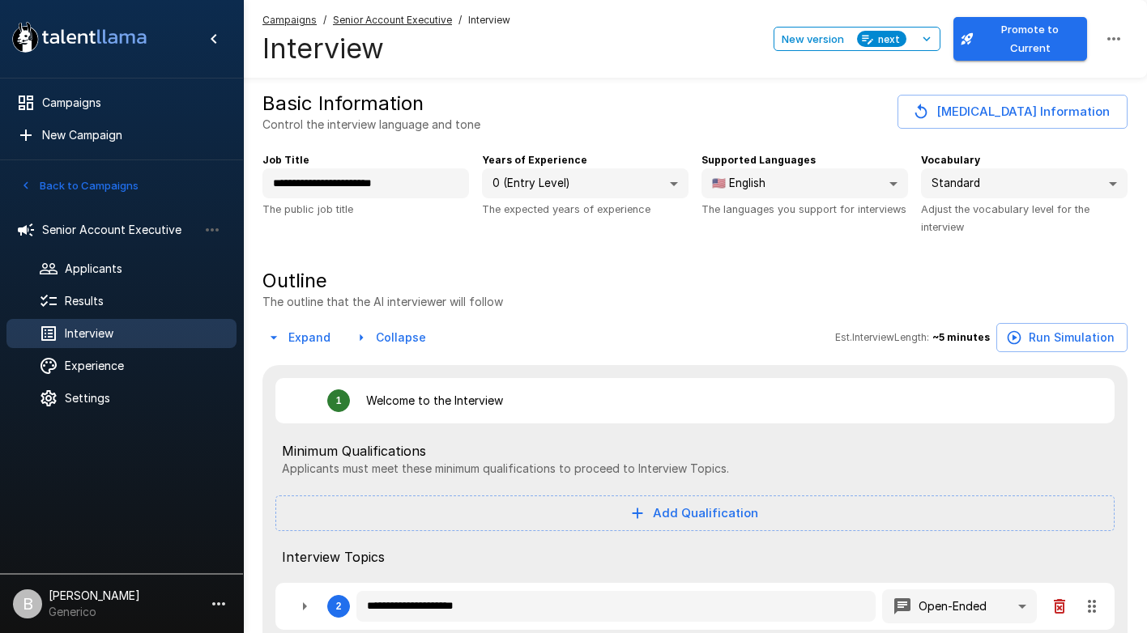
type textarea "*"
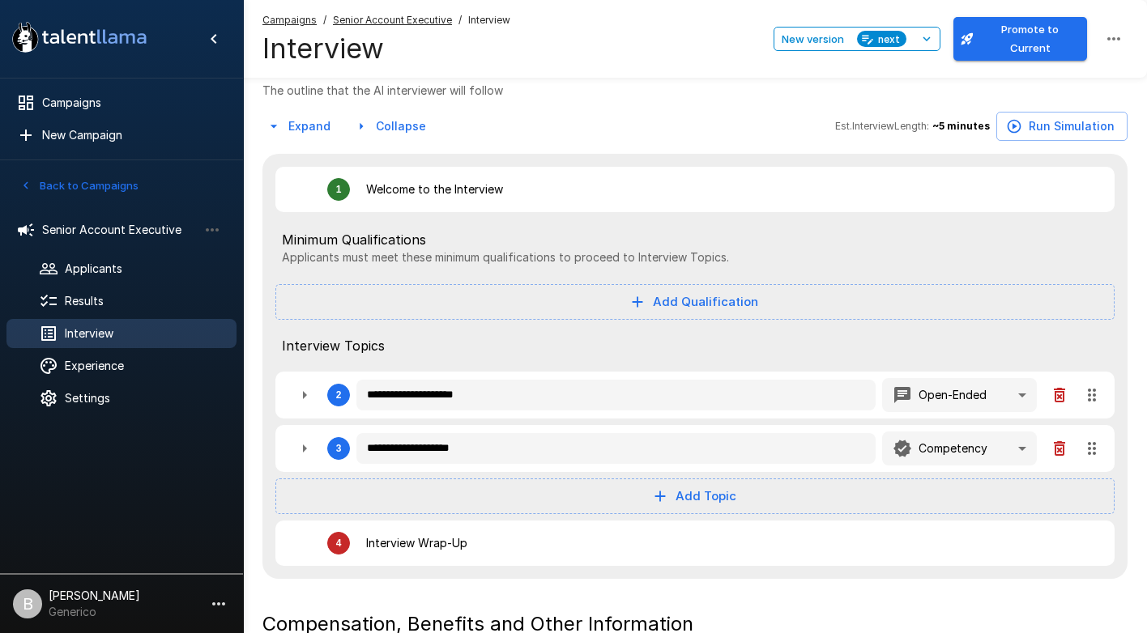
scroll to position [217, 0]
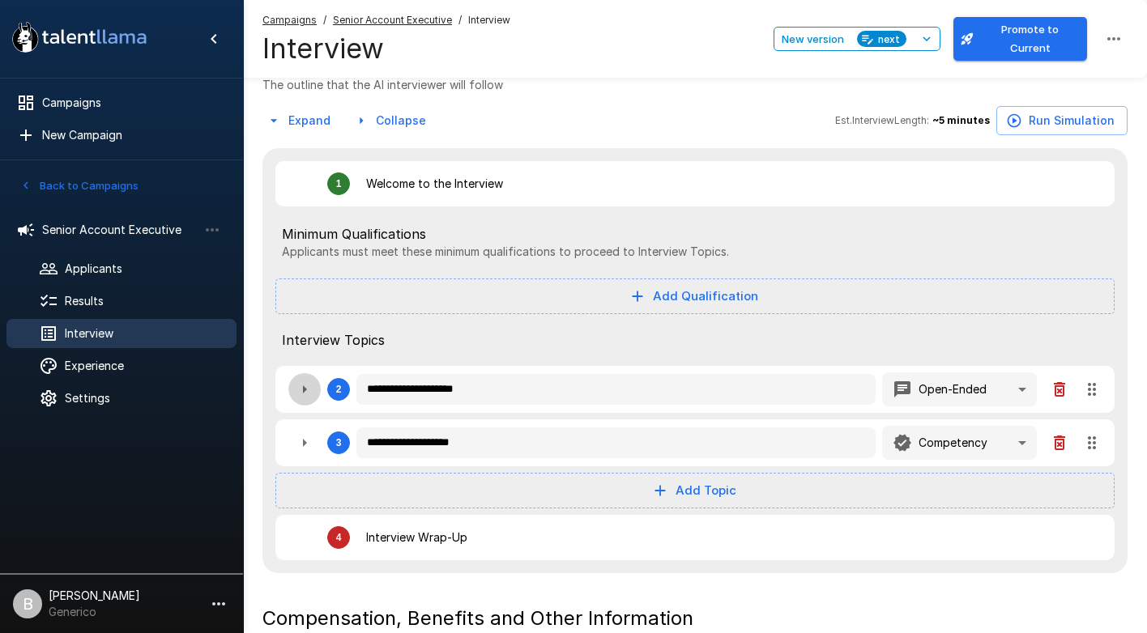
click at [306, 390] on icon "button" at bounding box center [304, 389] width 19 height 19
type textarea "*"
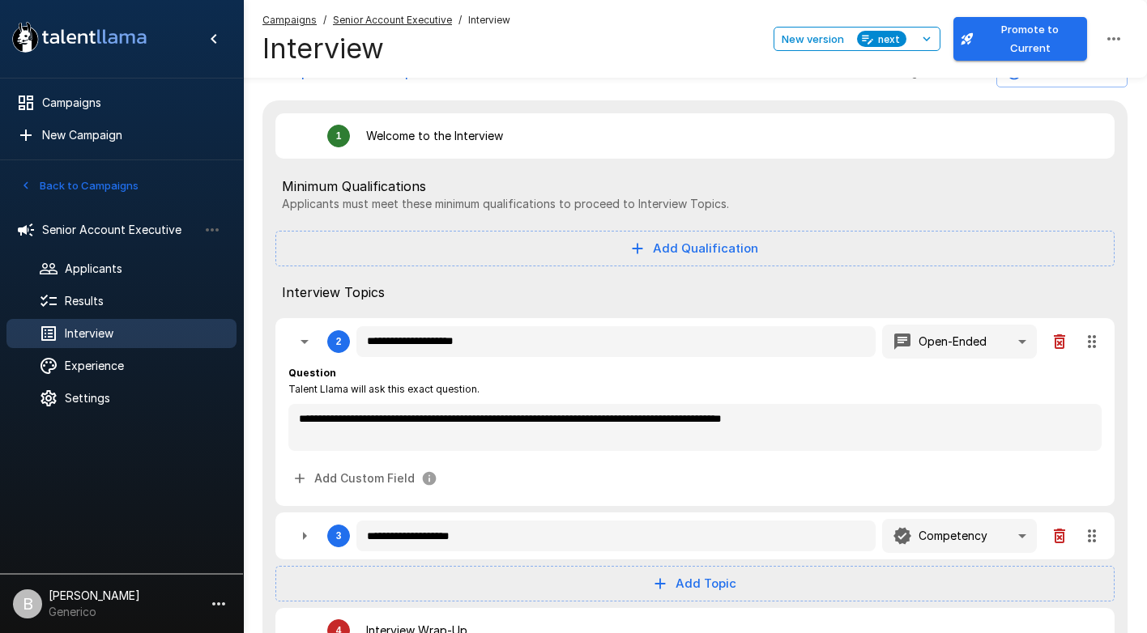
scroll to position [272, 0]
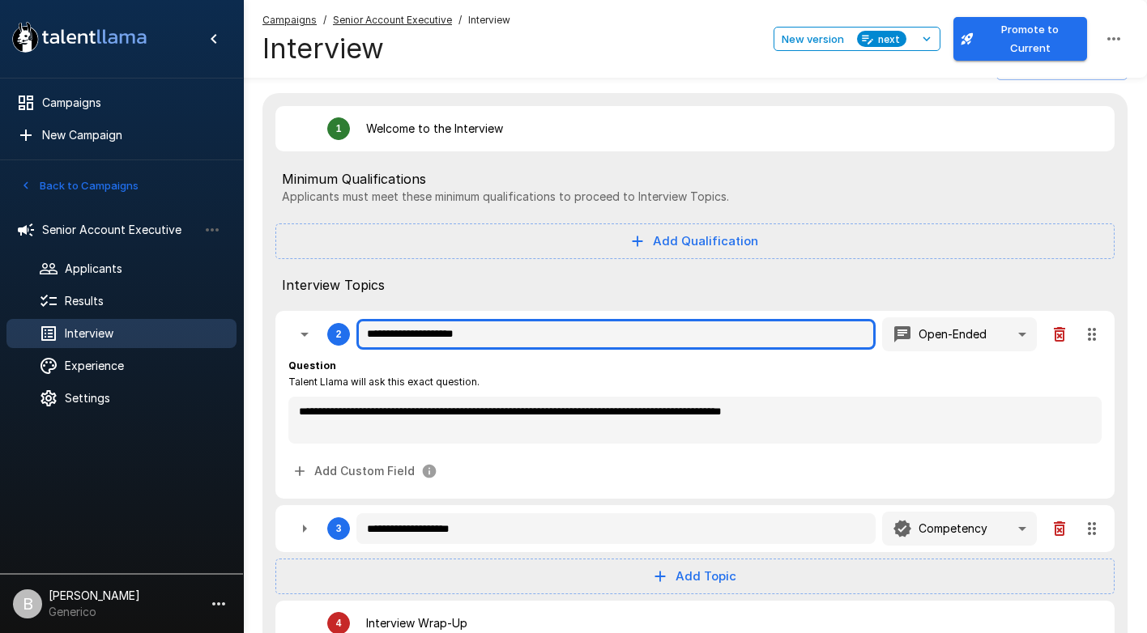
type textarea "*"
click at [519, 328] on input "**********" at bounding box center [615, 334] width 519 height 31
type textarea "*"
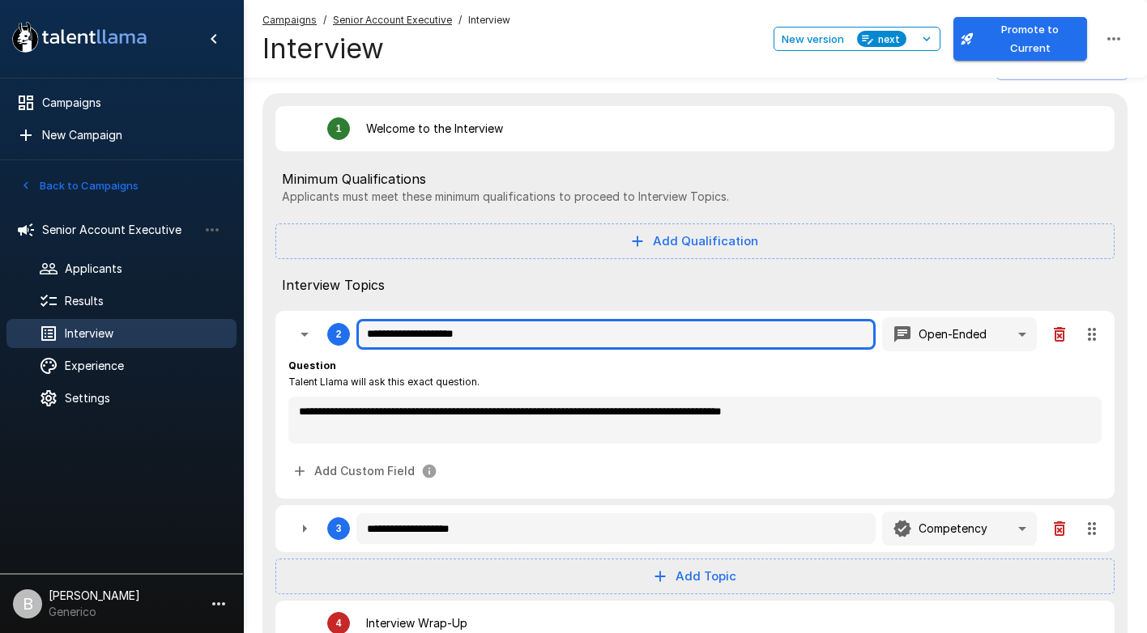
type textarea "*"
click at [519, 328] on input "**********" at bounding box center [615, 334] width 519 height 31
type textarea "*"
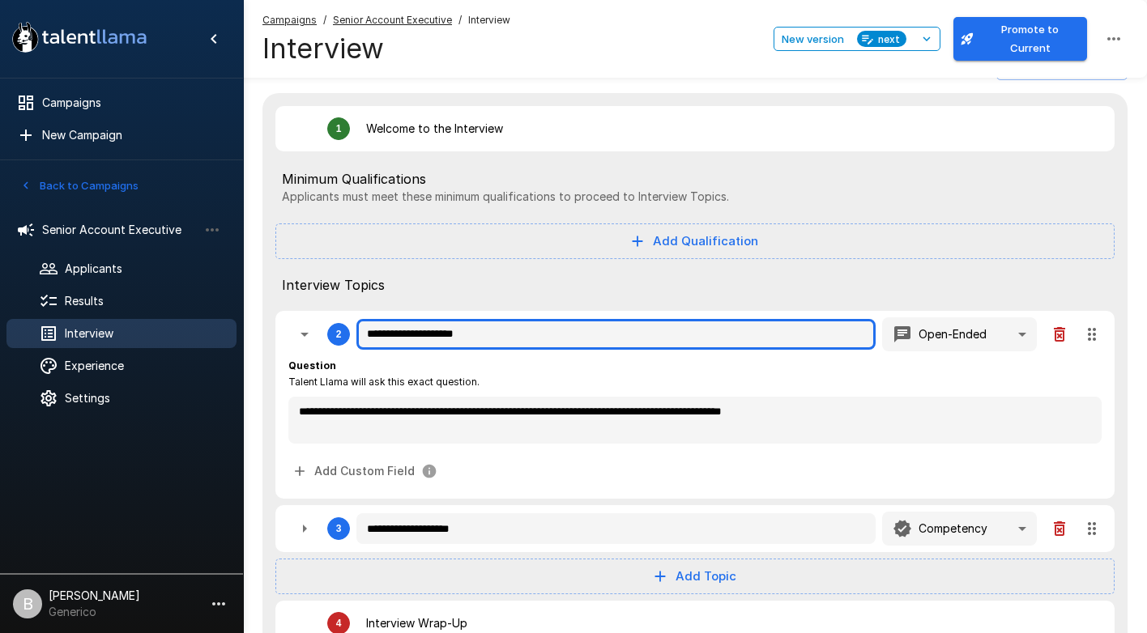
type textarea "*"
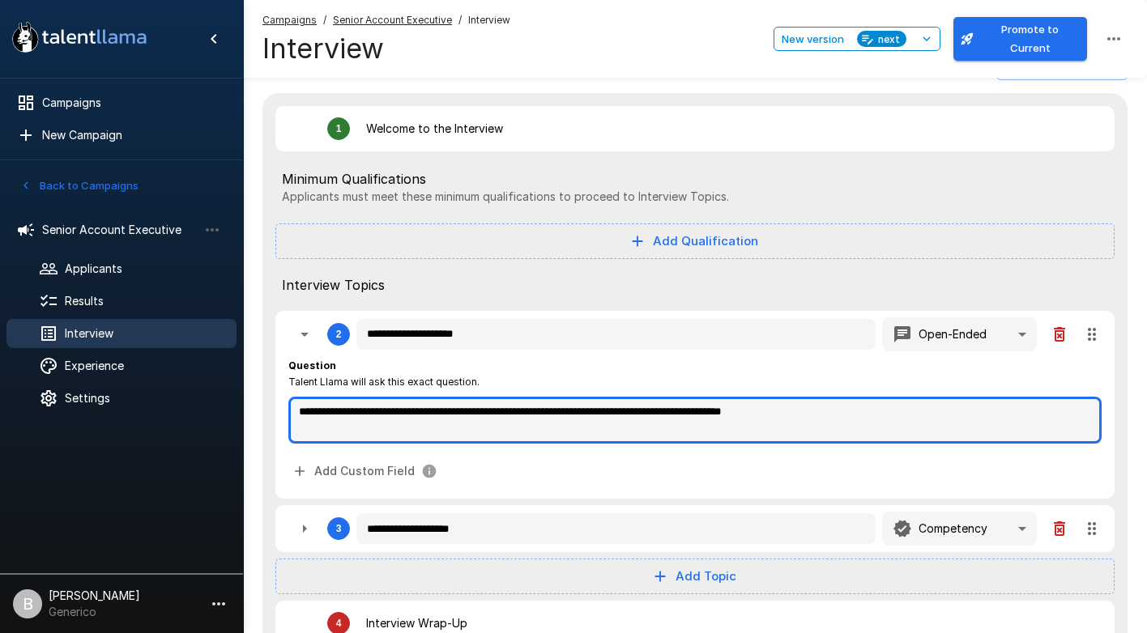
type textarea "*"
click at [537, 416] on textarea "**********" at bounding box center [694, 420] width 813 height 47
type textarea "*"
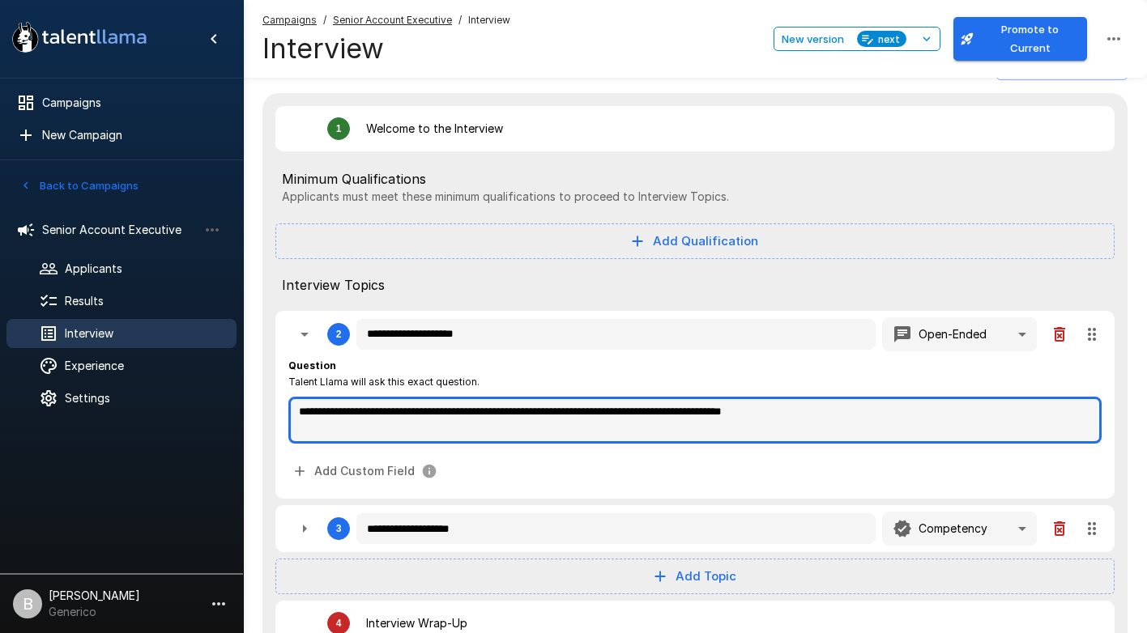
type textarea "*"
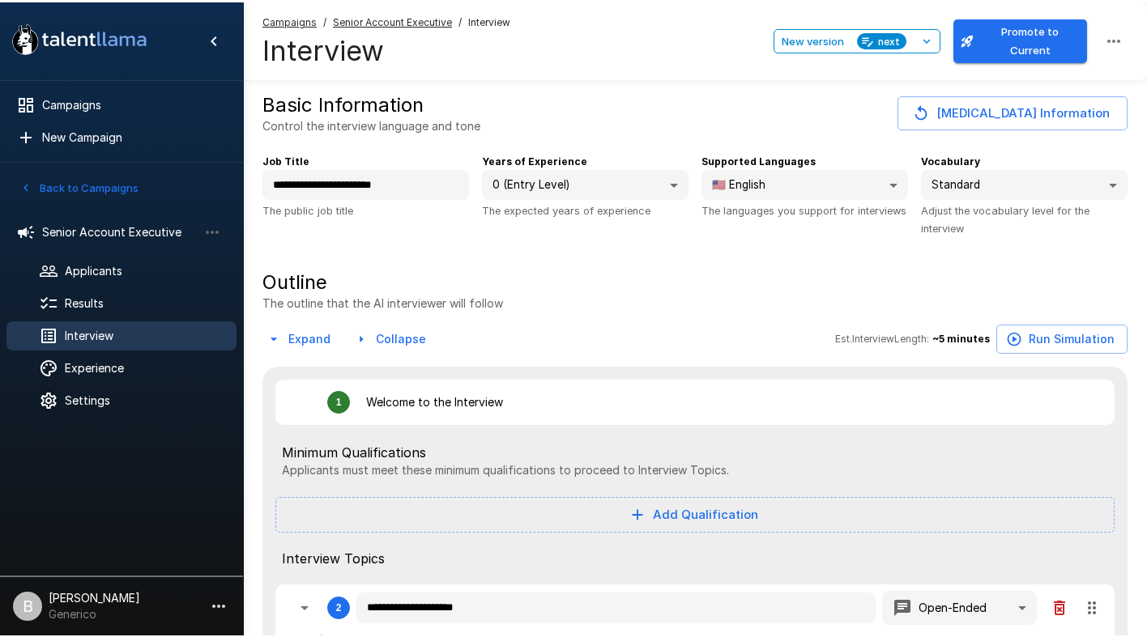
scroll to position [0, 0]
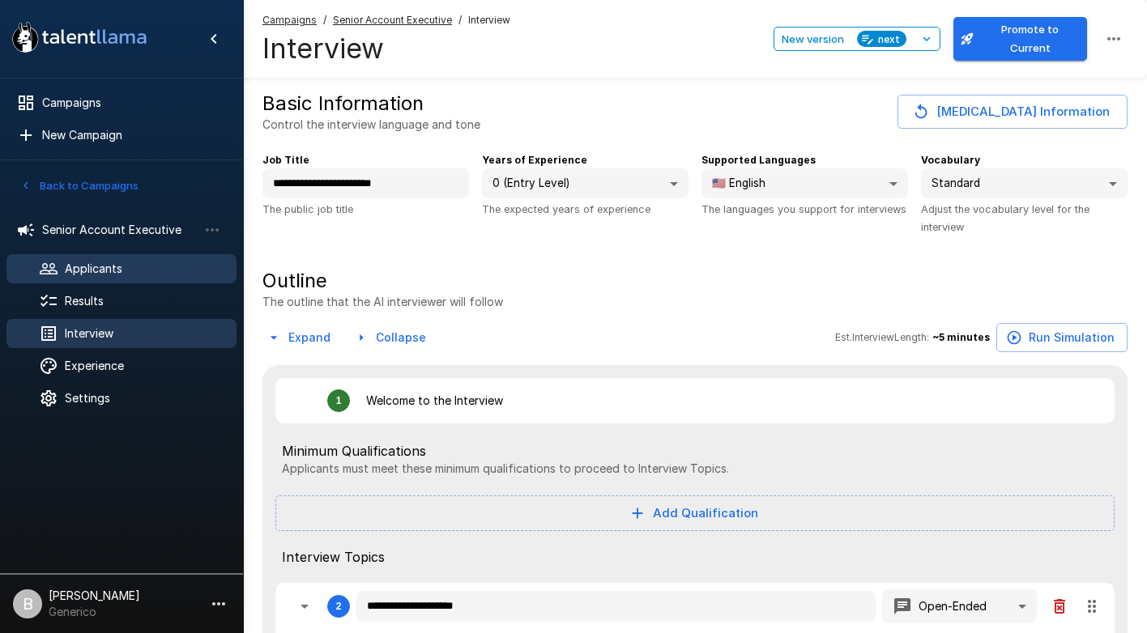
type textarea "*"
click at [126, 266] on span "Applicants" at bounding box center [144, 269] width 159 height 16
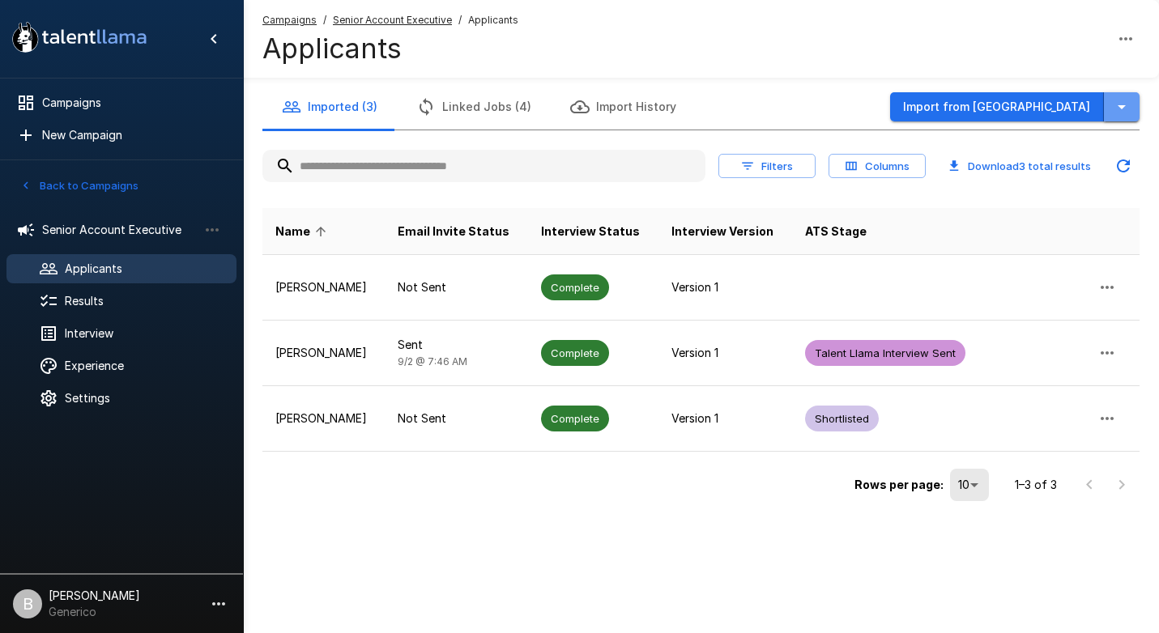
click at [1117, 100] on icon "button" at bounding box center [1121, 106] width 19 height 19
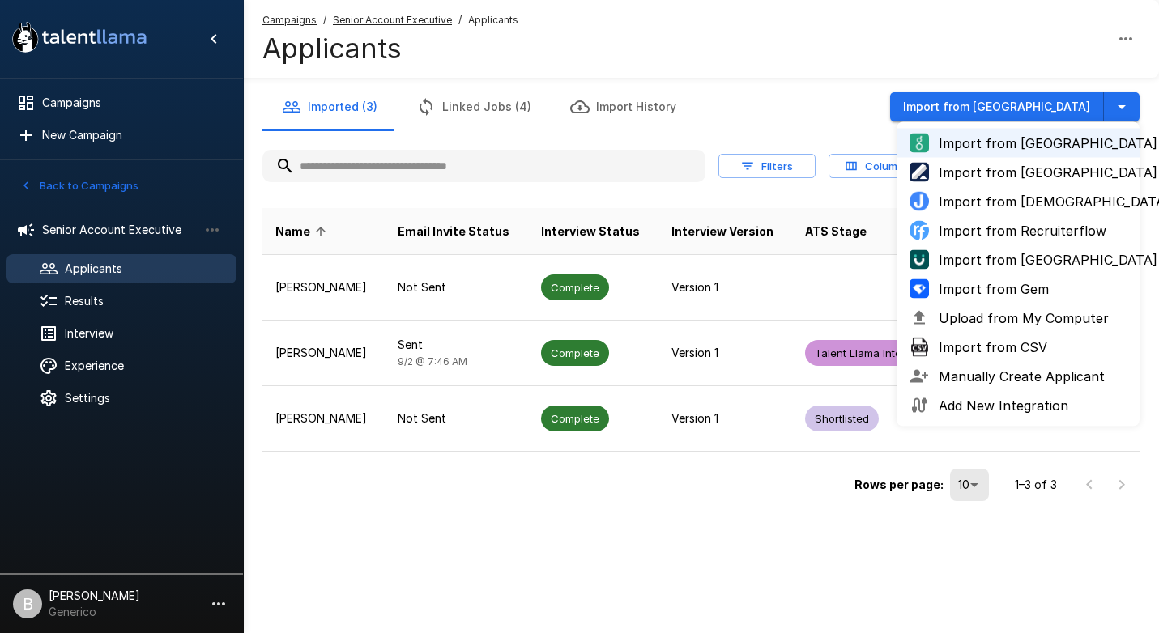
click at [959, 62] on div "Campaigns / Senior Account Executive / Applicants Applicants" at bounding box center [701, 39] width 916 height 78
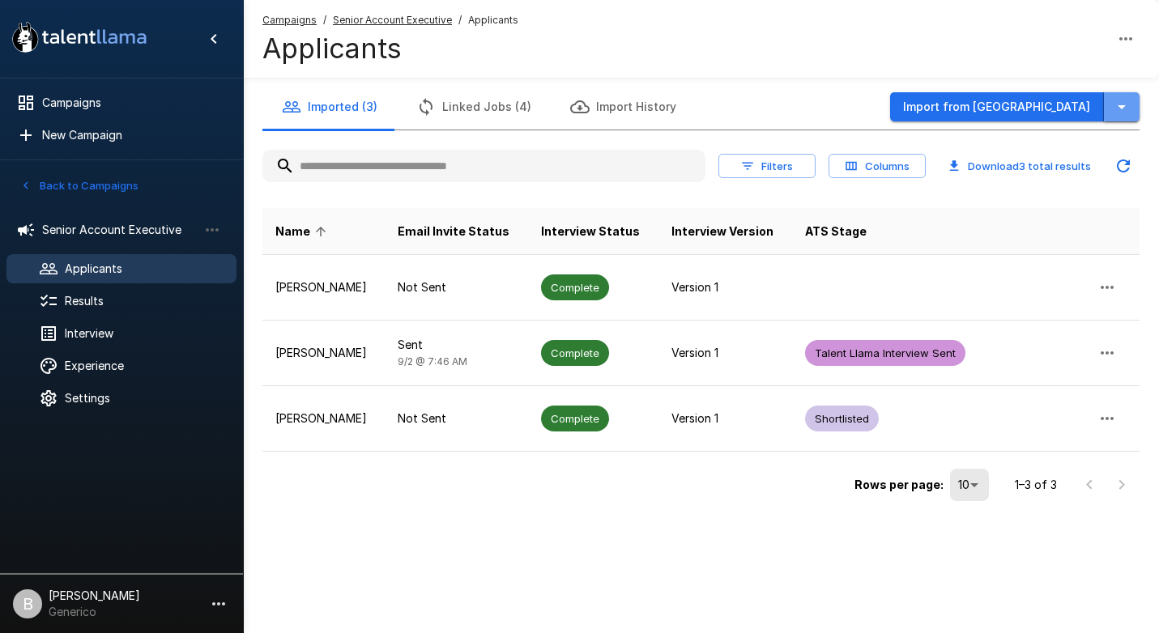
click at [1130, 106] on icon "button" at bounding box center [1121, 106] width 19 height 19
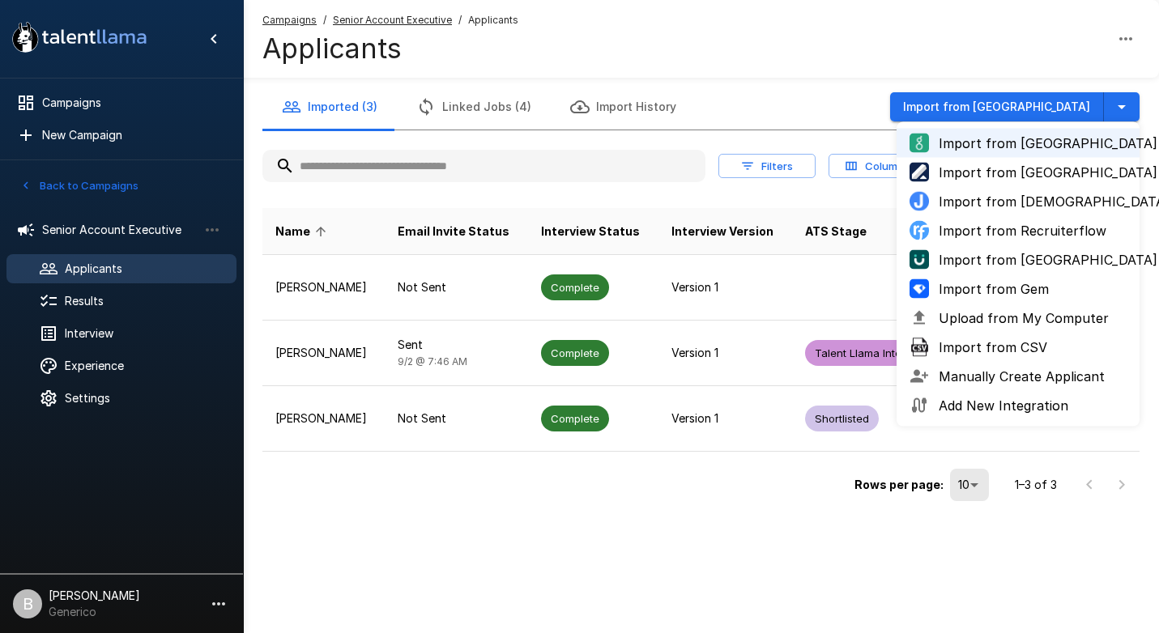
click at [1002, 317] on span "Upload from My Computer" at bounding box center [1033, 318] width 188 height 19
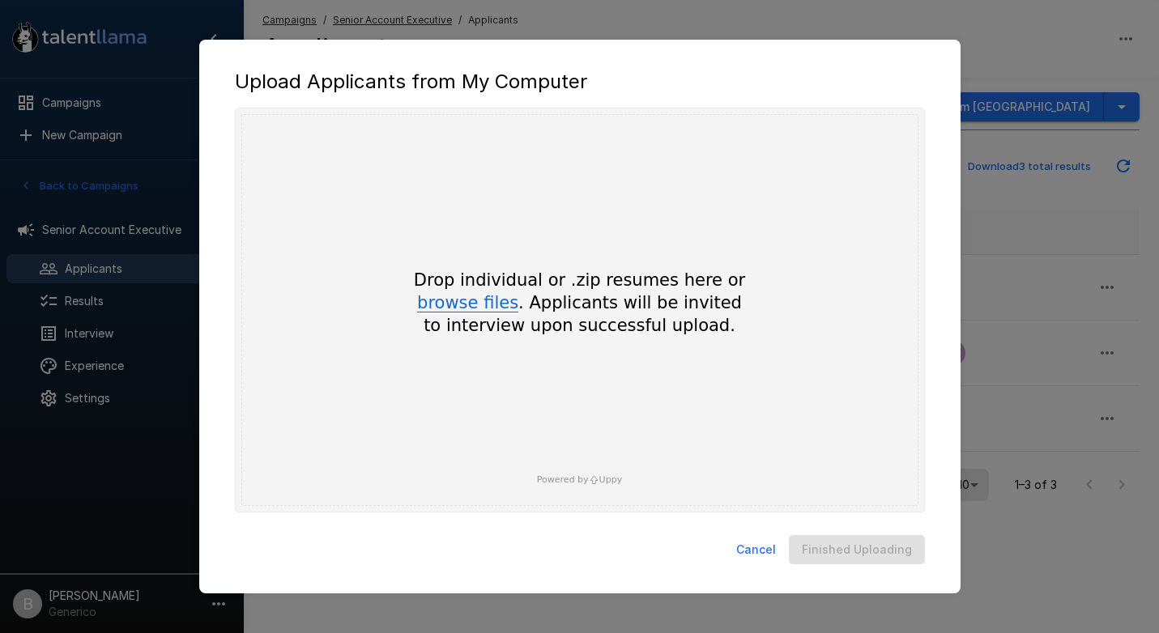
click at [484, 303] on button "browse files" at bounding box center [467, 304] width 101 height 18
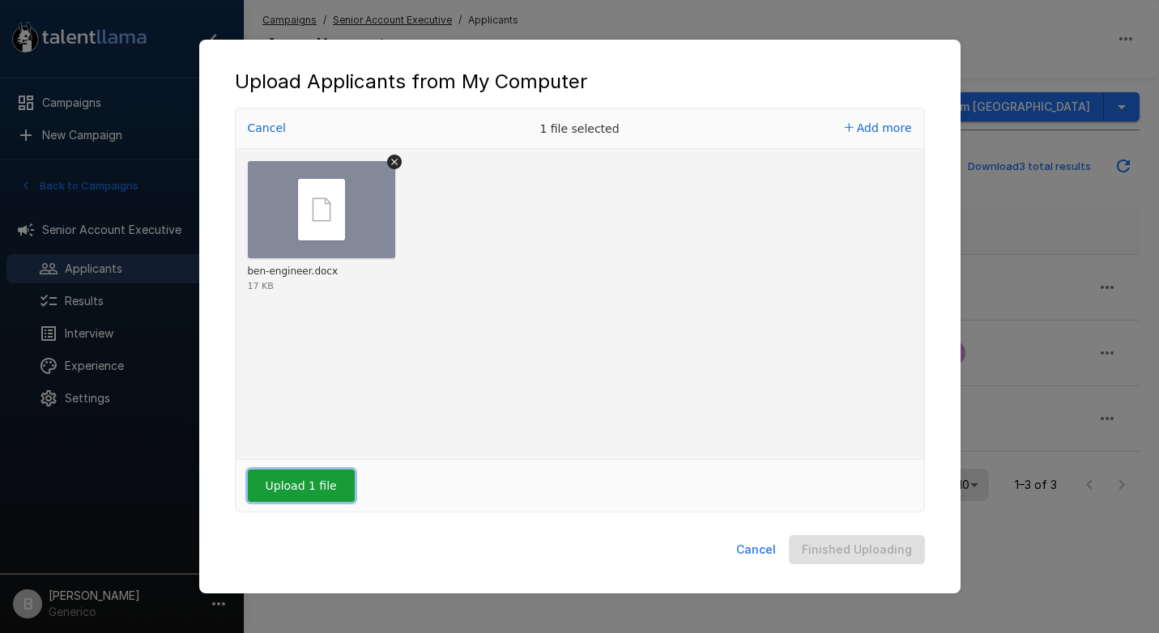
click at [343, 497] on button "Upload 1 file" at bounding box center [301, 486] width 107 height 32
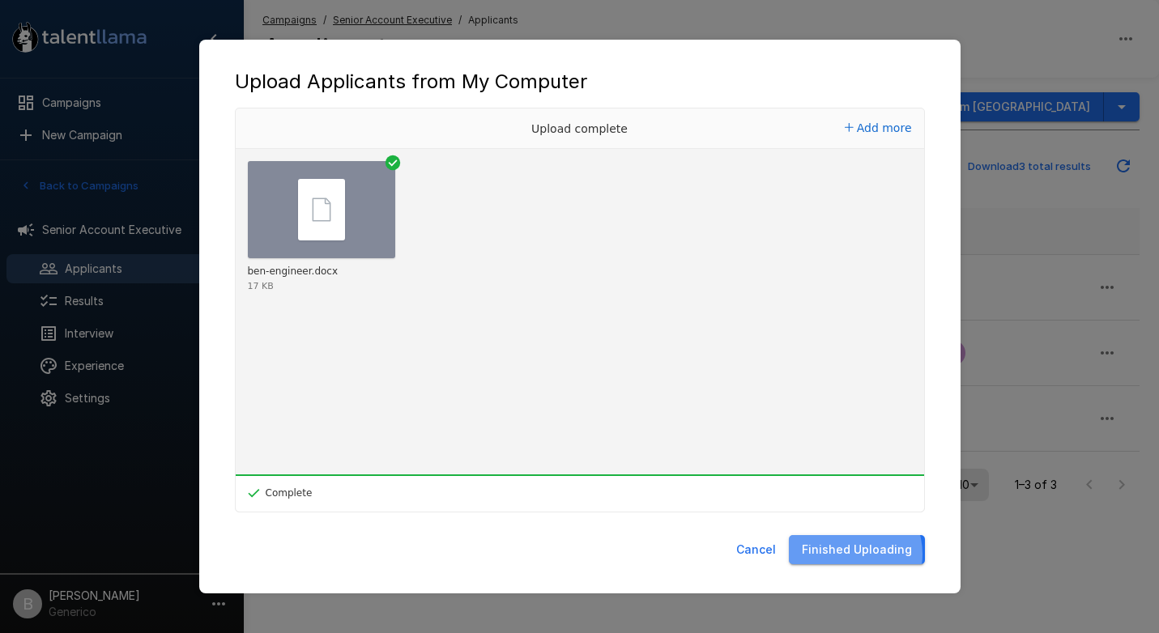
click at [852, 555] on button "Finished Uploading" at bounding box center [857, 550] width 136 height 30
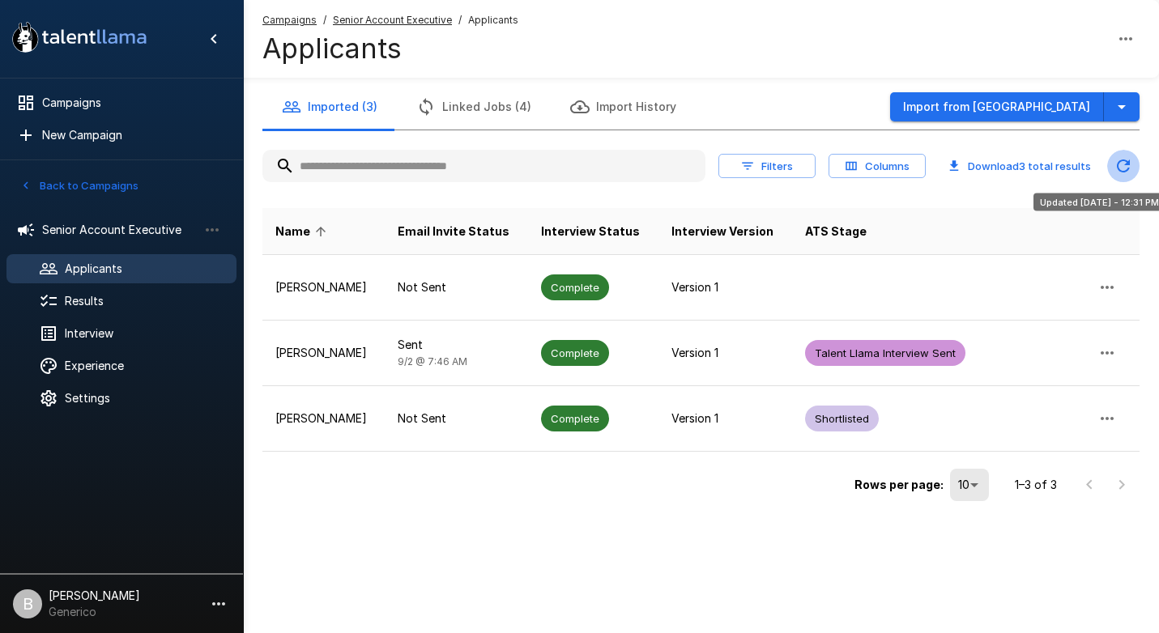
click at [1120, 162] on icon "Updated Today - 12:31 PM" at bounding box center [1123, 165] width 19 height 19
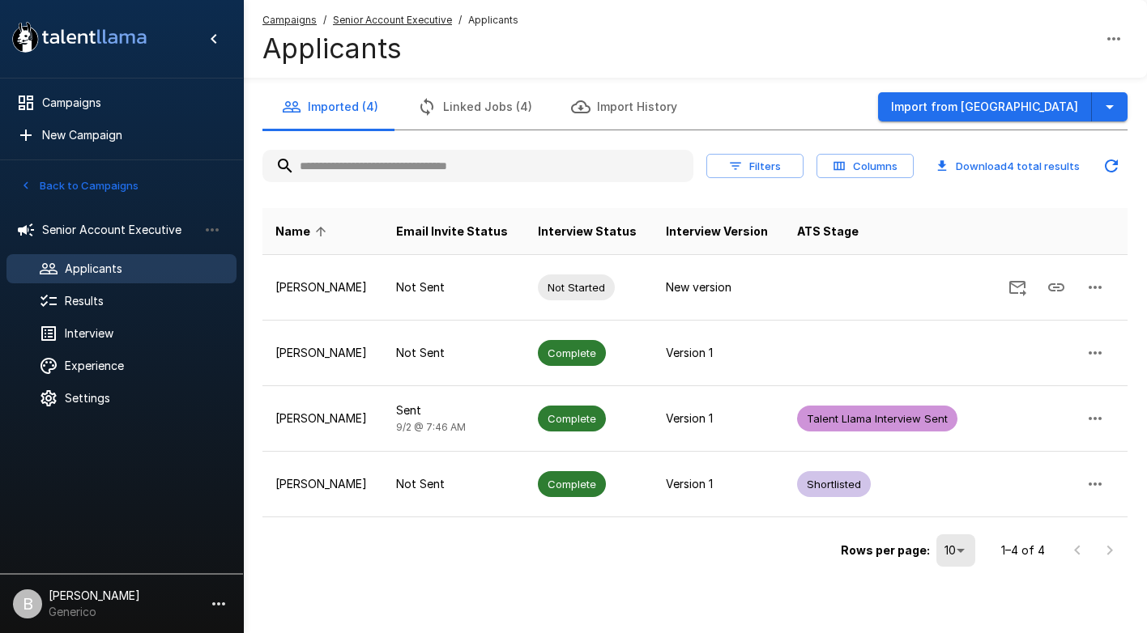
click at [1066, 22] on div "Campaigns / Senior Account Executive / Applicants Applicants" at bounding box center [695, 39] width 904 height 78
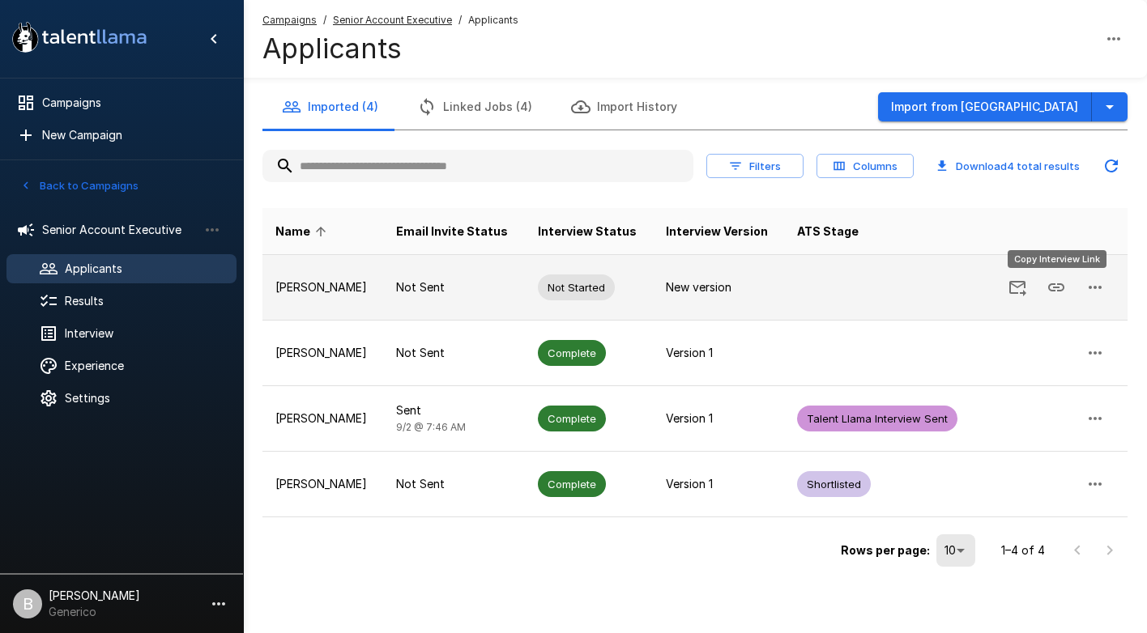
click at [1055, 284] on icon "Copy Interview Link" at bounding box center [1055, 287] width 19 height 19
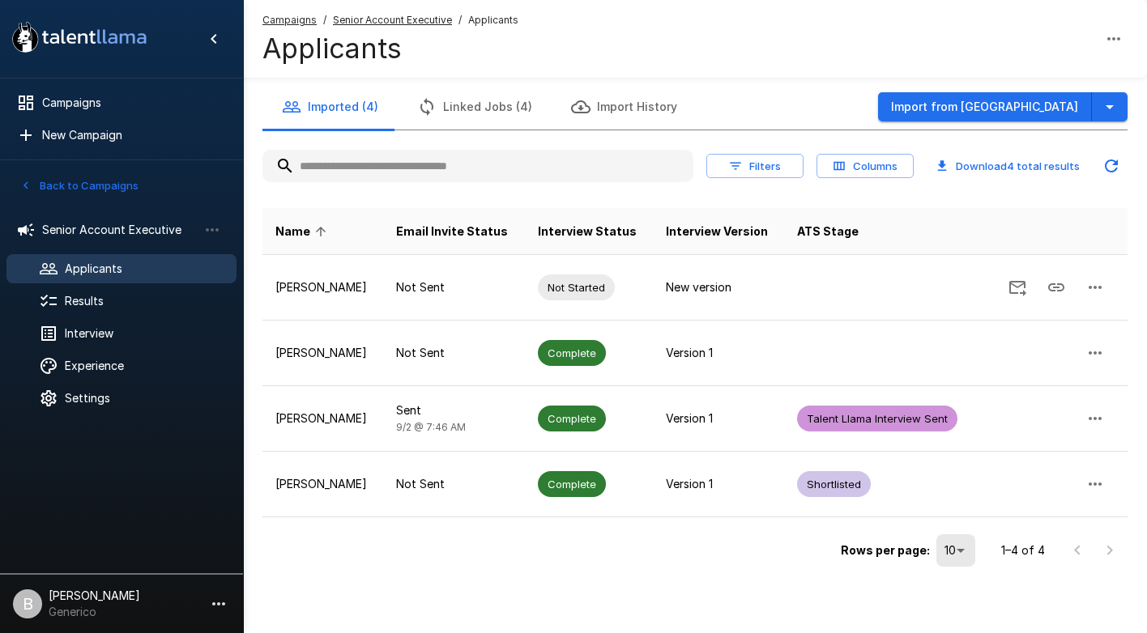
click at [996, 40] on div "Campaigns / Senior Account Executive / Applicants Applicants" at bounding box center [695, 39] width 904 height 78
click at [1116, 172] on icon "Updated Today - 12:31 PM" at bounding box center [1110, 165] width 19 height 19
click at [801, 49] on div "Campaigns / Senior Account Executive / Applicants Applicants" at bounding box center [695, 39] width 904 height 78
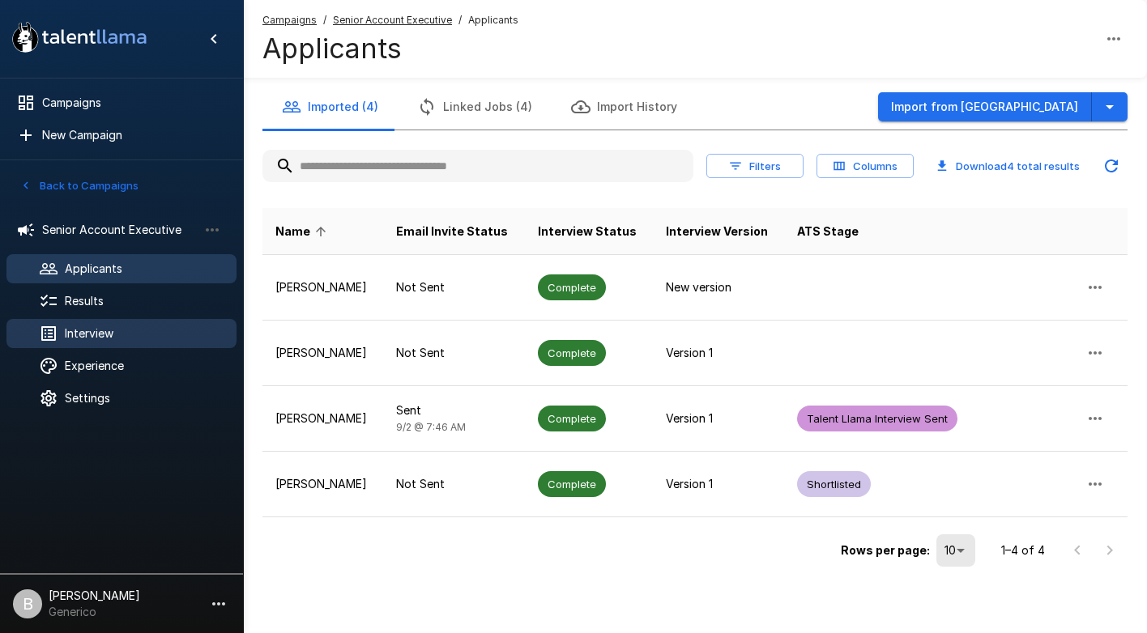
click at [104, 332] on span "Interview" at bounding box center [144, 334] width 159 height 16
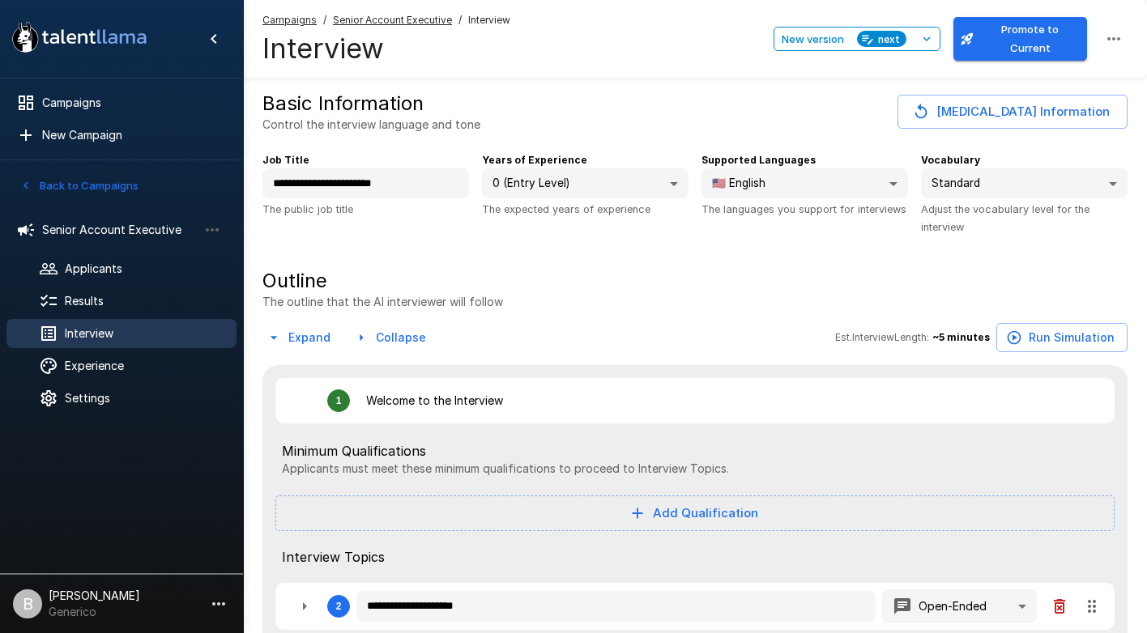
type textarea "*"
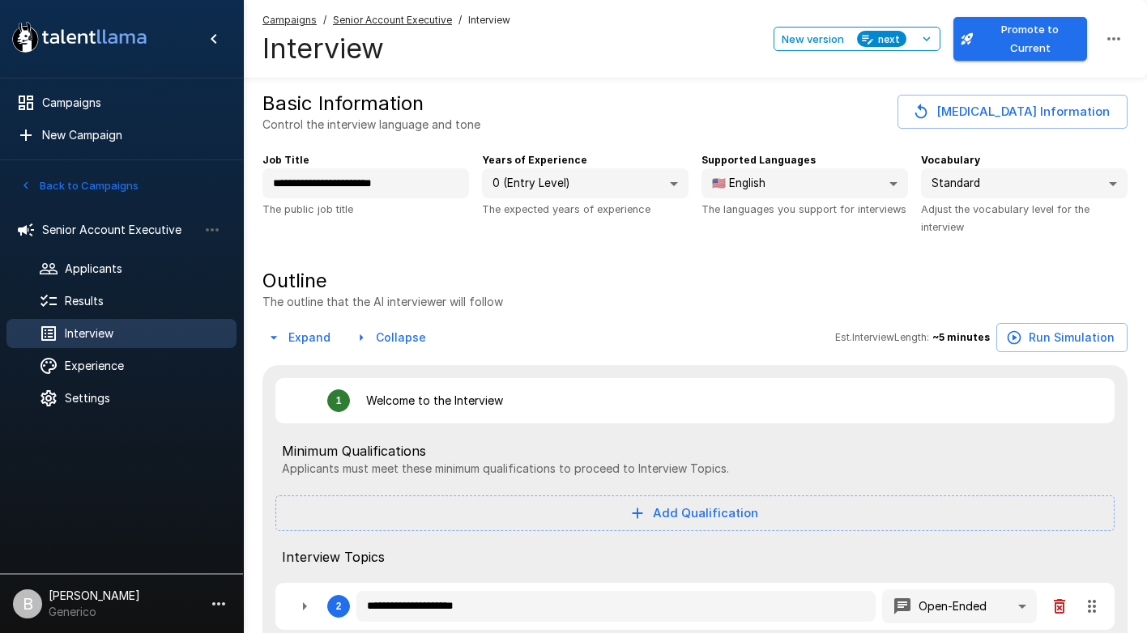
type textarea "*"
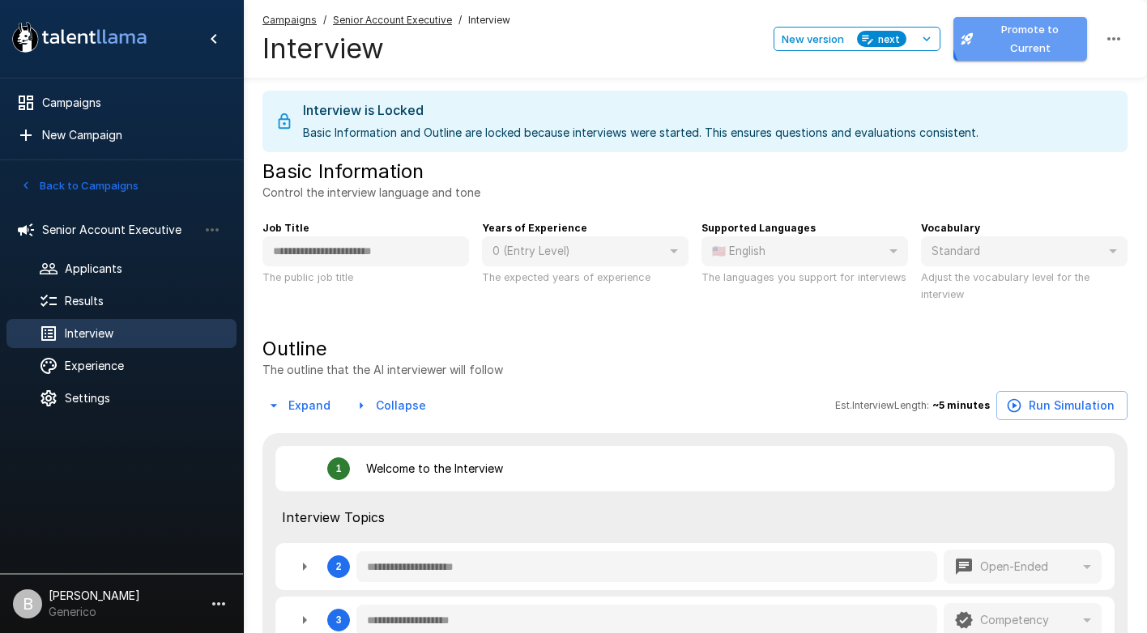
click at [1023, 40] on button "Promote to Current" at bounding box center [1020, 39] width 134 height 44
type textarea "*"
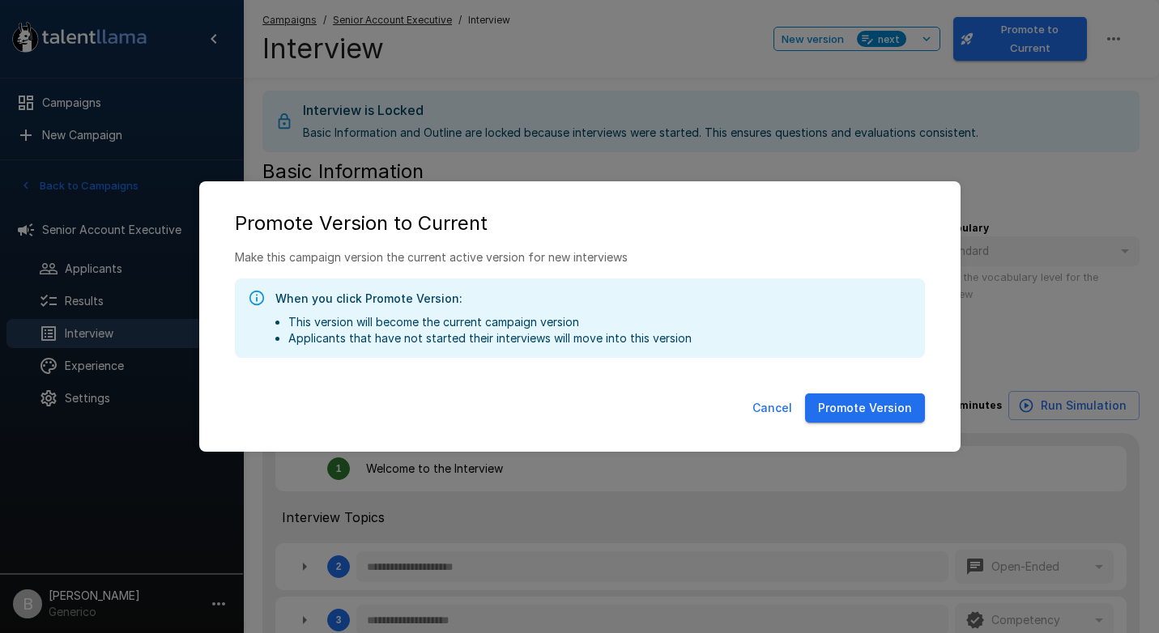
click at [876, 405] on button "Promote Version" at bounding box center [865, 409] width 120 height 30
type textarea "*"
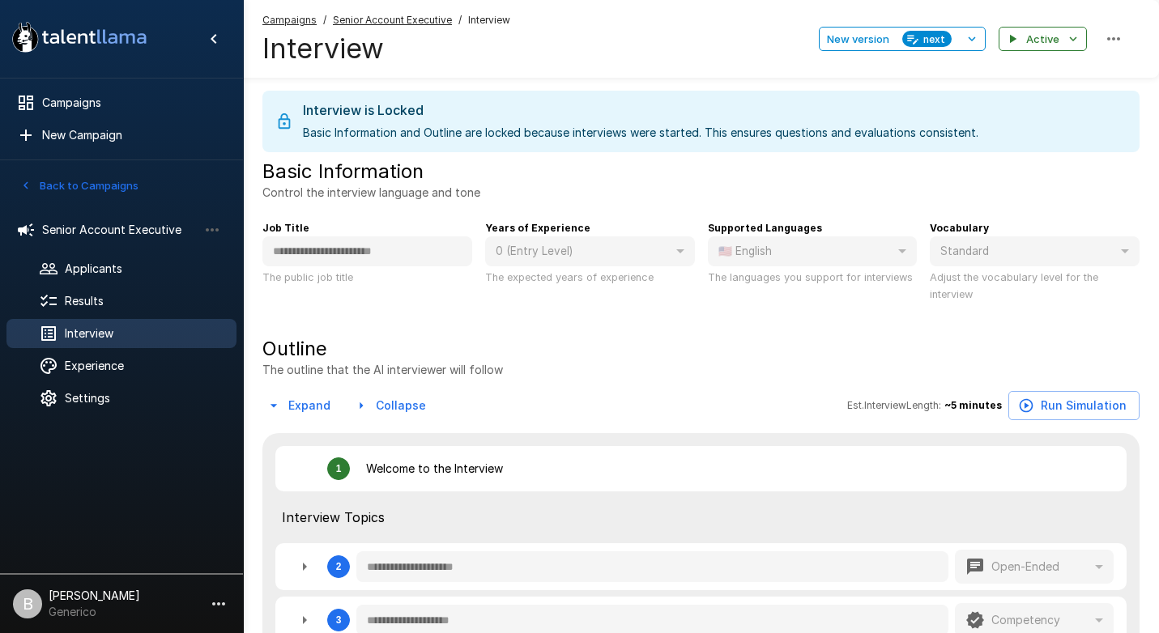
type textarea "*"
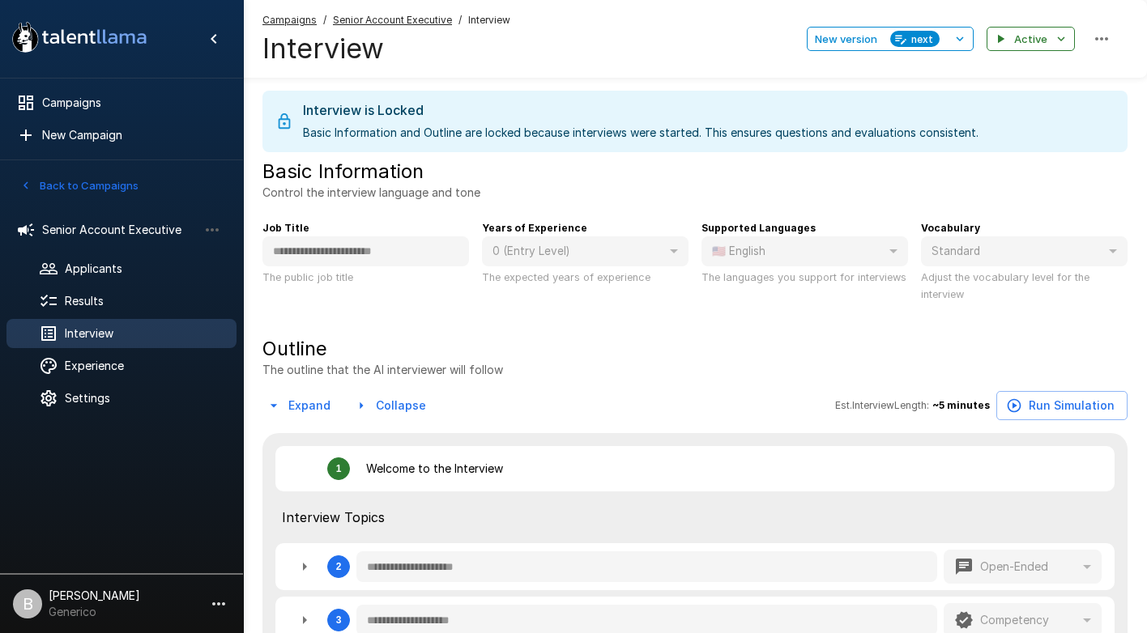
type textarea "*"
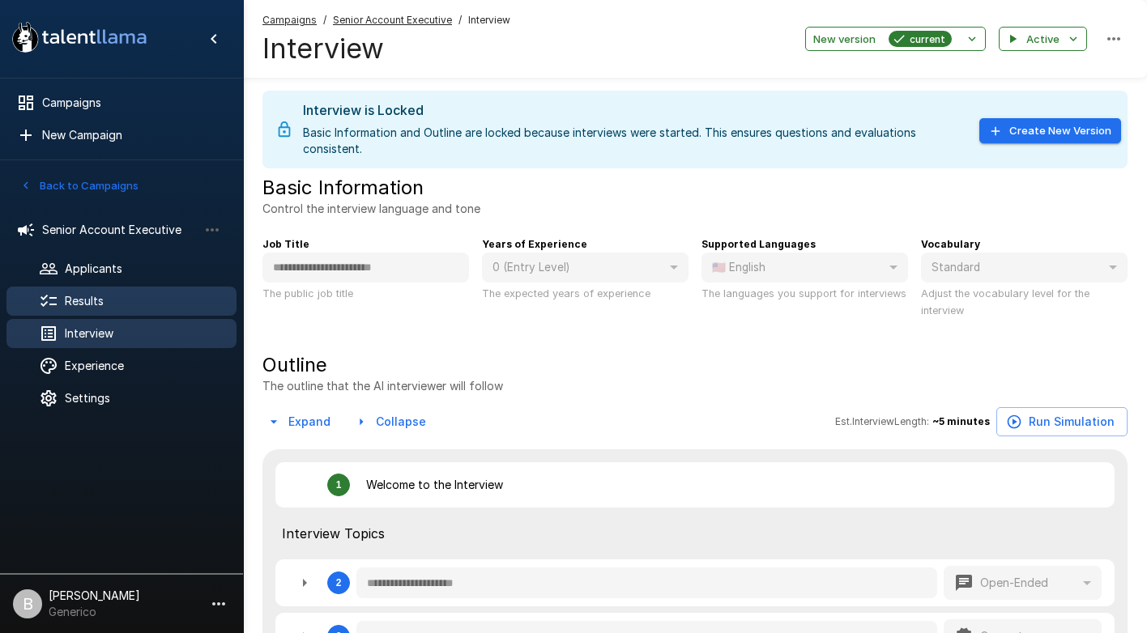
click at [101, 299] on span "Results" at bounding box center [144, 301] width 159 height 16
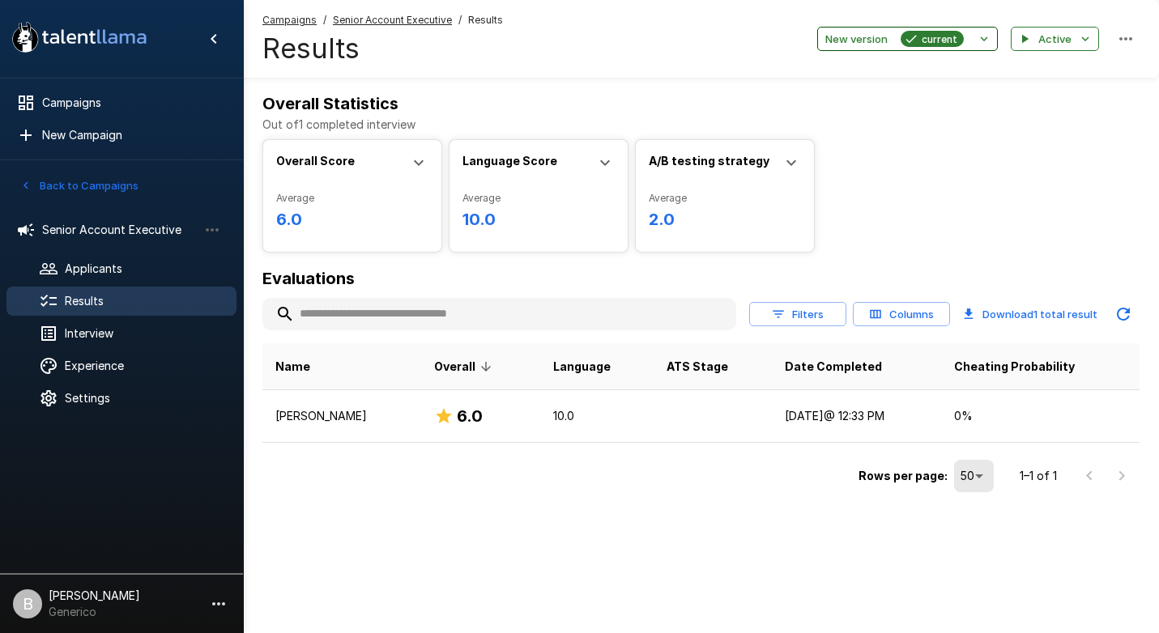
click at [993, 38] on button "New version current" at bounding box center [907, 39] width 181 height 25
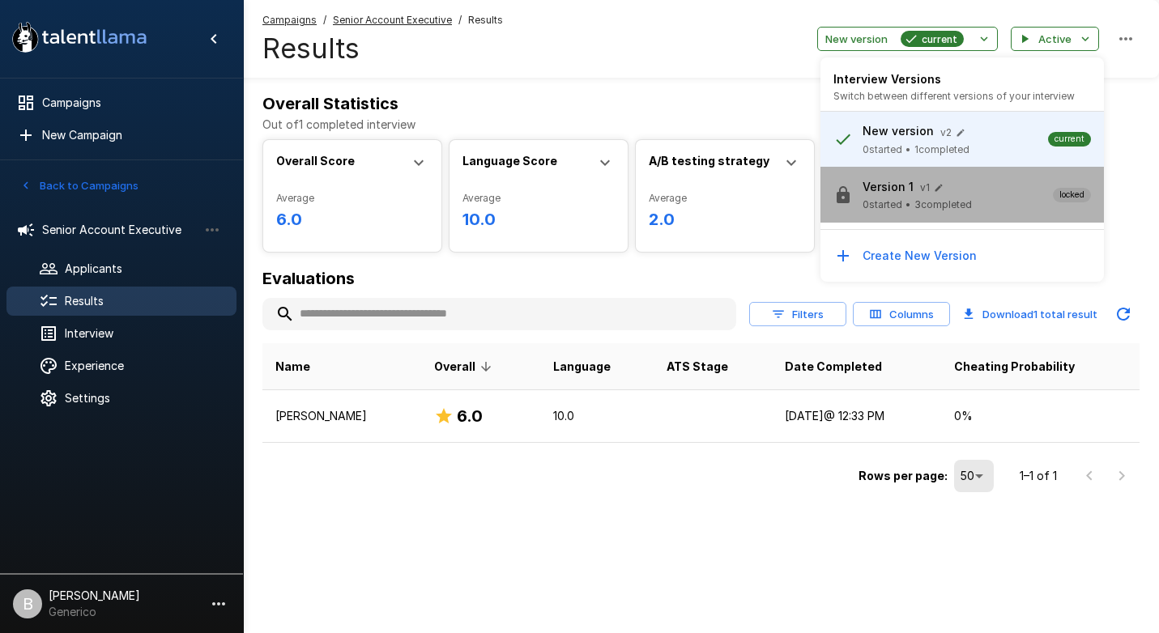
click at [915, 211] on span "3 completed" at bounding box center [943, 205] width 58 height 16
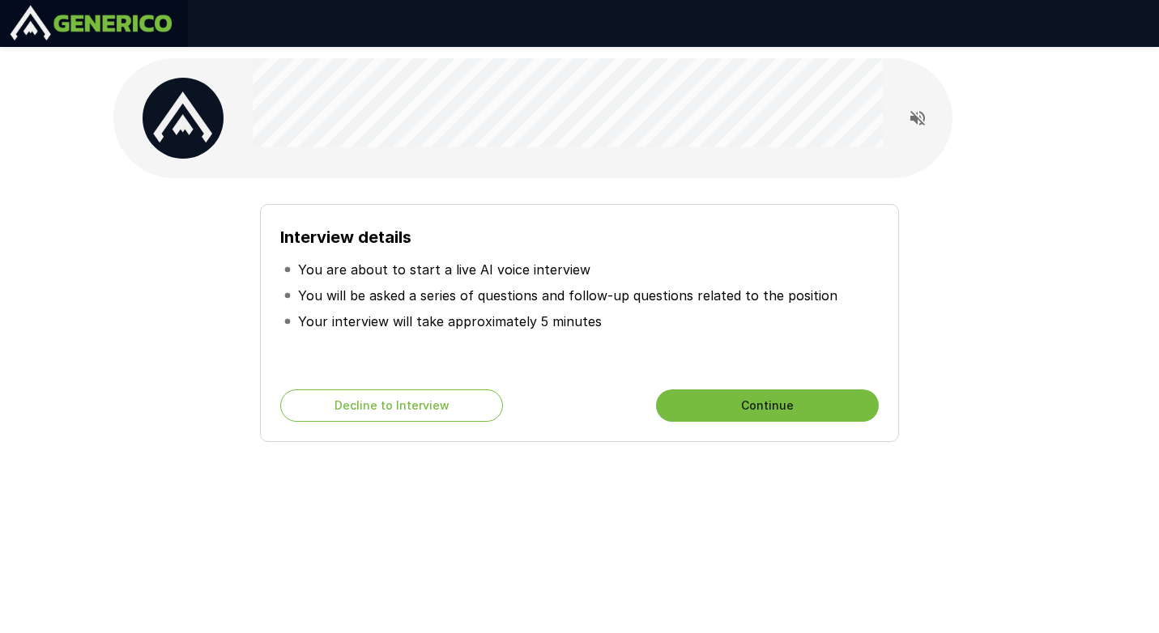
click at [766, 394] on button "Continue" at bounding box center [767, 406] width 223 height 32
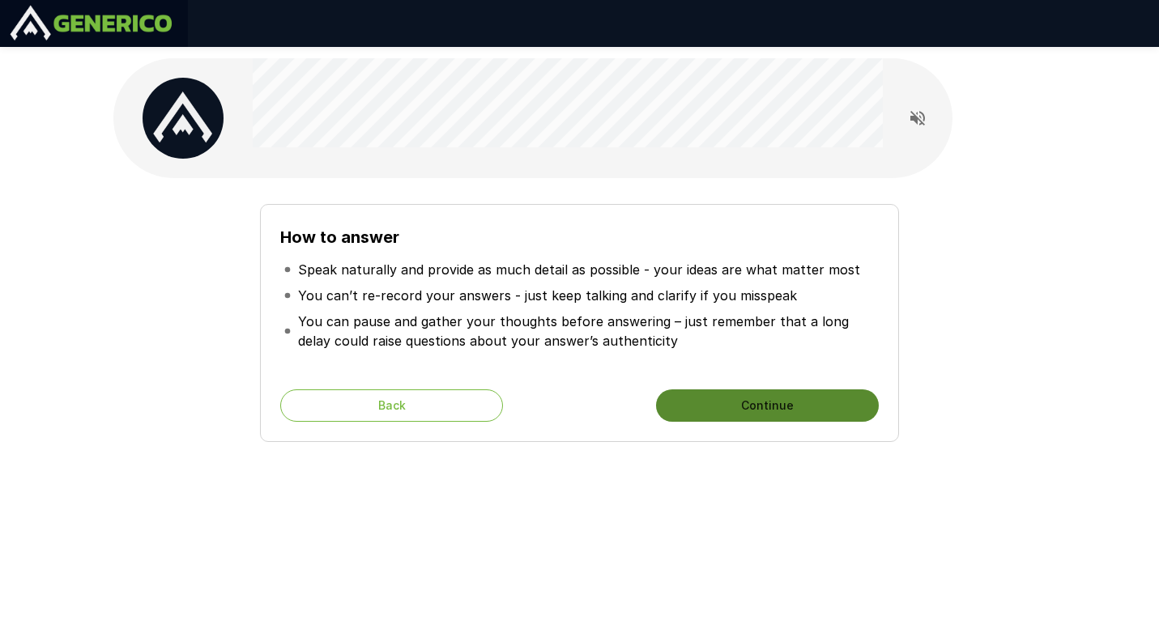
click at [782, 403] on button "Continue" at bounding box center [767, 406] width 223 height 32
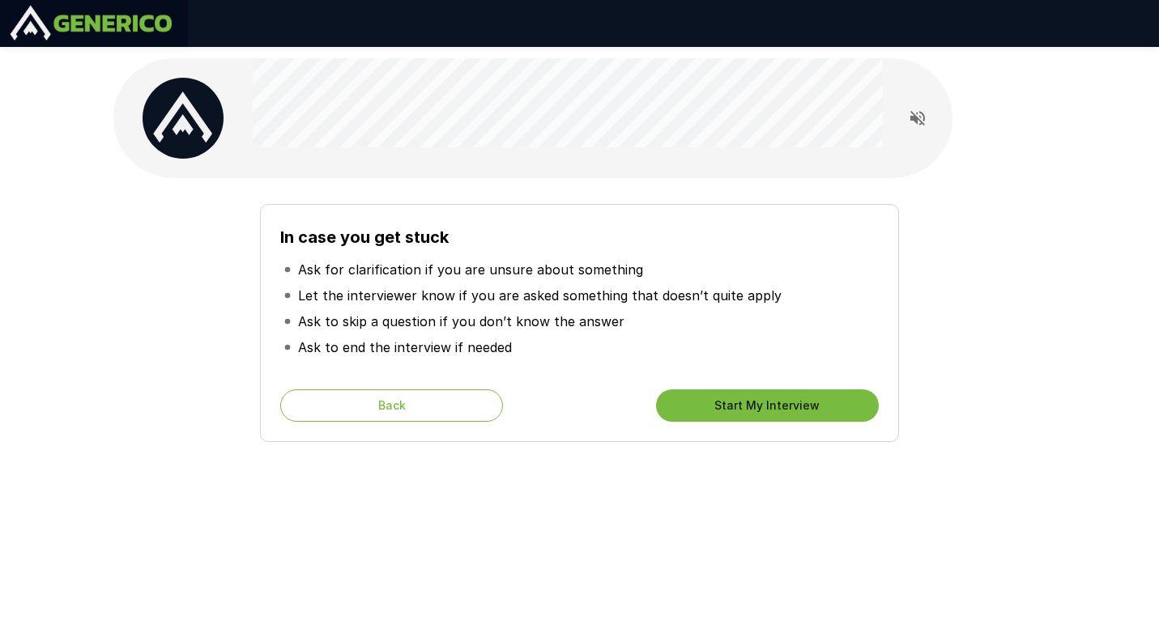
click at [782, 403] on button "Start My Interview" at bounding box center [767, 406] width 223 height 32
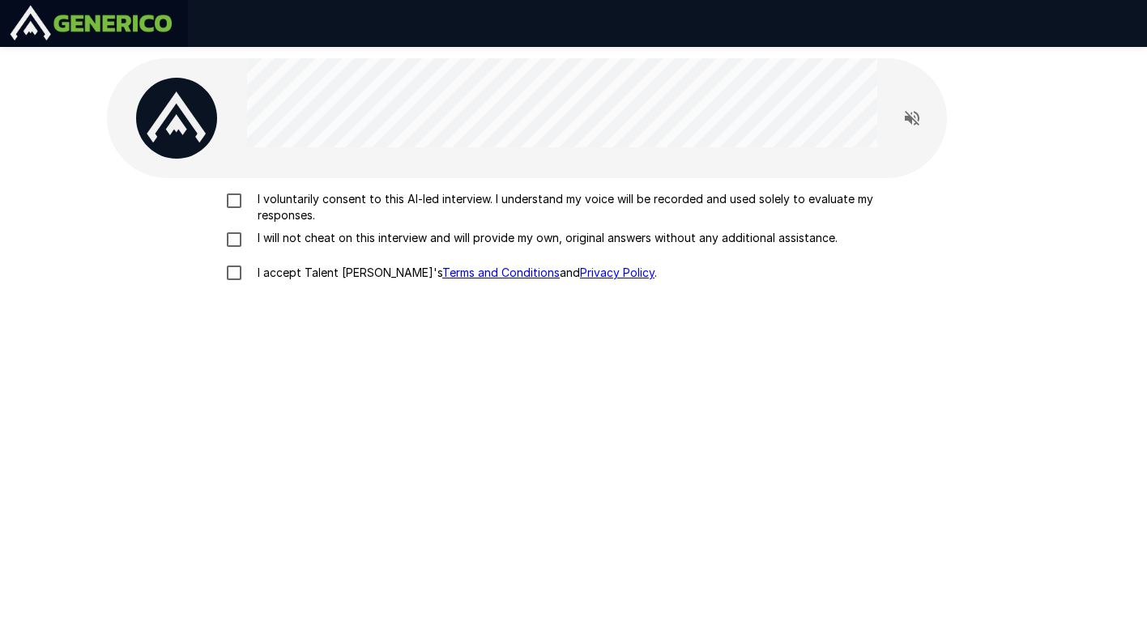
click at [357, 198] on p "I voluntarily consent to this AI-led interview. I understand my voice will be r…" at bounding box center [590, 207] width 679 height 32
click at [331, 233] on p "I will not cheat on this interview and will provide my own, original answers wi…" at bounding box center [544, 238] width 586 height 16
click at [327, 289] on label "I accept Talent Llama's Terms and Conditions and Privacy Policy ." at bounding box center [573, 273] width 713 height 34
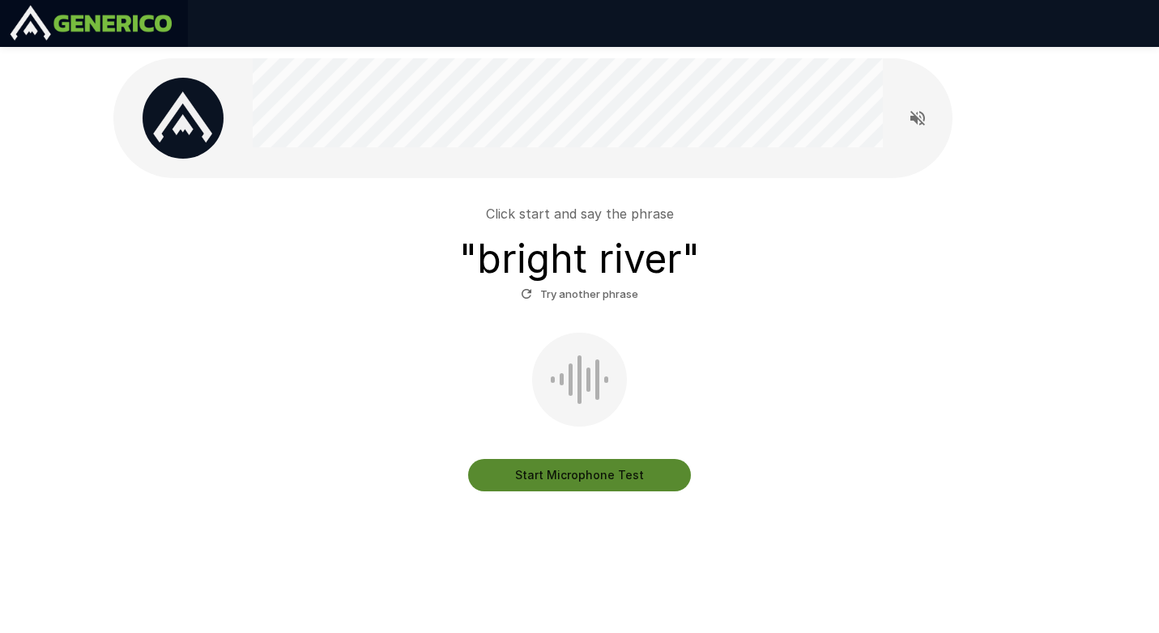
click at [590, 469] on button "Start Microphone Test" at bounding box center [579, 475] width 223 height 32
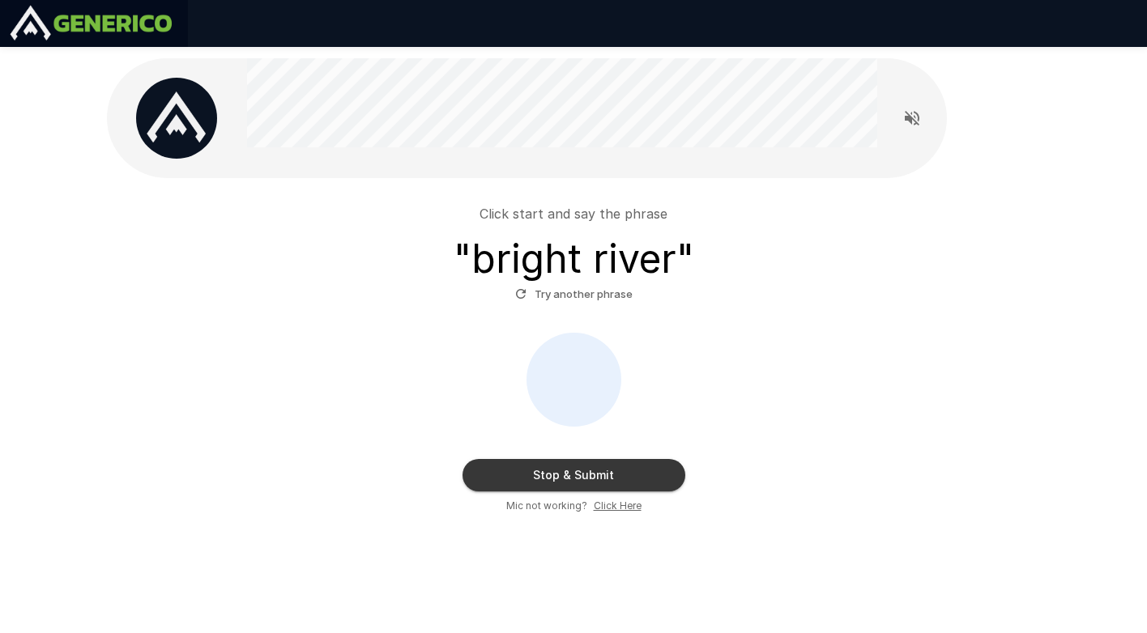
click at [590, 471] on button "Stop & Submit" at bounding box center [573, 475] width 223 height 32
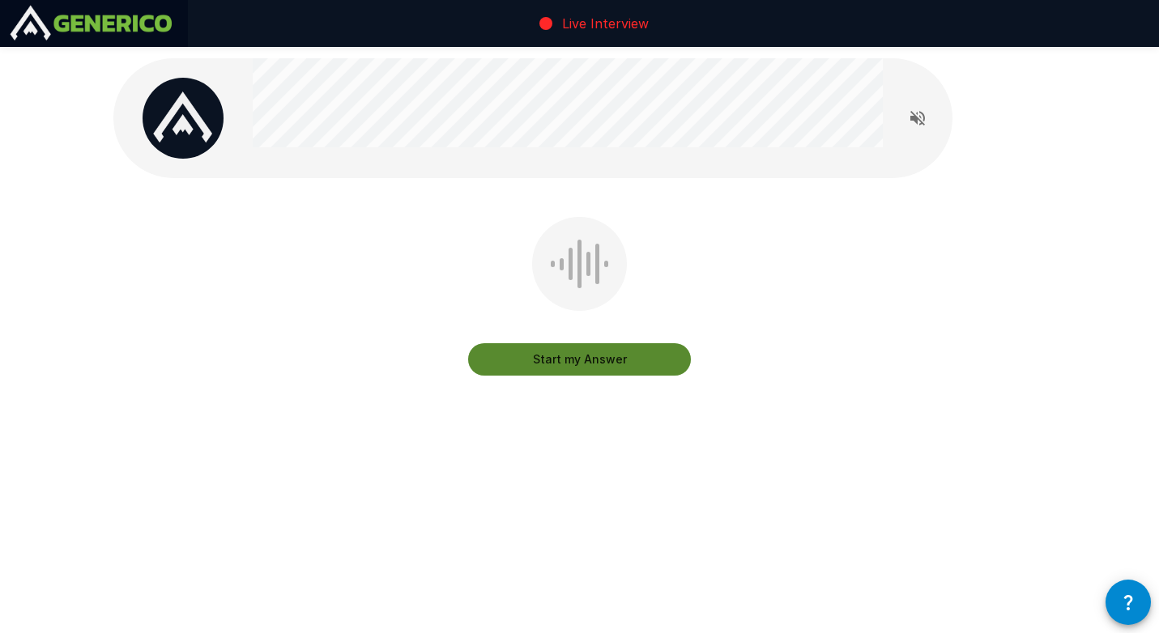
click at [544, 355] on button "Start my Answer" at bounding box center [579, 359] width 223 height 32
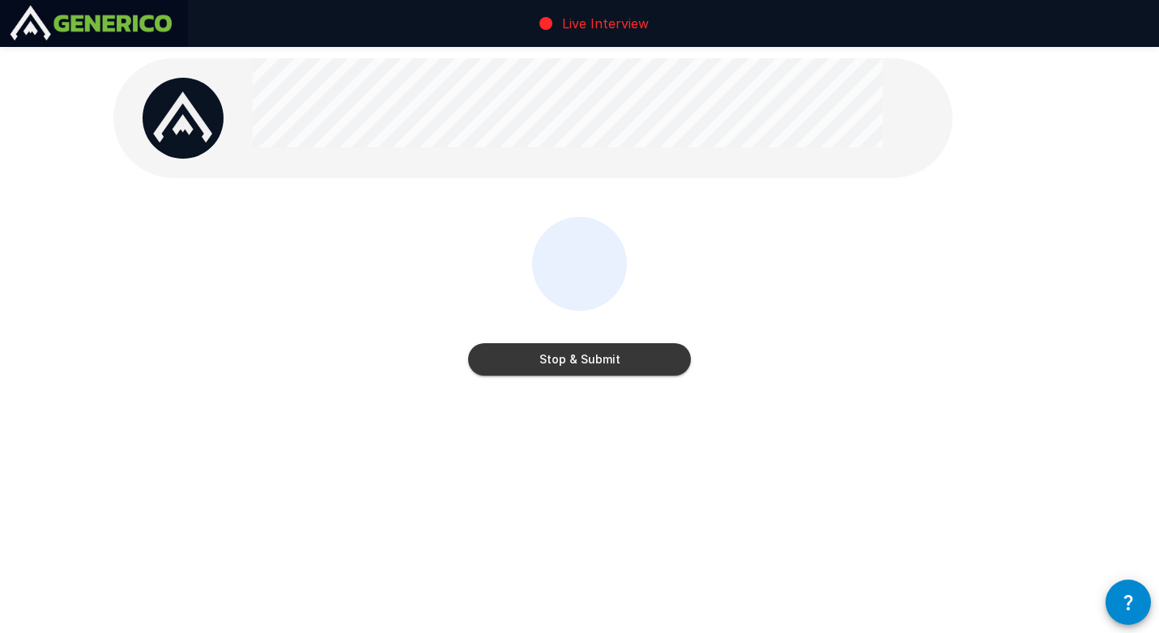
click at [544, 355] on button "Stop & Submit" at bounding box center [579, 359] width 223 height 32
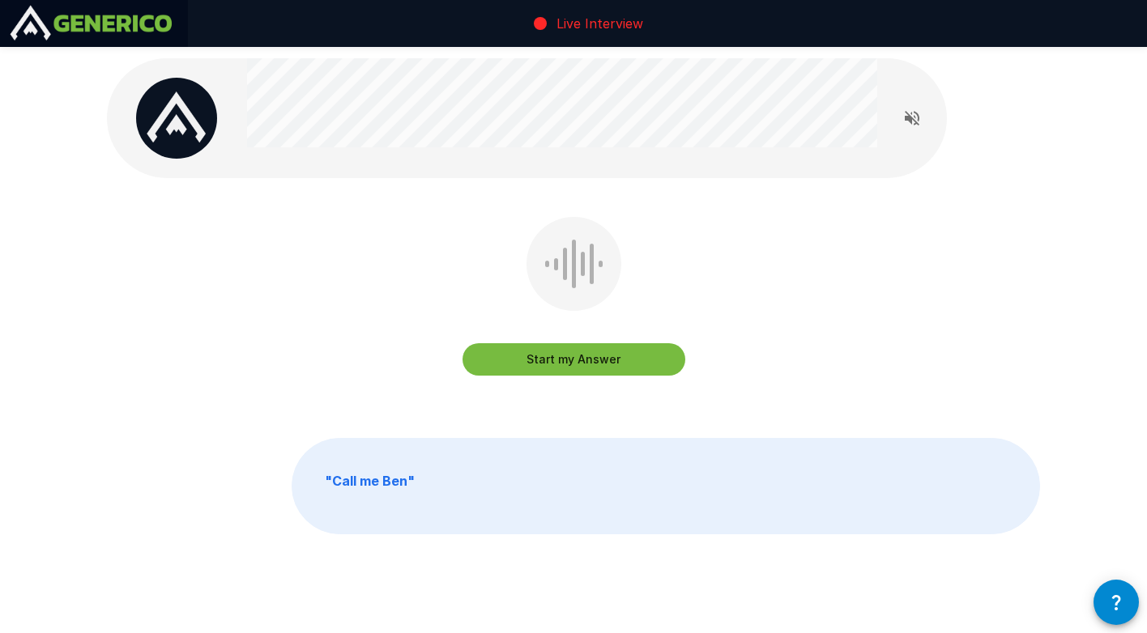
click at [587, 353] on button "Start my Answer" at bounding box center [573, 359] width 223 height 32
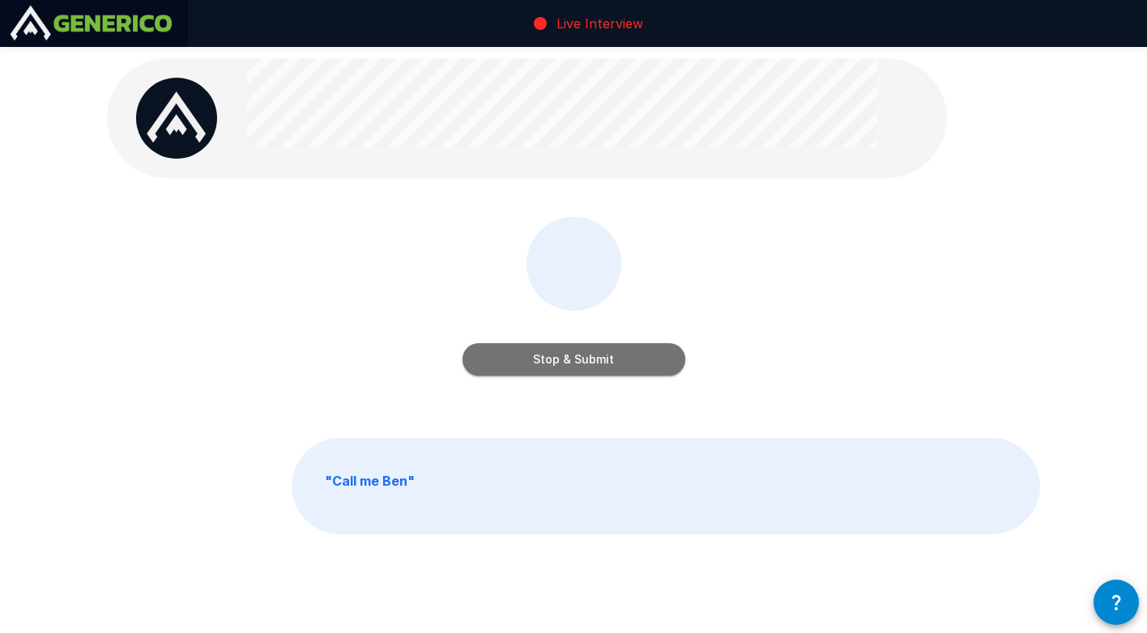
click at [587, 353] on button "Stop & Submit" at bounding box center [573, 359] width 223 height 32
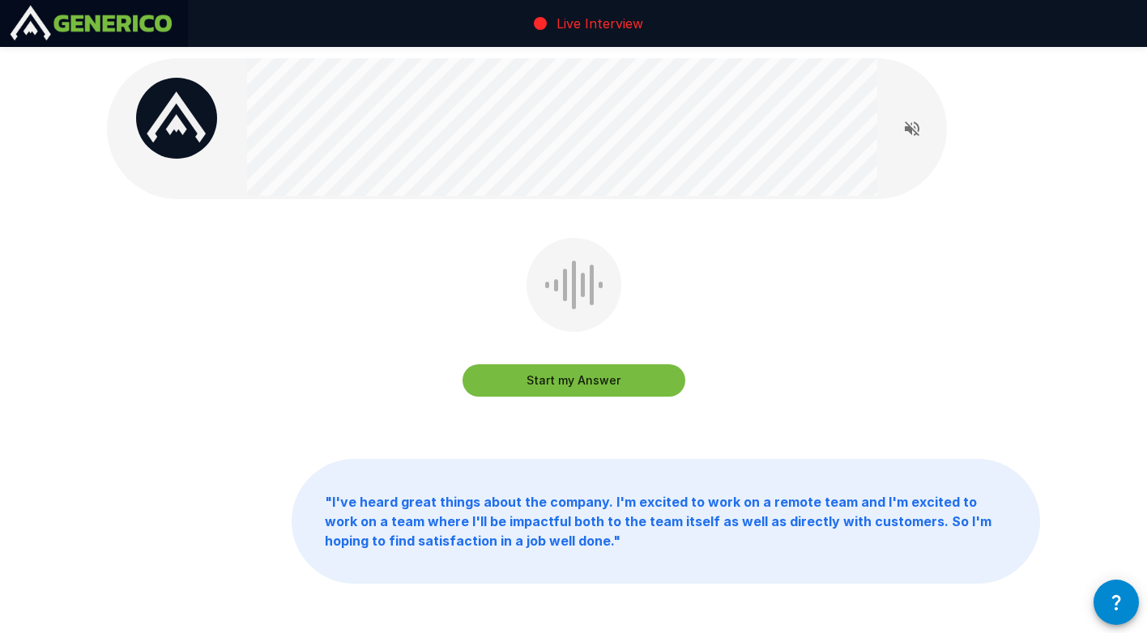
click at [589, 369] on button "Start my Answer" at bounding box center [573, 380] width 223 height 32
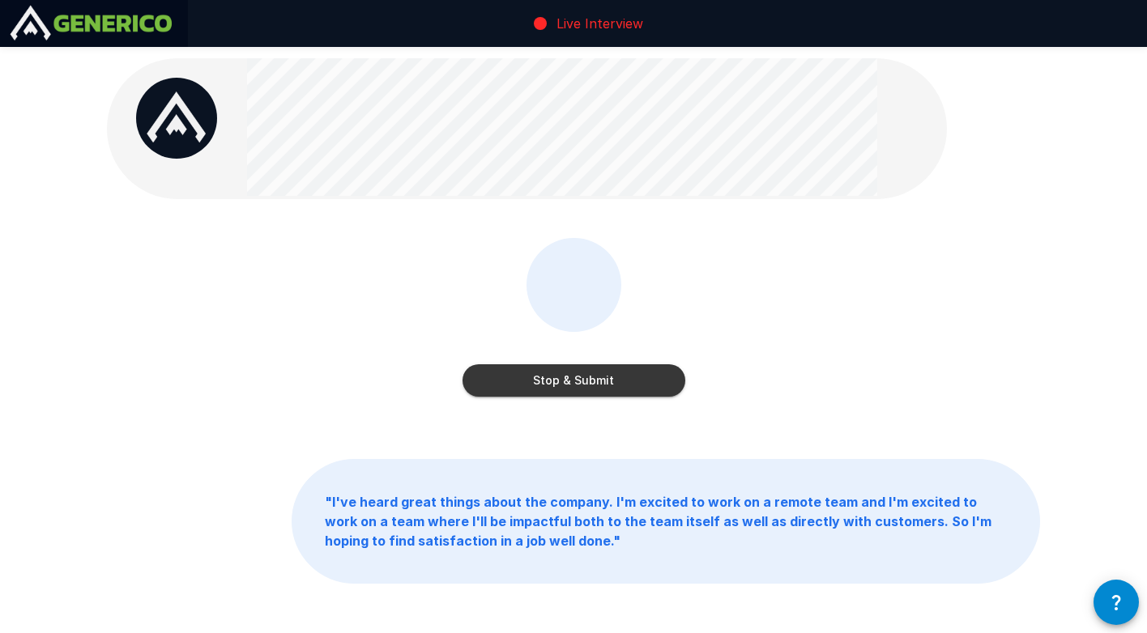
click at [581, 377] on button "Stop & Submit" at bounding box center [573, 380] width 223 height 32
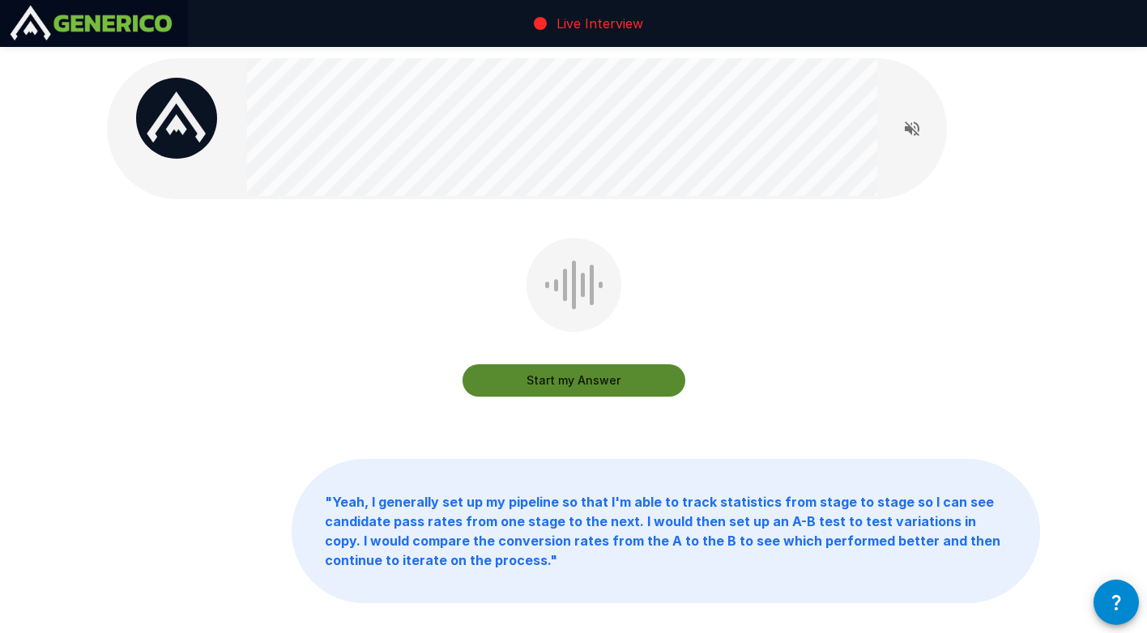
click at [603, 379] on button "Start my Answer" at bounding box center [573, 380] width 223 height 32
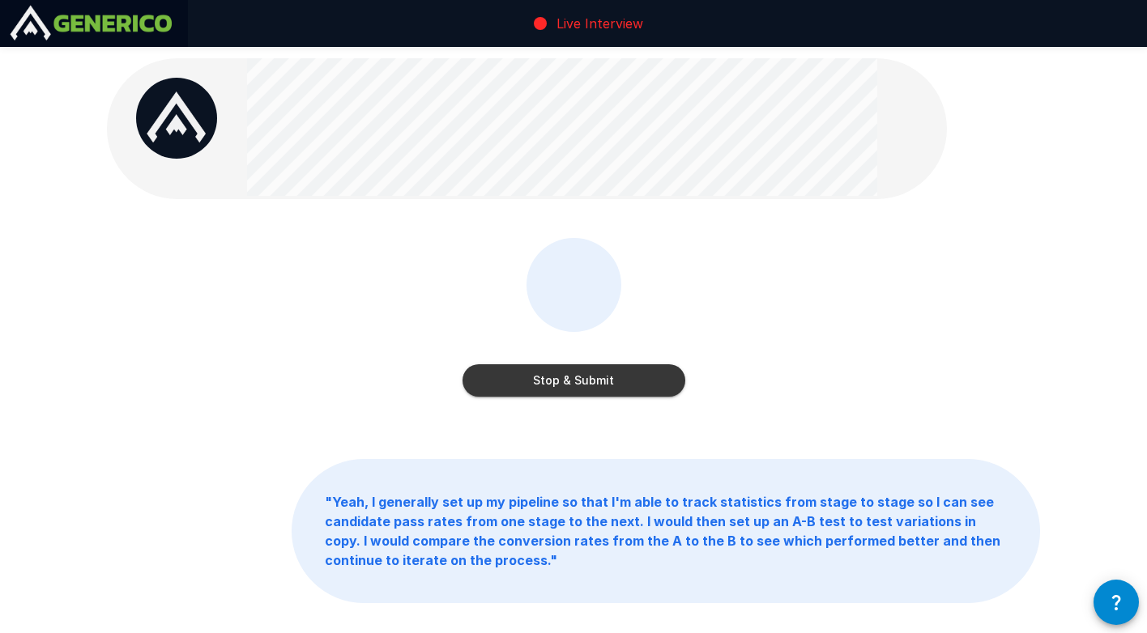
click at [603, 379] on button "Stop & Submit" at bounding box center [573, 380] width 223 height 32
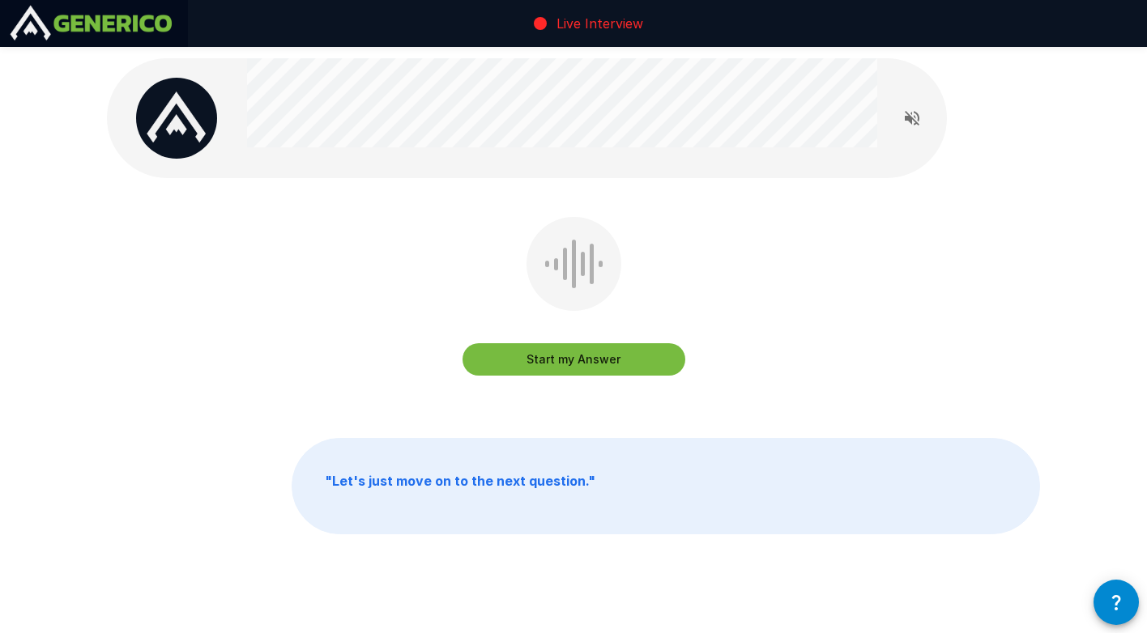
click at [600, 374] on button "Start my Answer" at bounding box center [573, 359] width 223 height 32
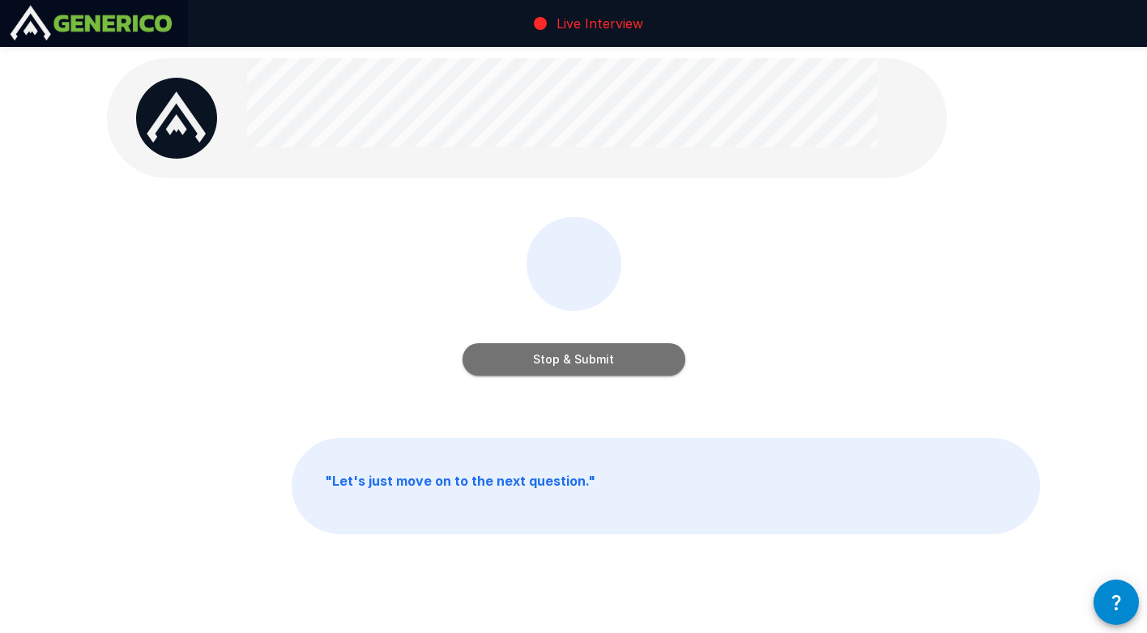
click at [601, 368] on button "Stop & Submit" at bounding box center [573, 359] width 223 height 32
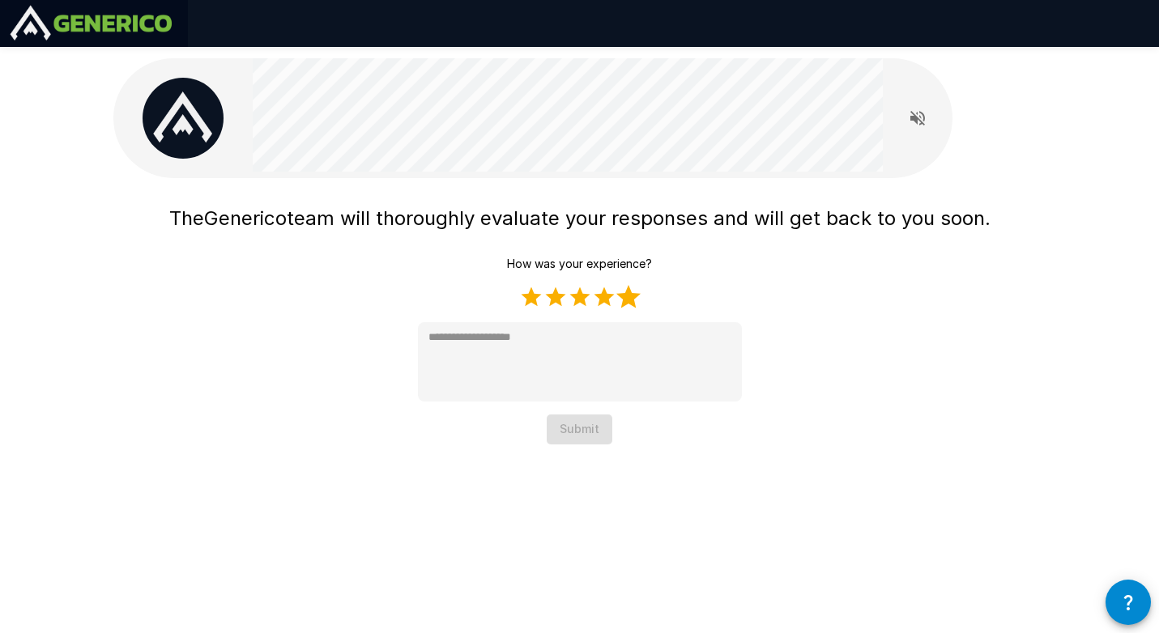
click at [622, 289] on label "5 Stars" at bounding box center [628, 297] width 24 height 24
type textarea "*"
click at [580, 430] on button "Submit" at bounding box center [580, 430] width 66 height 30
